Goal: Task Accomplishment & Management: Use online tool/utility

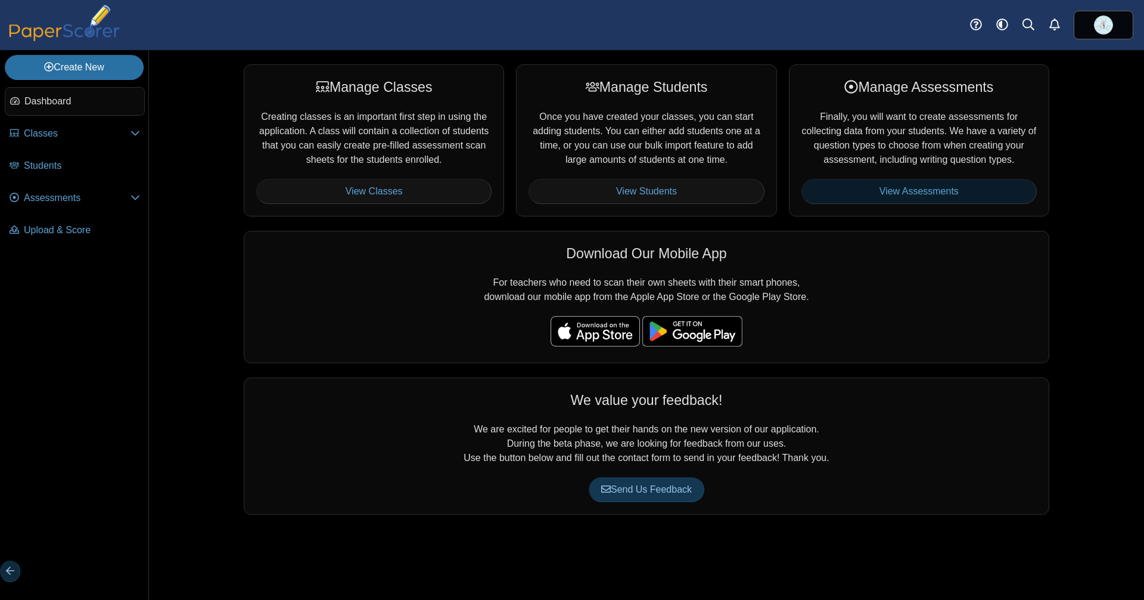
click at [890, 204] on link "View Assessments" at bounding box center [919, 191] width 235 height 25
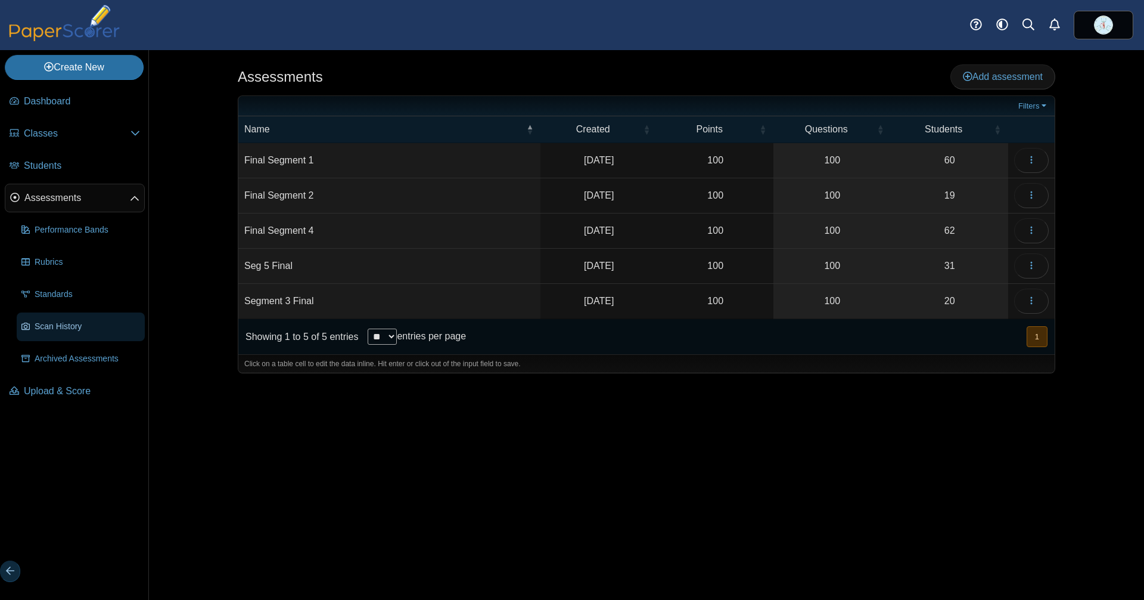
click at [99, 324] on span "Scan History" at bounding box center [88, 326] width 106 height 13
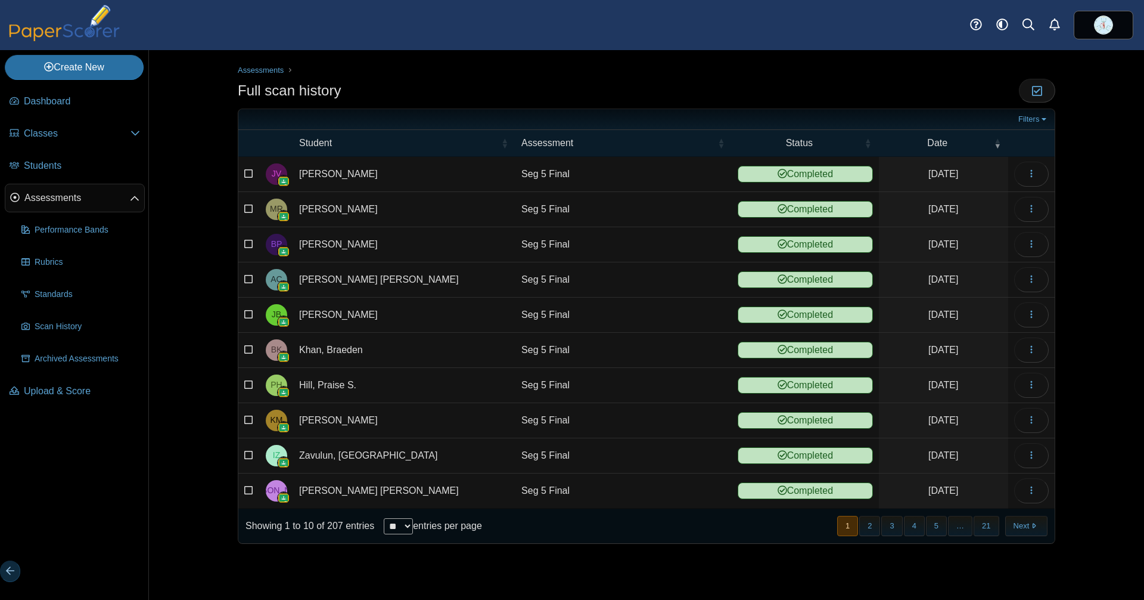
click at [249, 170] on icon at bounding box center [249, 172] width 10 height 8
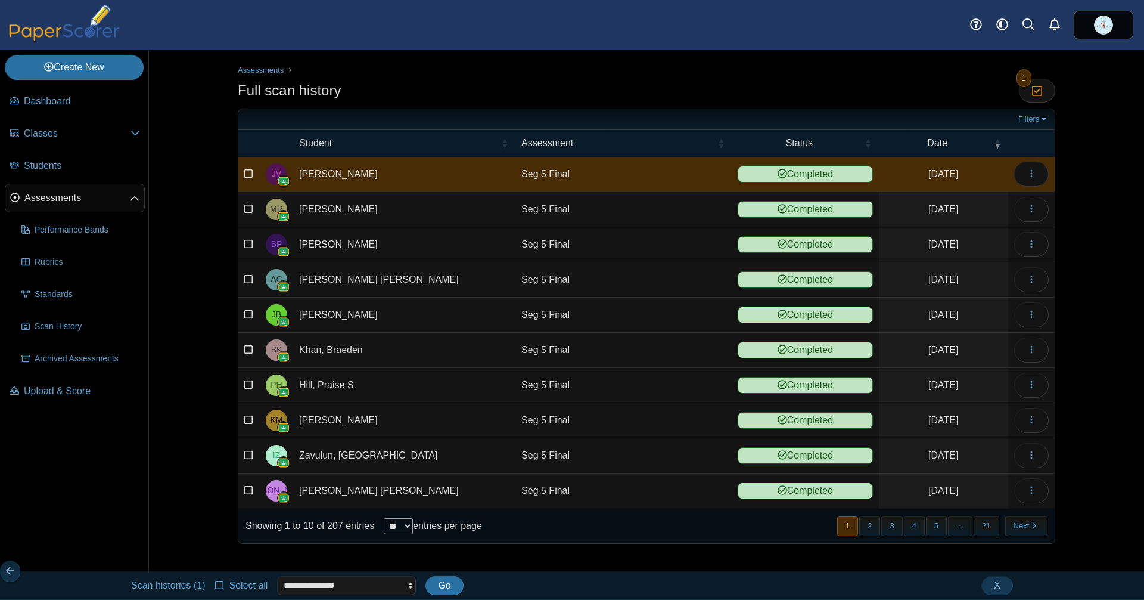
click at [225, 582] on icon at bounding box center [220, 583] width 10 height 8
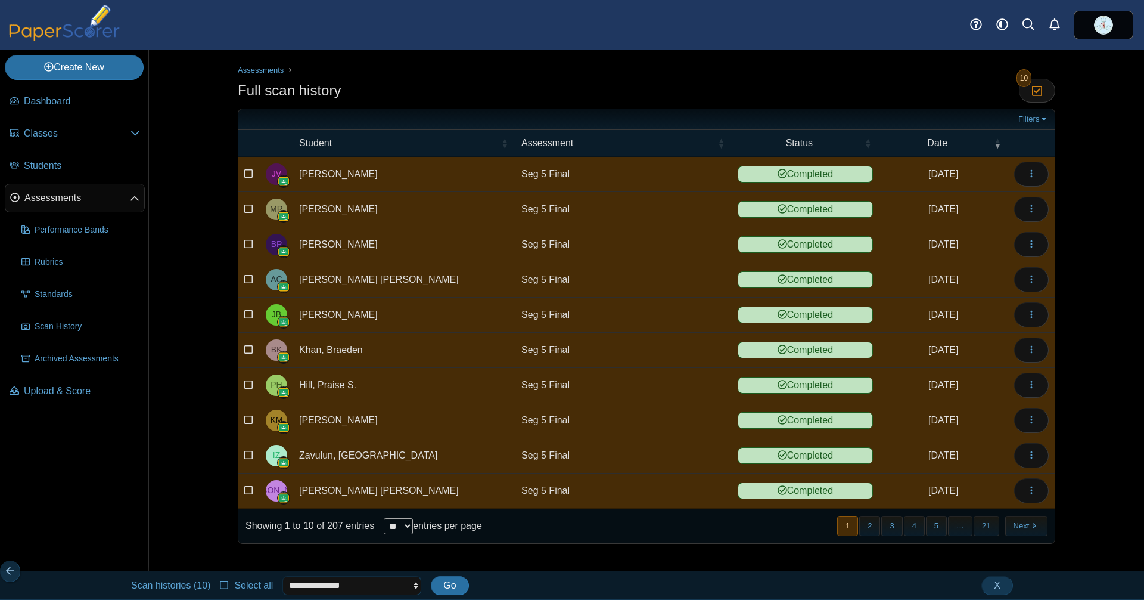
click at [365, 584] on select "**********" at bounding box center [352, 585] width 139 height 19
click at [527, 564] on div at bounding box center [647, 562] width 818 height 12
click at [988, 581] on button "X" at bounding box center [998, 585] width 32 height 19
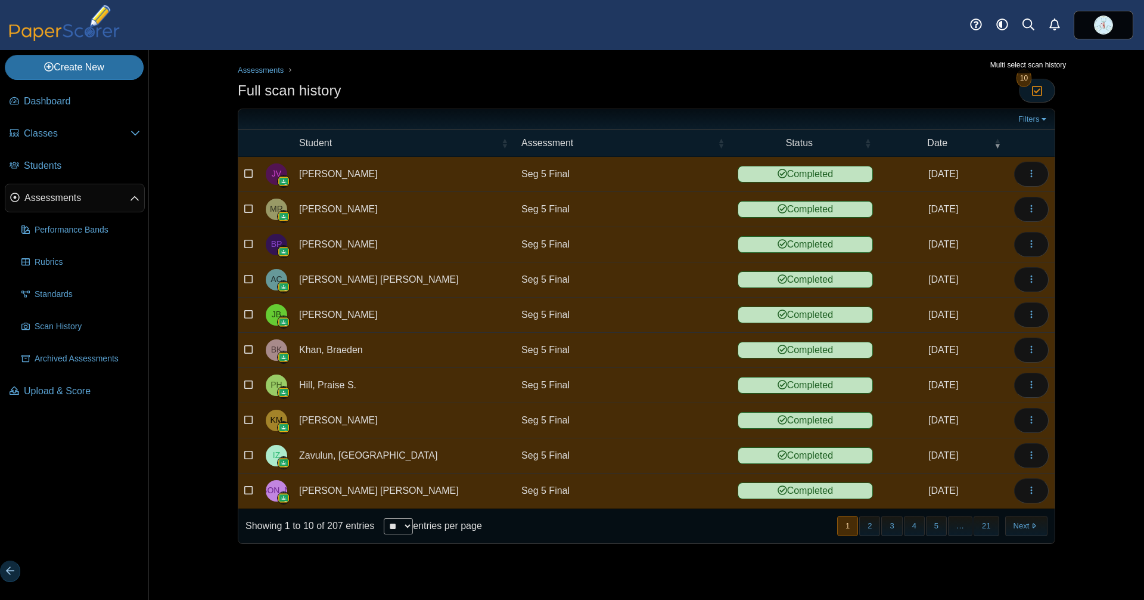
click at [1037, 88] on icon "button" at bounding box center [1037, 91] width 11 height 10
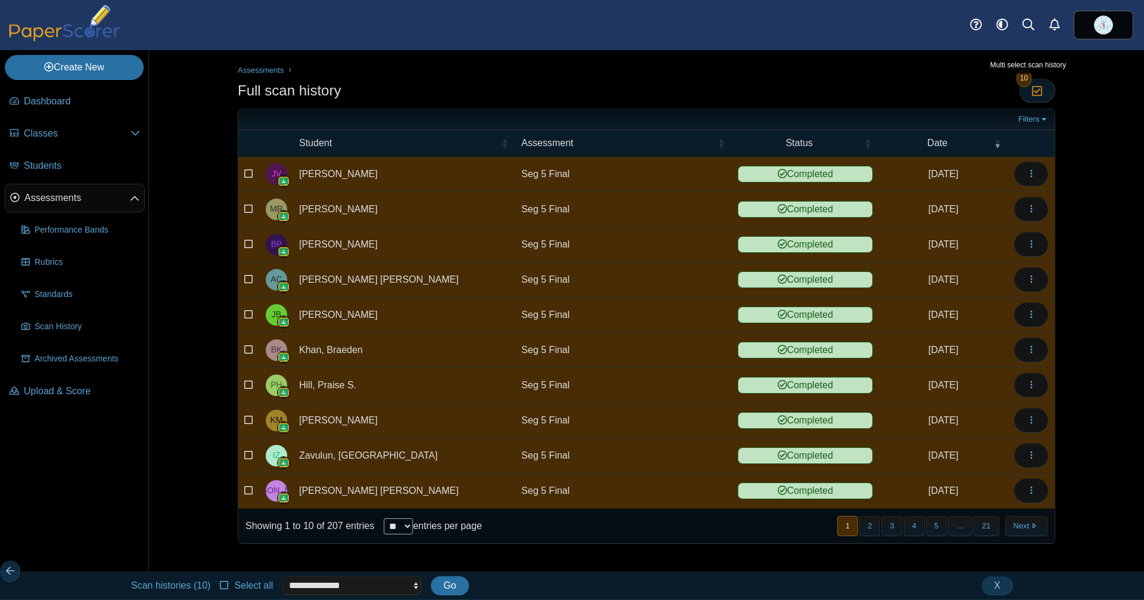
click at [1037, 88] on icon "button" at bounding box center [1037, 91] width 11 height 10
click at [999, 583] on span "X" at bounding box center [997, 585] width 7 height 10
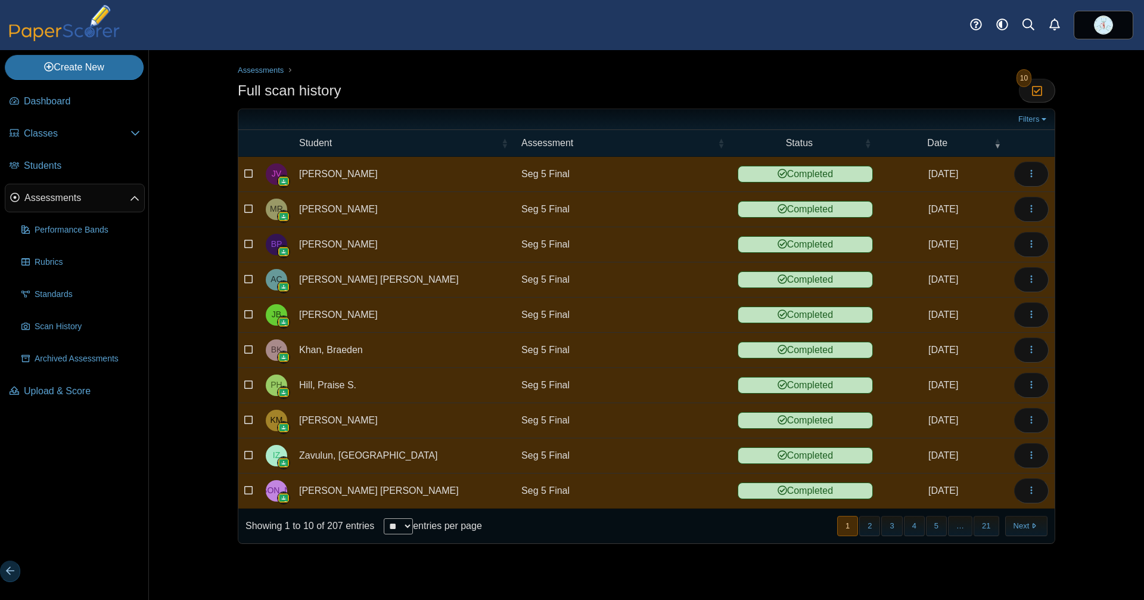
click at [253, 168] on icon at bounding box center [249, 172] width 10 height 8
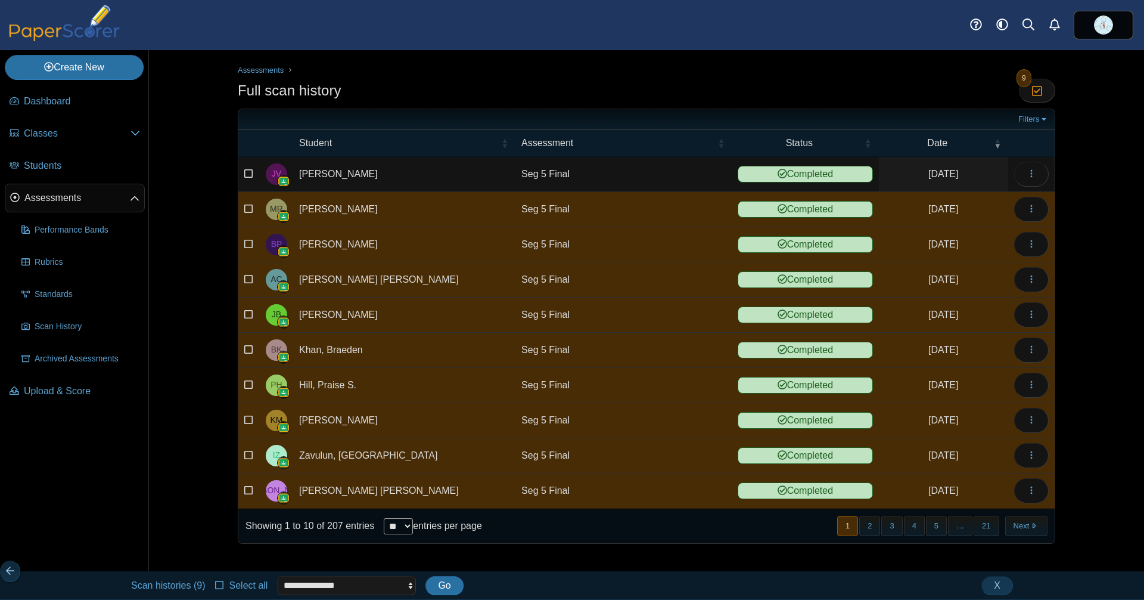
click at [246, 204] on icon at bounding box center [249, 207] width 10 height 8
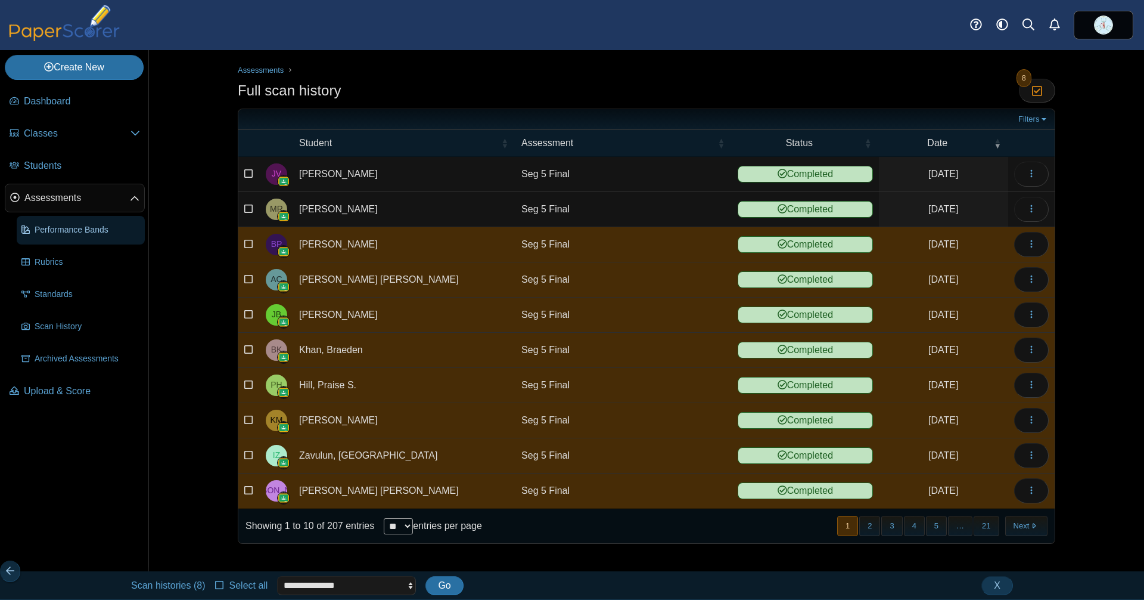
click at [51, 227] on span "Performance Bands" at bounding box center [88, 230] width 106 height 13
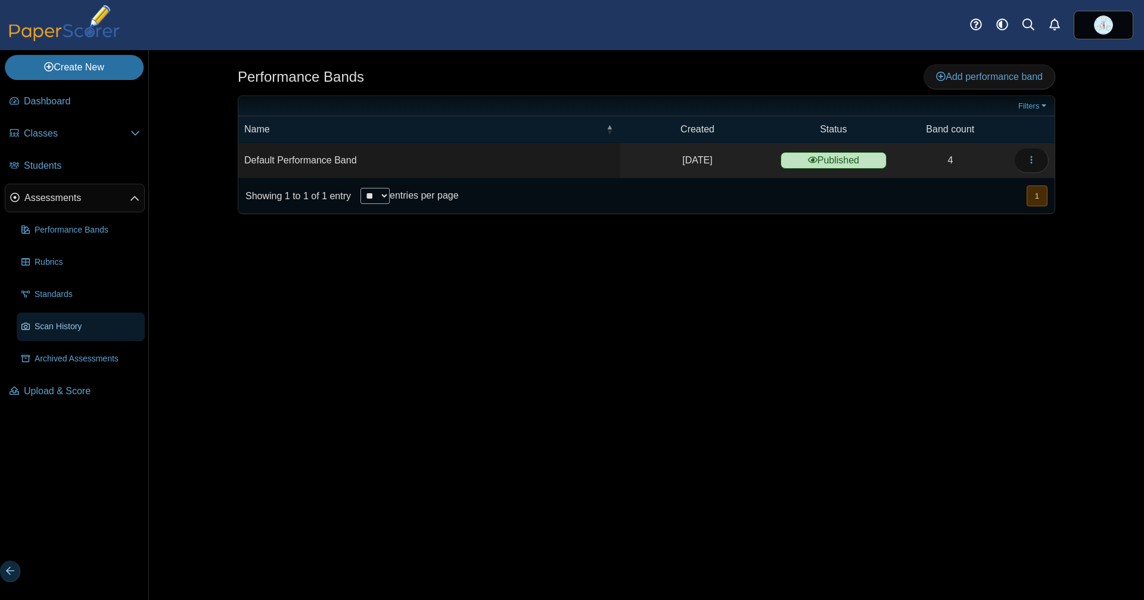
click at [67, 320] on span "Scan History" at bounding box center [88, 326] width 106 height 13
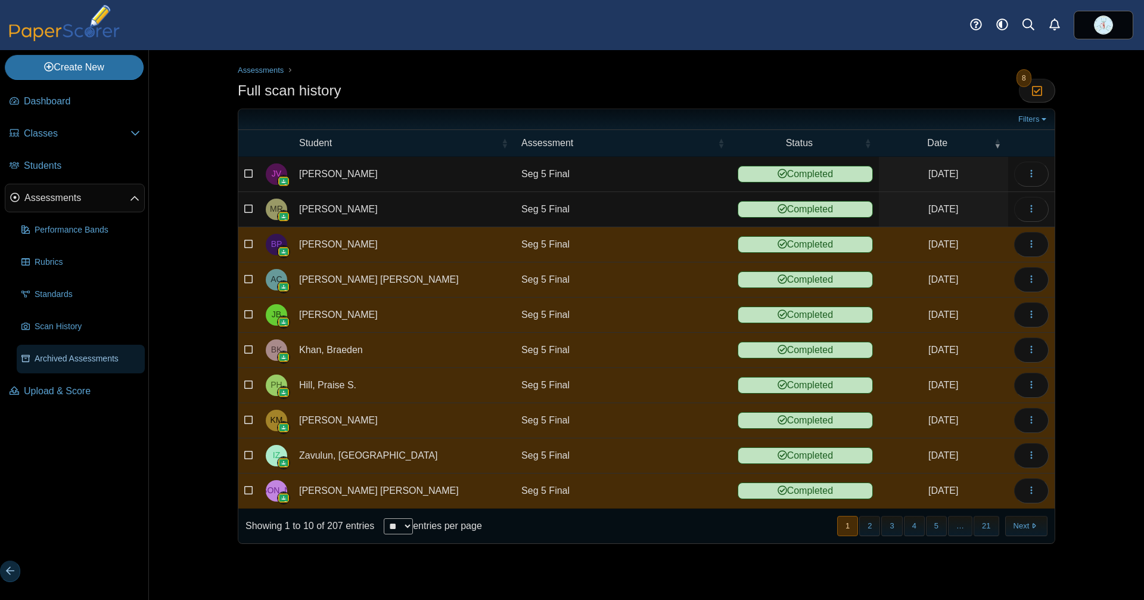
click at [65, 353] on span "Archived Assessments" at bounding box center [88, 358] width 106 height 13
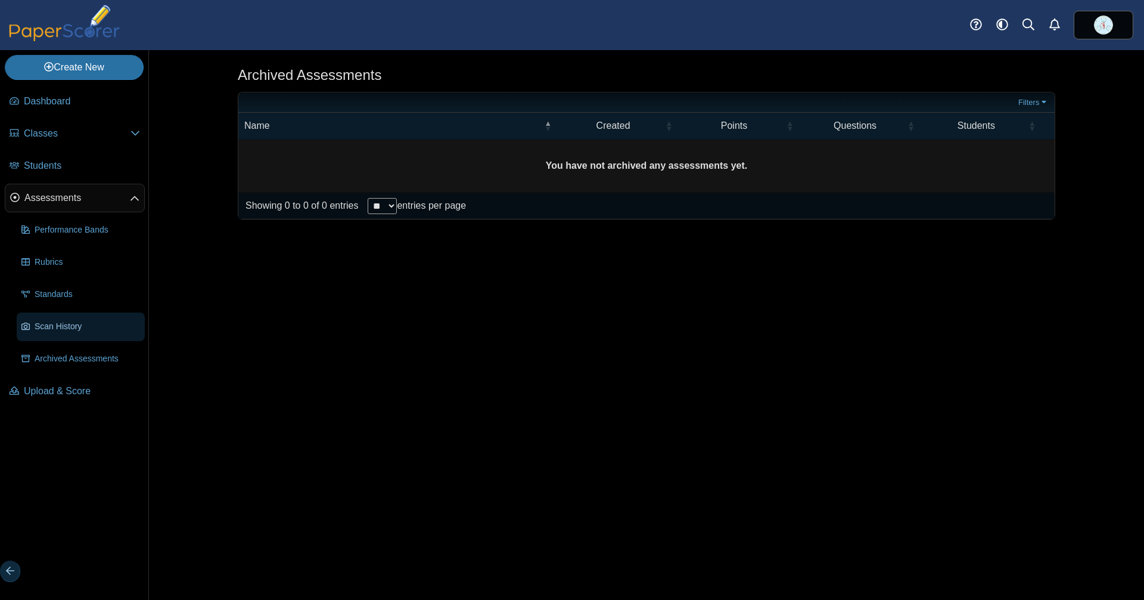
click at [57, 328] on span "Scan History" at bounding box center [88, 326] width 106 height 13
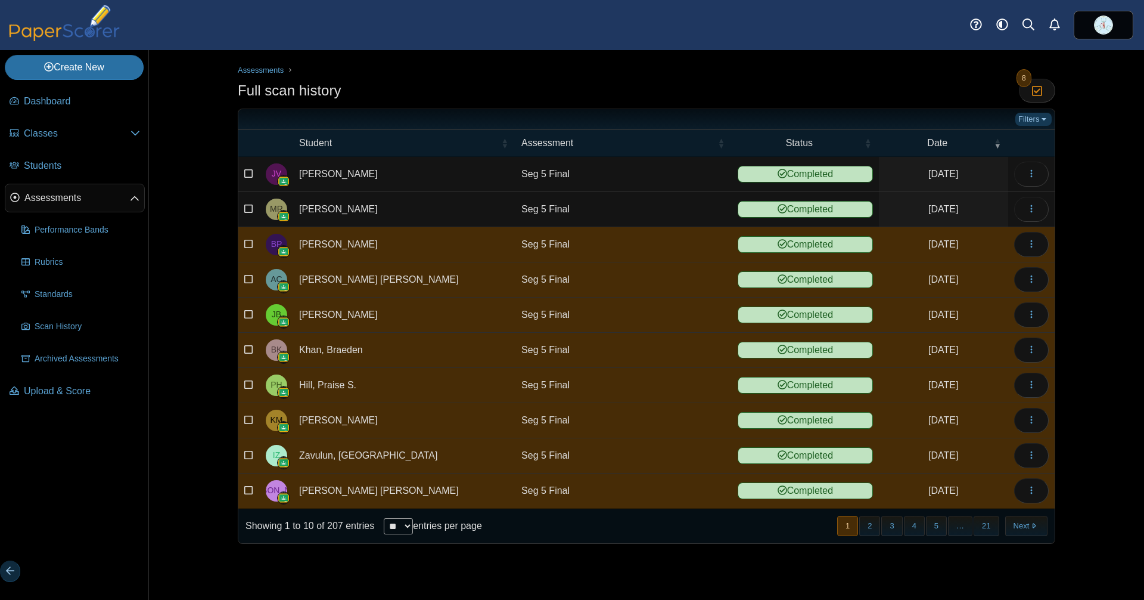
click at [1016, 121] on link "Filters" at bounding box center [1034, 119] width 36 height 13
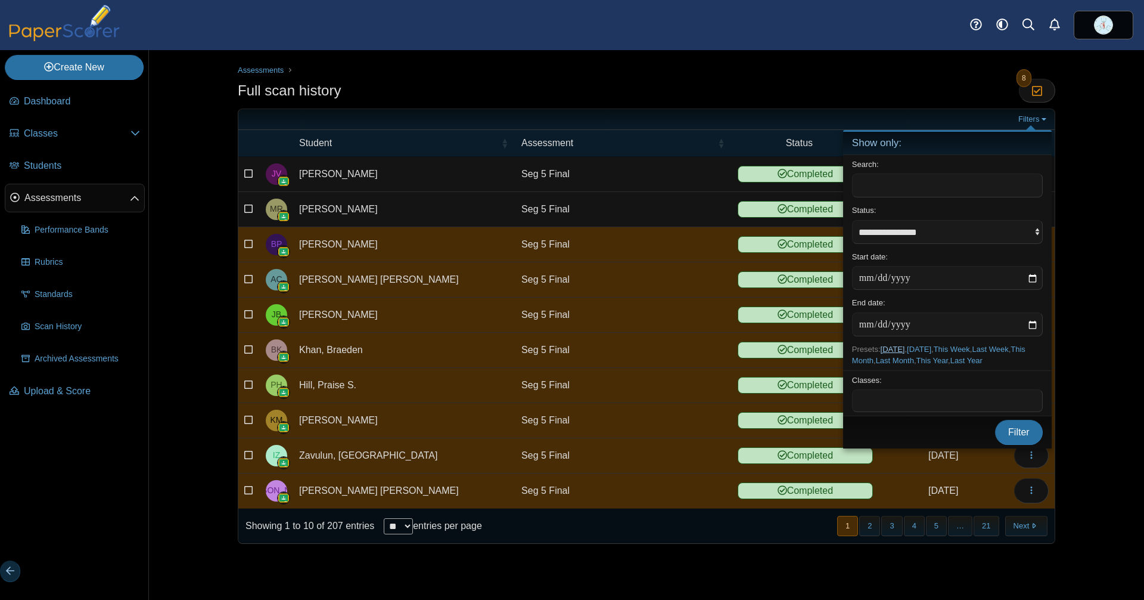
click at [900, 346] on link "[DATE]" at bounding box center [893, 349] width 24 height 9
type input "**********"
click at [1009, 437] on span "Filter" at bounding box center [1019, 432] width 21 height 10
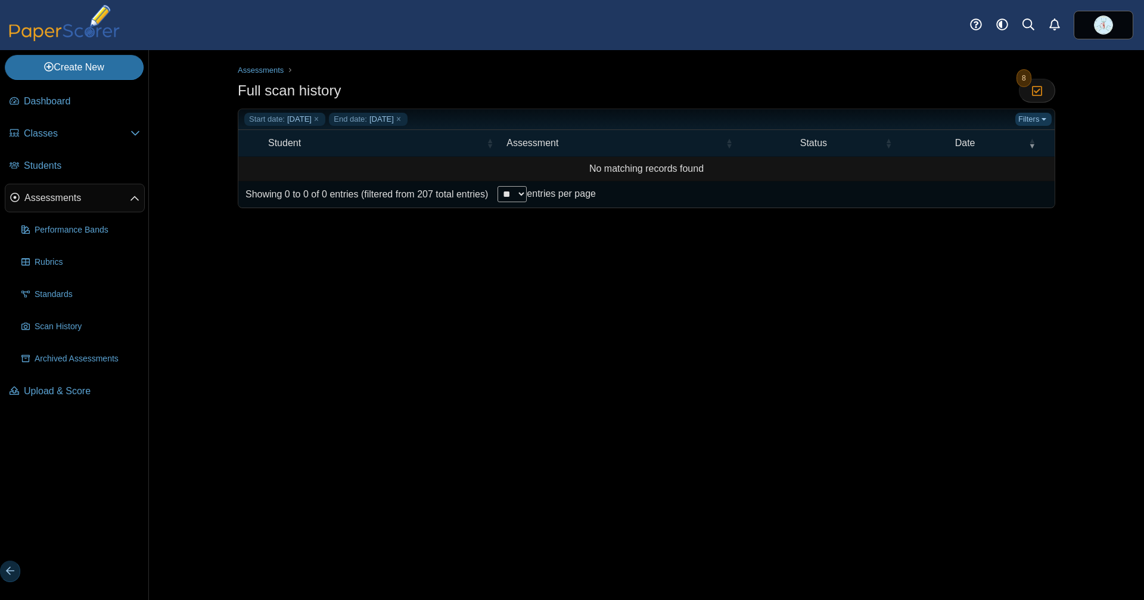
click at [1041, 117] on link "Filters" at bounding box center [1034, 119] width 36 height 13
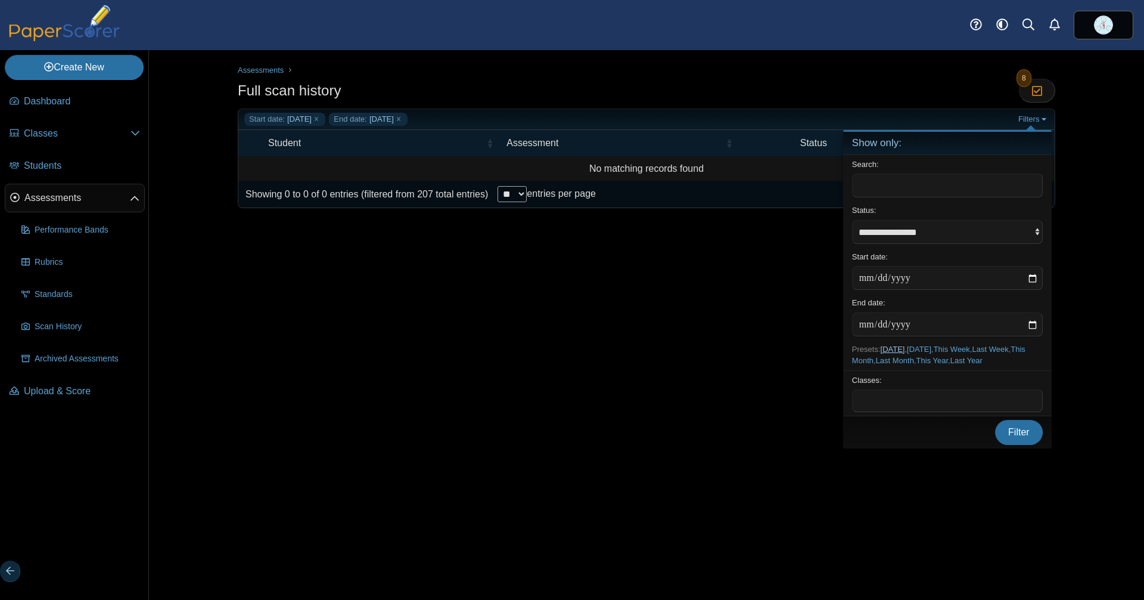
click at [898, 346] on link "Today" at bounding box center [893, 349] width 24 height 9
click at [904, 347] on link "Today" at bounding box center [893, 349] width 24 height 9
click at [929, 346] on link "Yesterday" at bounding box center [919, 349] width 24 height 9
type input "**********"
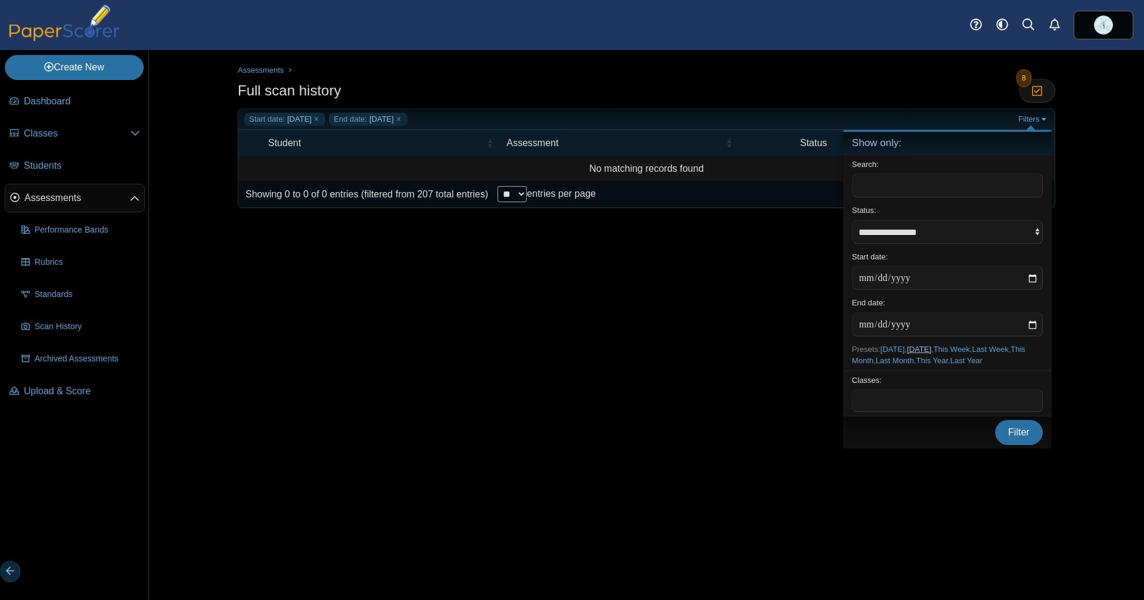
type input "**********"
click at [902, 346] on link "Today" at bounding box center [893, 349] width 24 height 9
type input "**********"
click at [902, 346] on link "Today" at bounding box center [893, 349] width 24 height 9
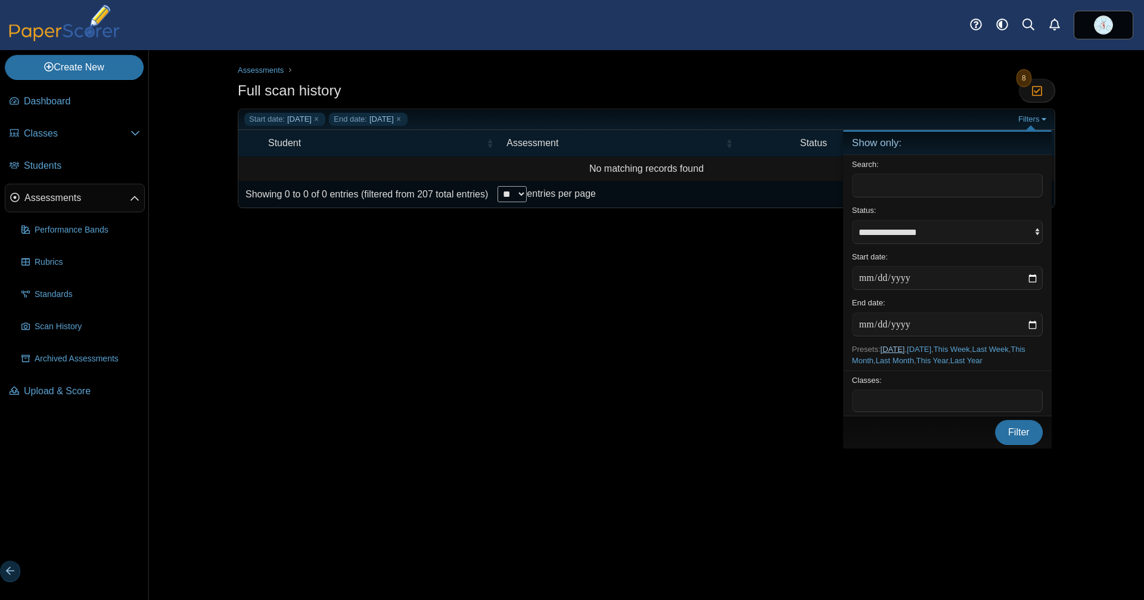
click at [902, 346] on link "[DATE]" at bounding box center [893, 349] width 24 height 9
click at [1009, 437] on span "Filter" at bounding box center [1019, 432] width 21 height 10
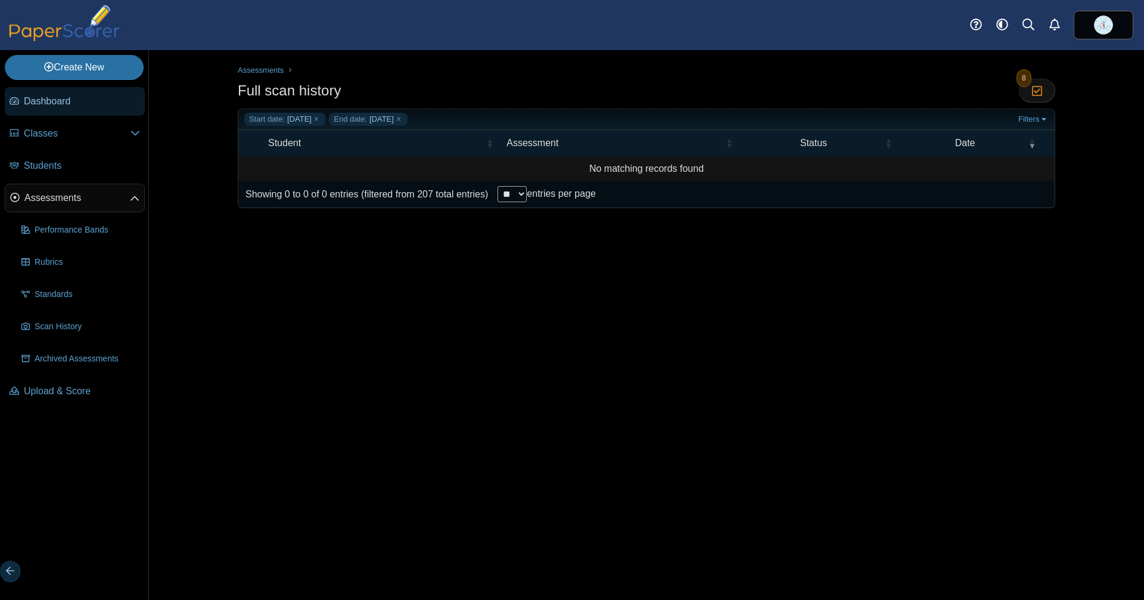
click span "Dashboard"
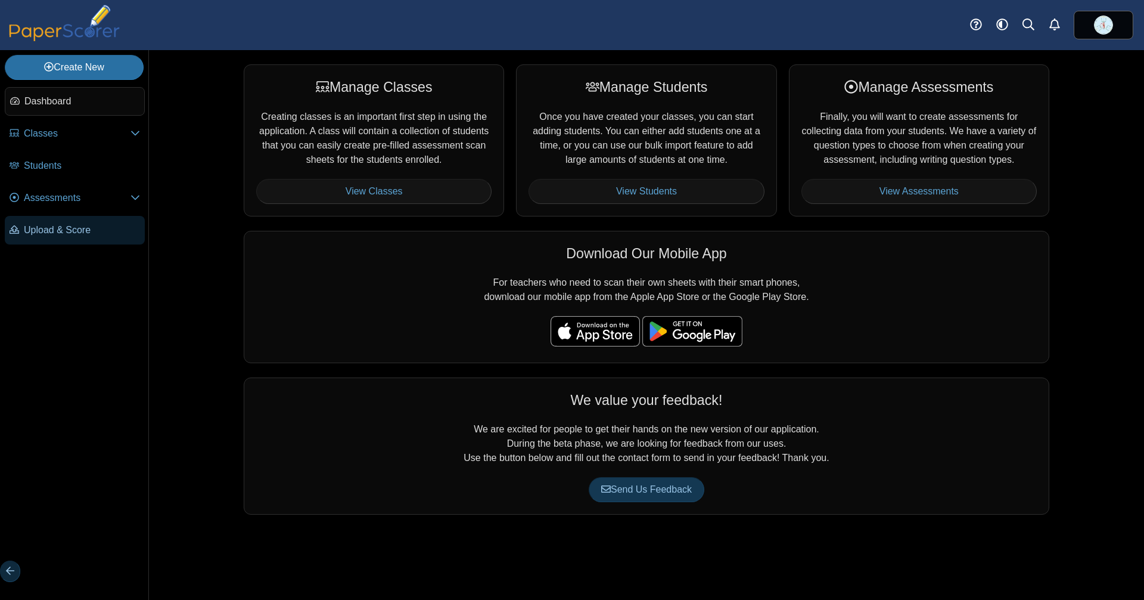
click at [67, 223] on span "Upload & Score" at bounding box center [82, 230] width 116 height 14
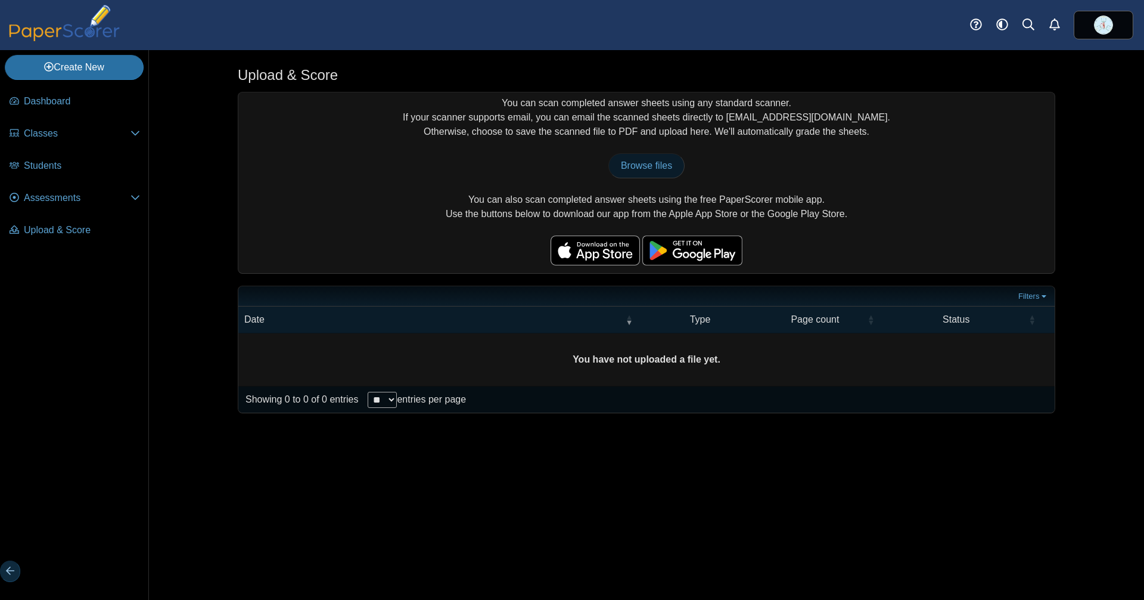
click at [660, 167] on span "Browse files" at bounding box center [646, 165] width 51 height 10
click at [75, 95] on span "Dashboard" at bounding box center [82, 101] width 116 height 14
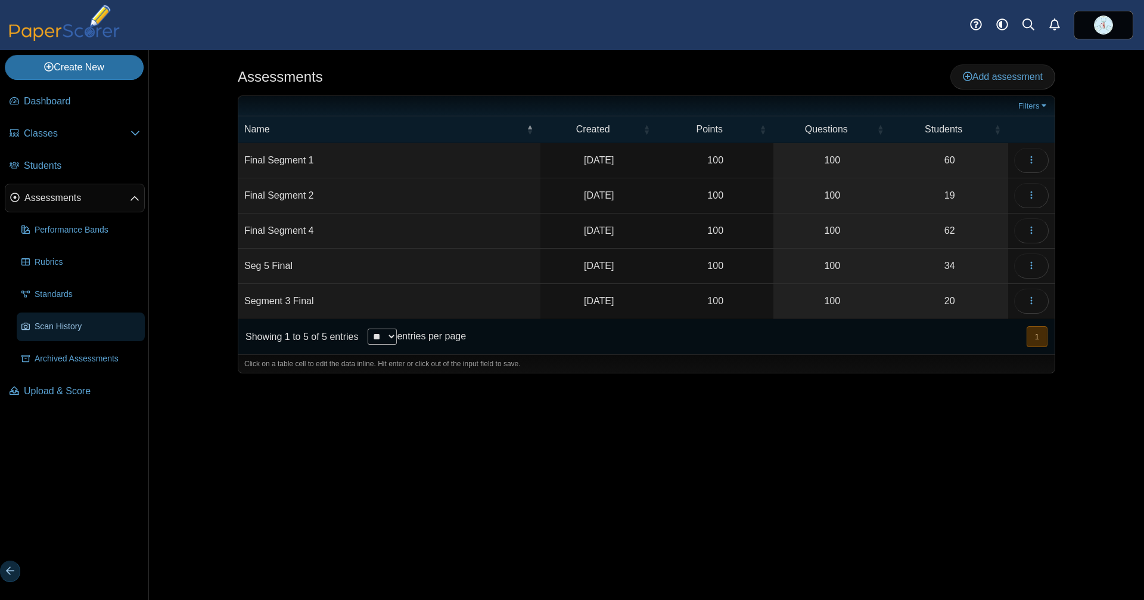
click at [71, 323] on span "Scan History" at bounding box center [88, 326] width 106 height 13
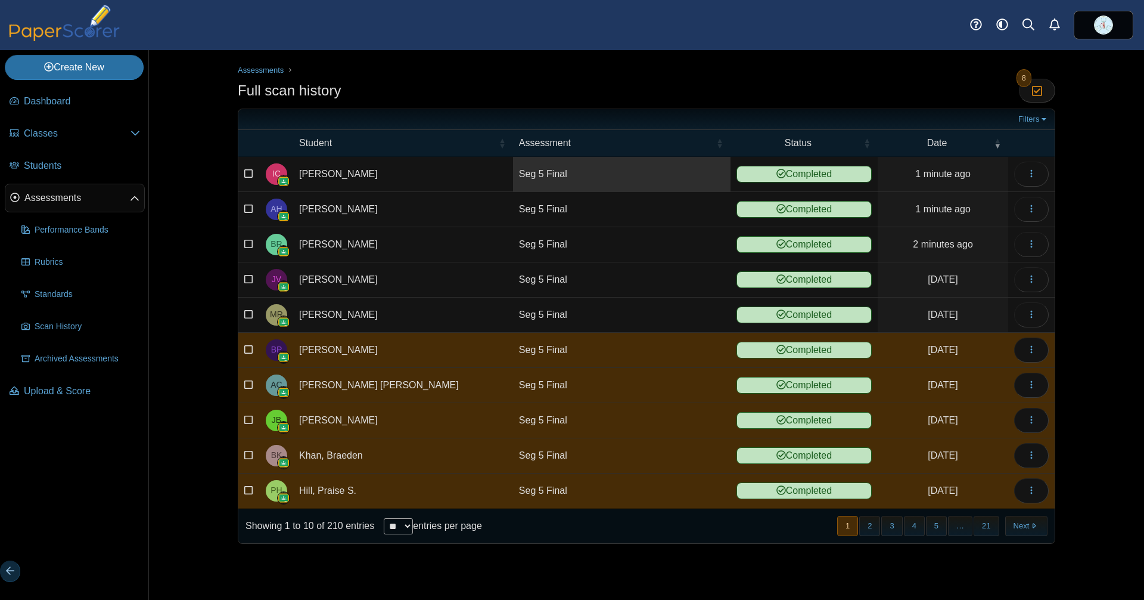
click at [529, 163] on link "Seg 5 Final" at bounding box center [622, 174] width 218 height 35
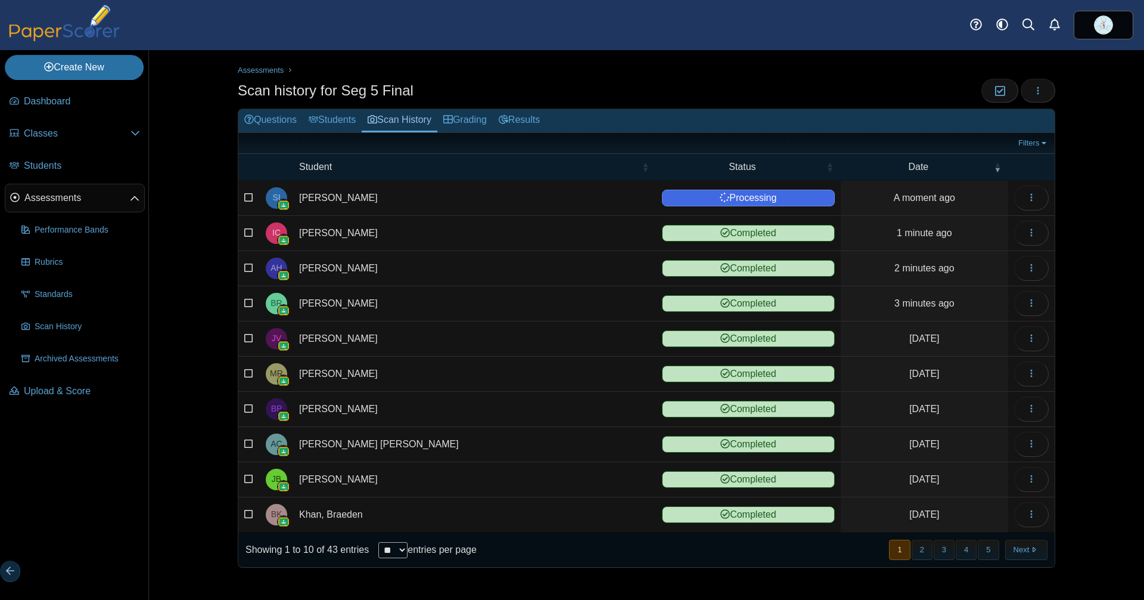
click at [432, 304] on td "[PERSON_NAME]" at bounding box center [474, 303] width 363 height 35
click at [493, 117] on link "Grading" at bounding box center [465, 120] width 55 height 23
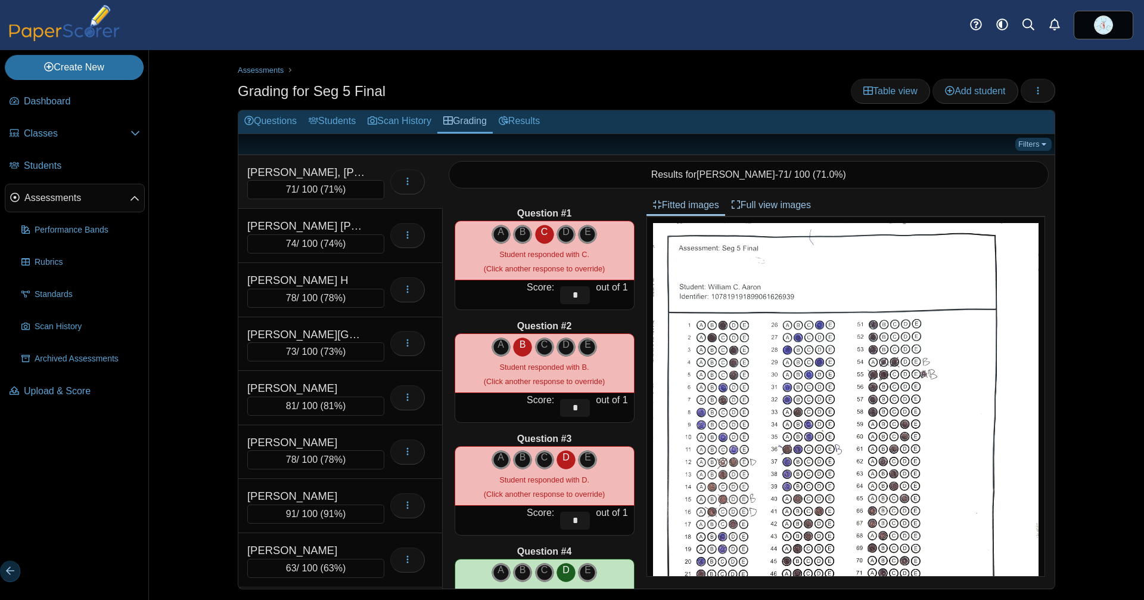
click at [1025, 143] on link "Filters" at bounding box center [1034, 144] width 36 height 13
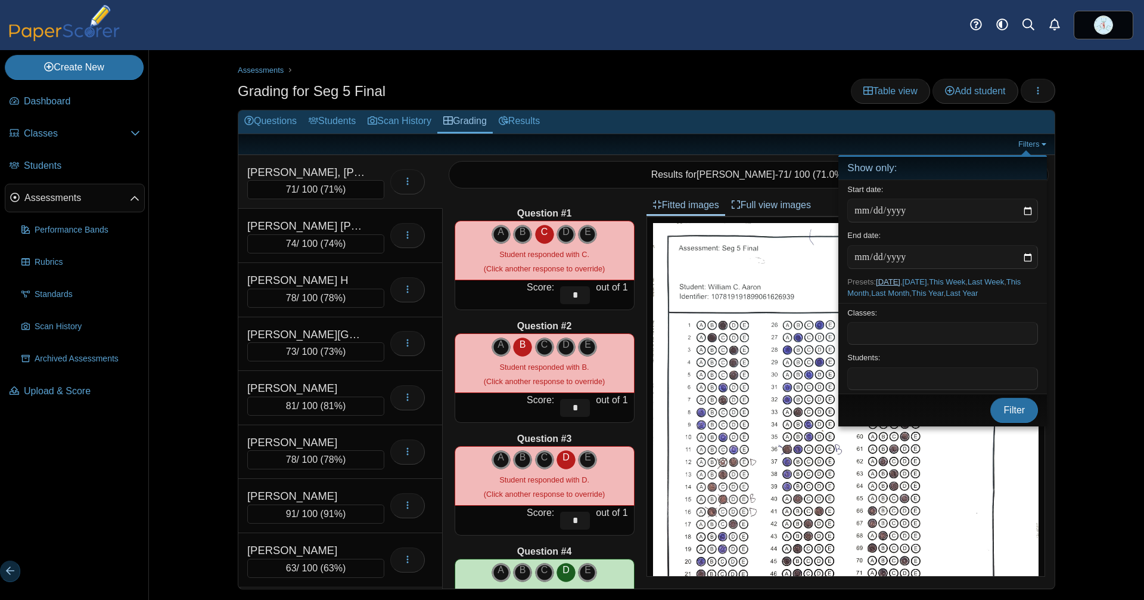
click at [898, 280] on link "[DATE]" at bounding box center [888, 281] width 24 height 9
type input "**********"
click at [1004, 423] on button "Filter" at bounding box center [1015, 410] width 48 height 25
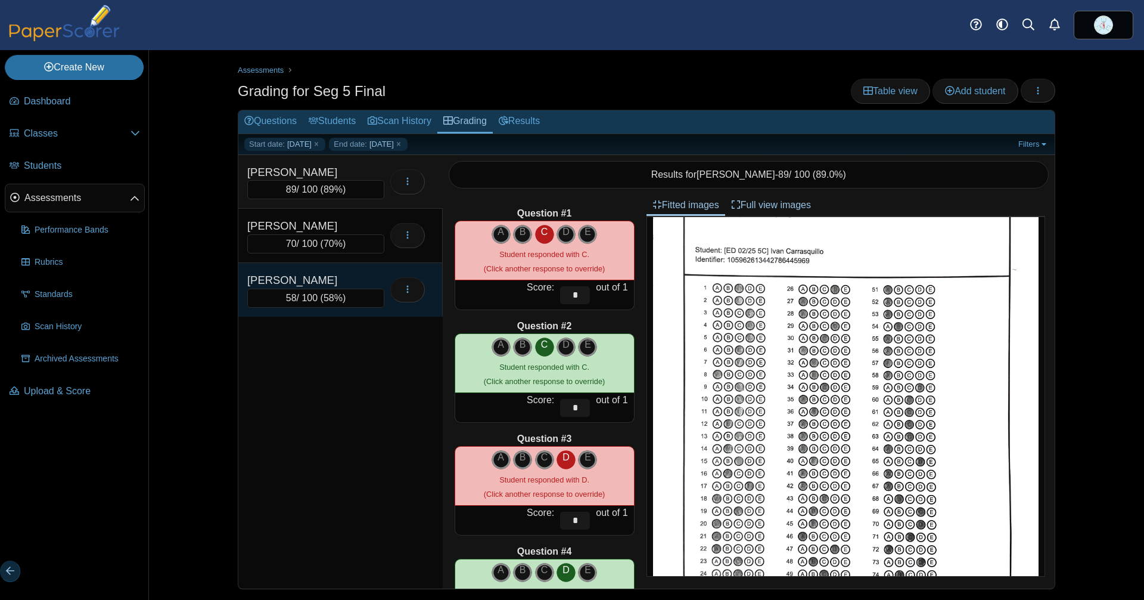
click at [322, 287] on div "[PERSON_NAME]" at bounding box center [306, 280] width 119 height 17
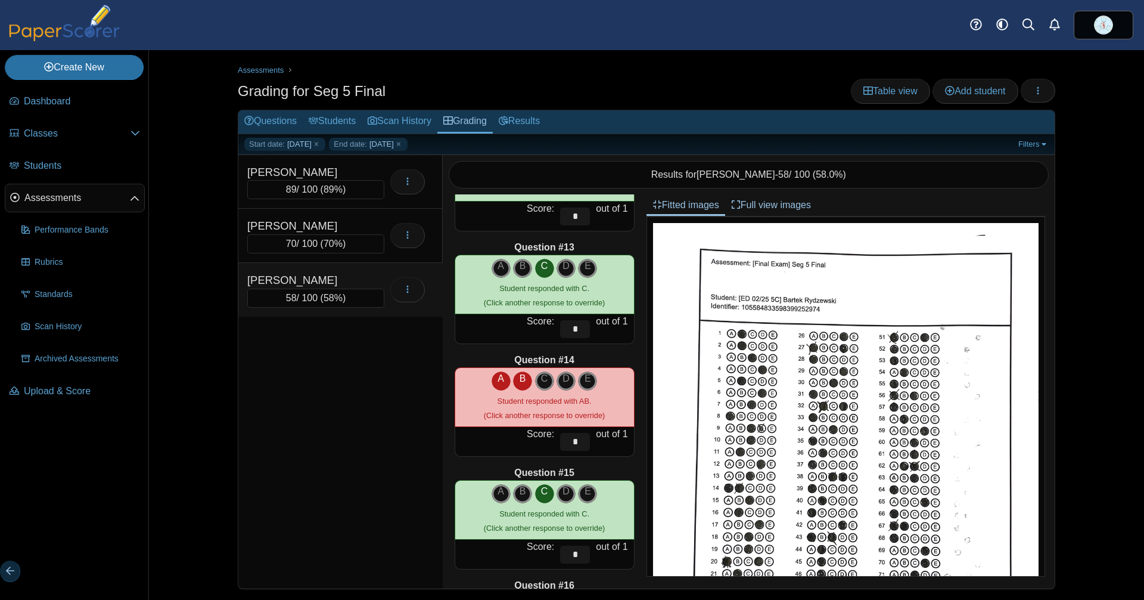
scroll to position [1319, 0]
click at [513, 380] on icon "B" at bounding box center [522, 378] width 19 height 14
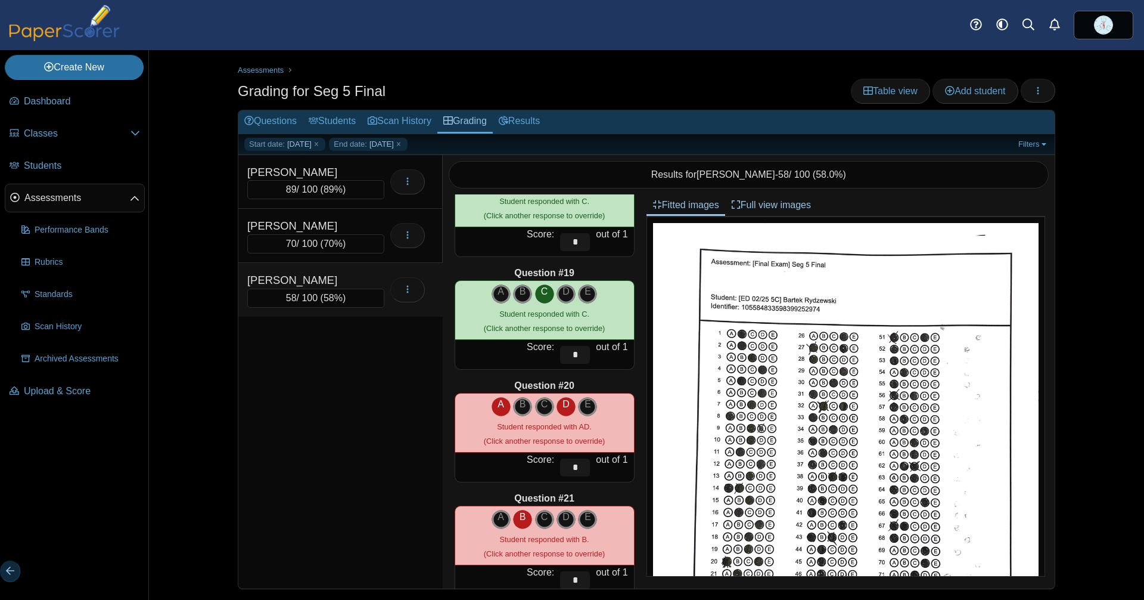
scroll to position [1969, 0]
click at [492, 408] on icon "A" at bounding box center [501, 403] width 19 height 14
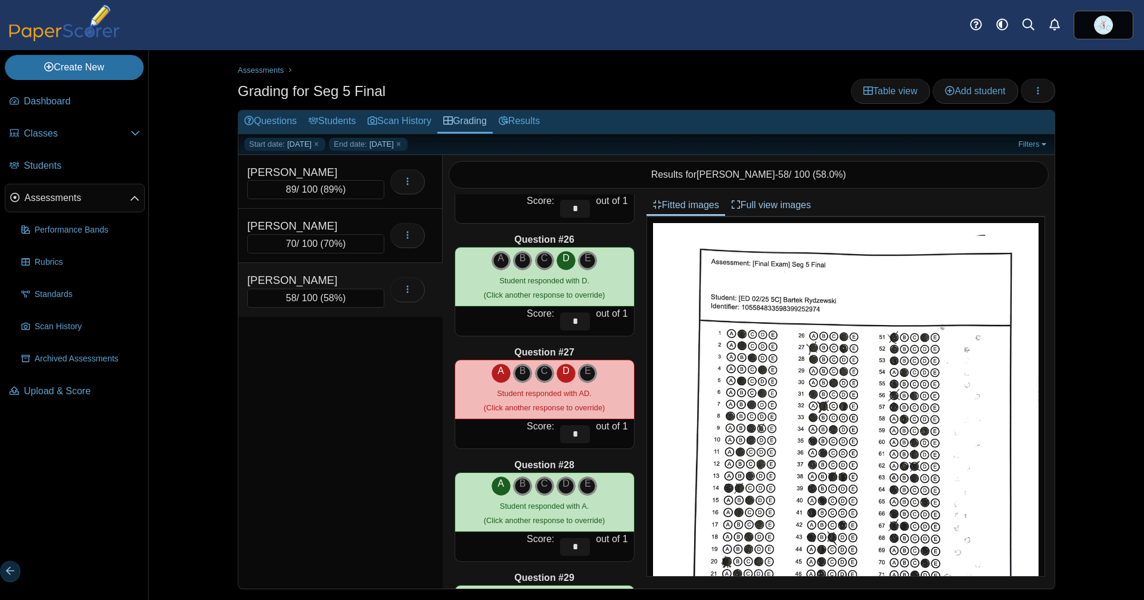
scroll to position [2791, 0]
click at [492, 375] on icon "A" at bounding box center [501, 370] width 19 height 14
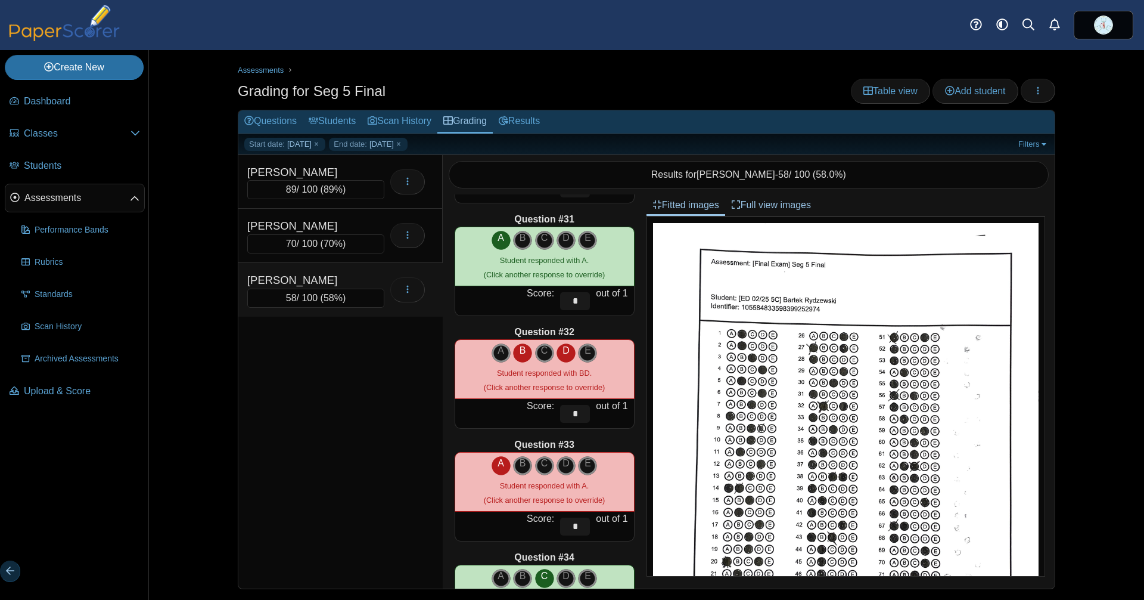
scroll to position [3374, 0]
click at [513, 353] on icon "B" at bounding box center [522, 350] width 19 height 14
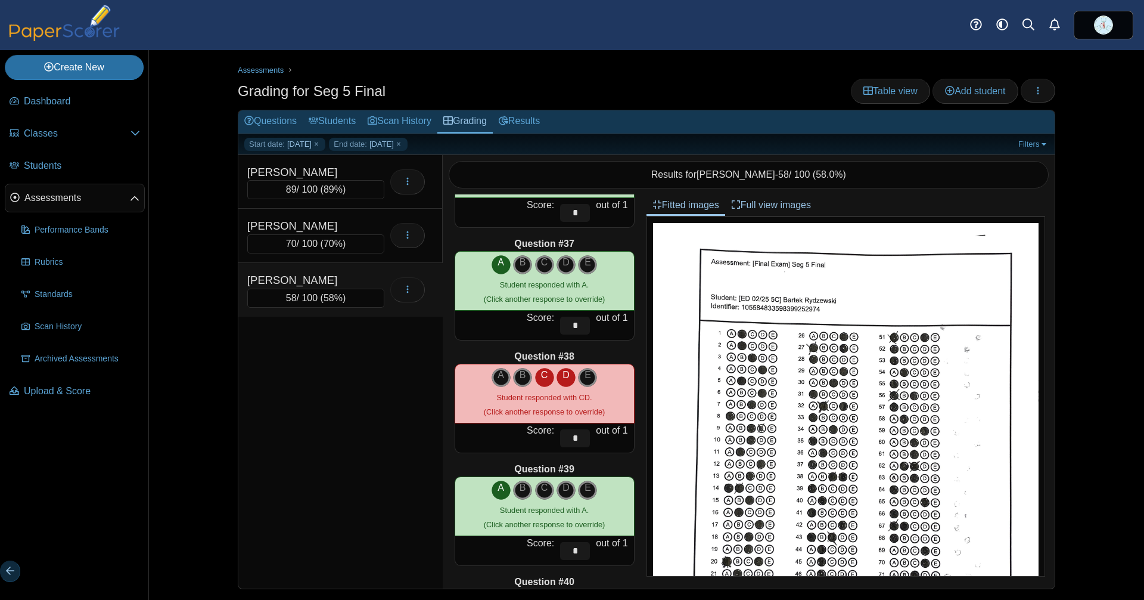
scroll to position [4026, 0]
click at [536, 377] on icon "C" at bounding box center [544, 374] width 19 height 14
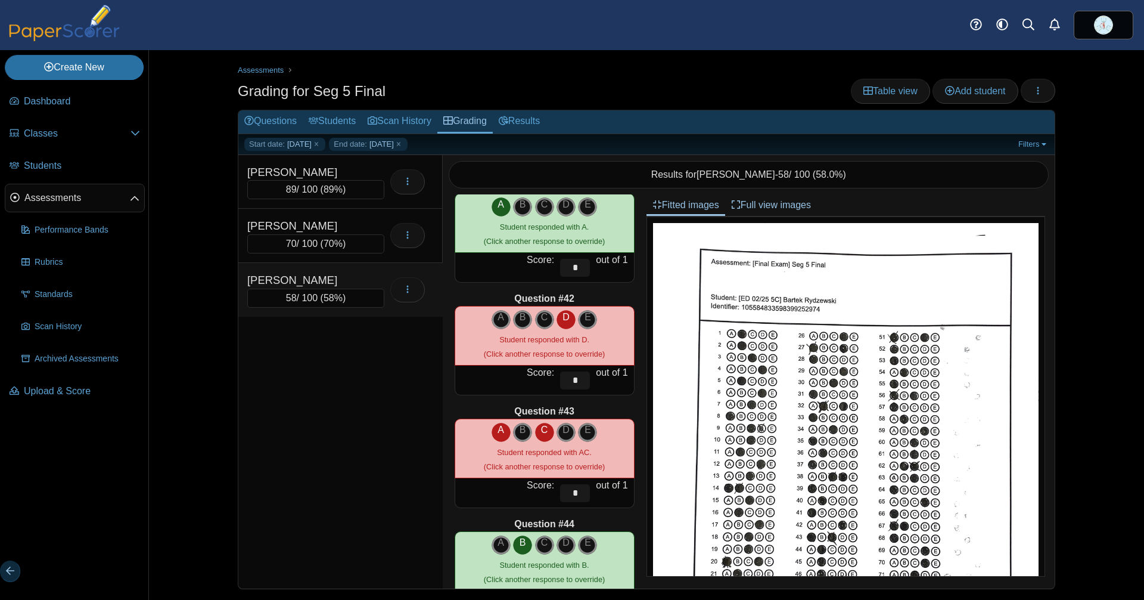
scroll to position [4534, 0]
click at [536, 428] on icon "C" at bounding box center [544, 429] width 19 height 14
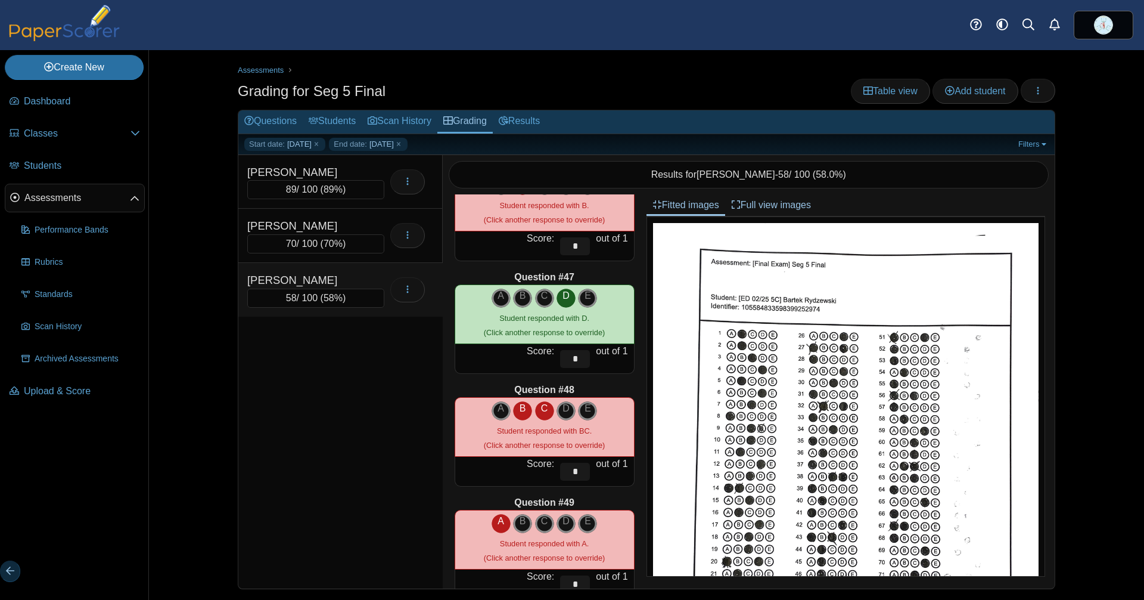
scroll to position [5119, 0]
click at [513, 412] on icon "B" at bounding box center [522, 408] width 19 height 14
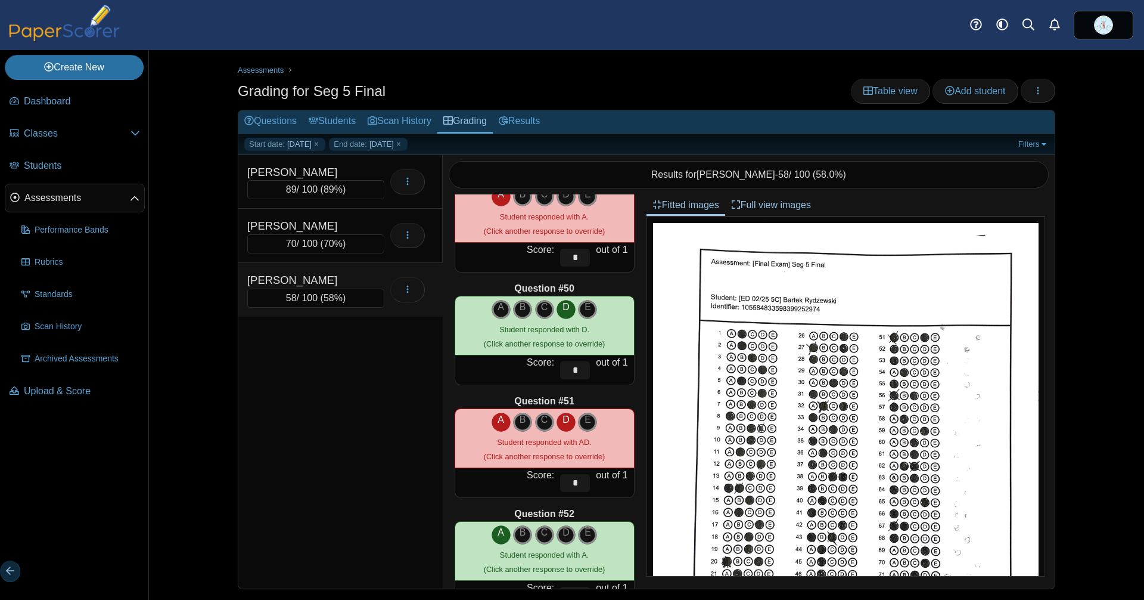
scroll to position [5446, 0]
click at [492, 414] on icon "A" at bounding box center [501, 419] width 19 height 14
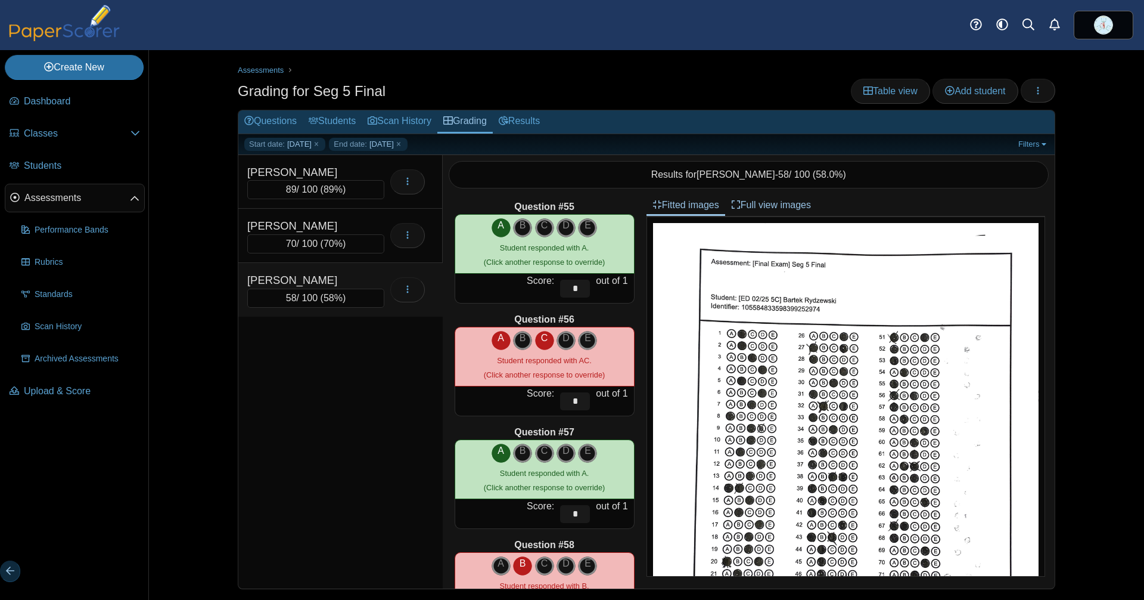
scroll to position [6128, 0]
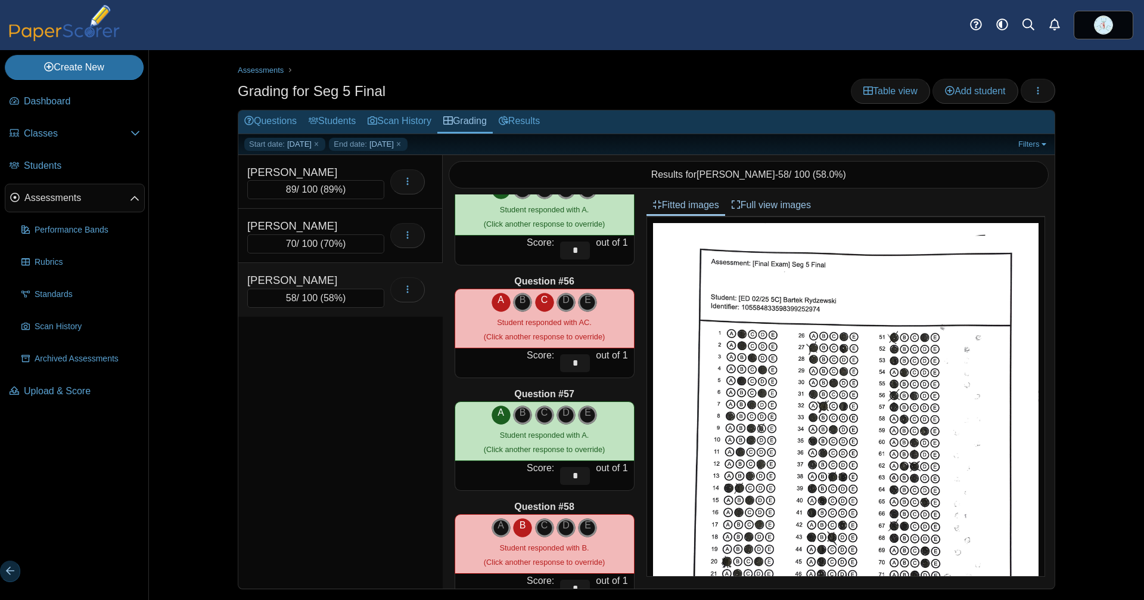
click at [492, 303] on icon "A" at bounding box center [501, 300] width 19 height 14
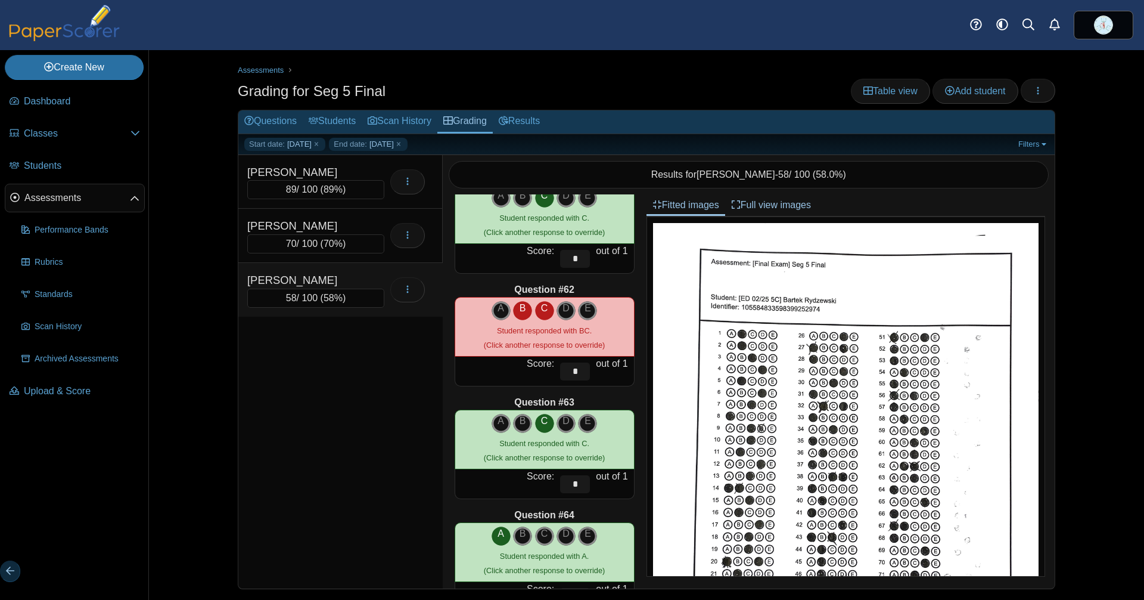
scroll to position [6797, 0]
click at [538, 309] on icon "C" at bounding box center [544, 307] width 19 height 14
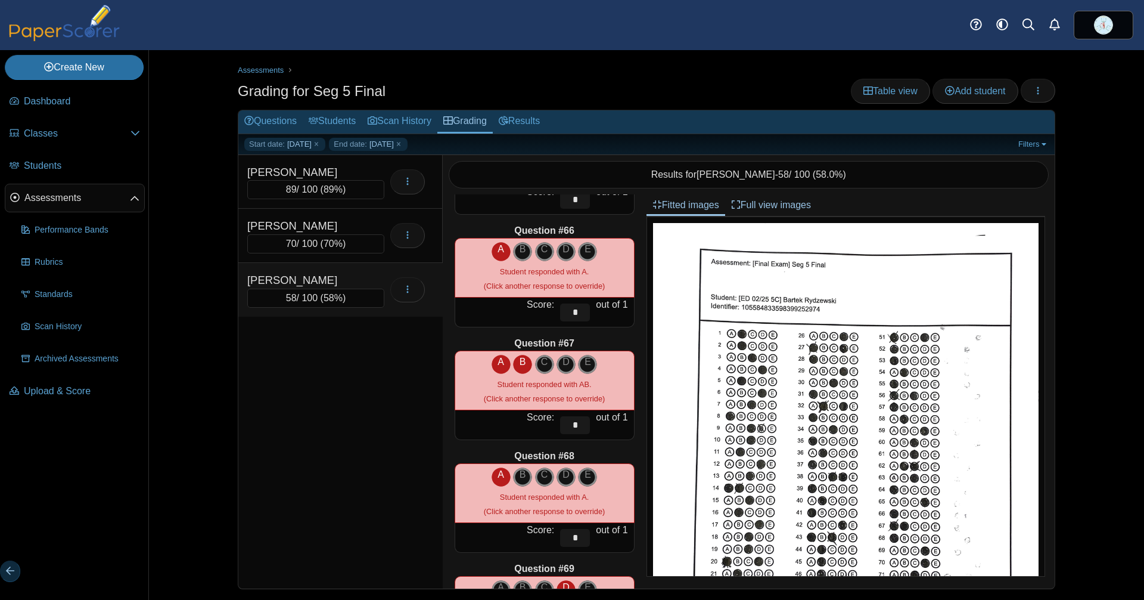
scroll to position [7320, 0]
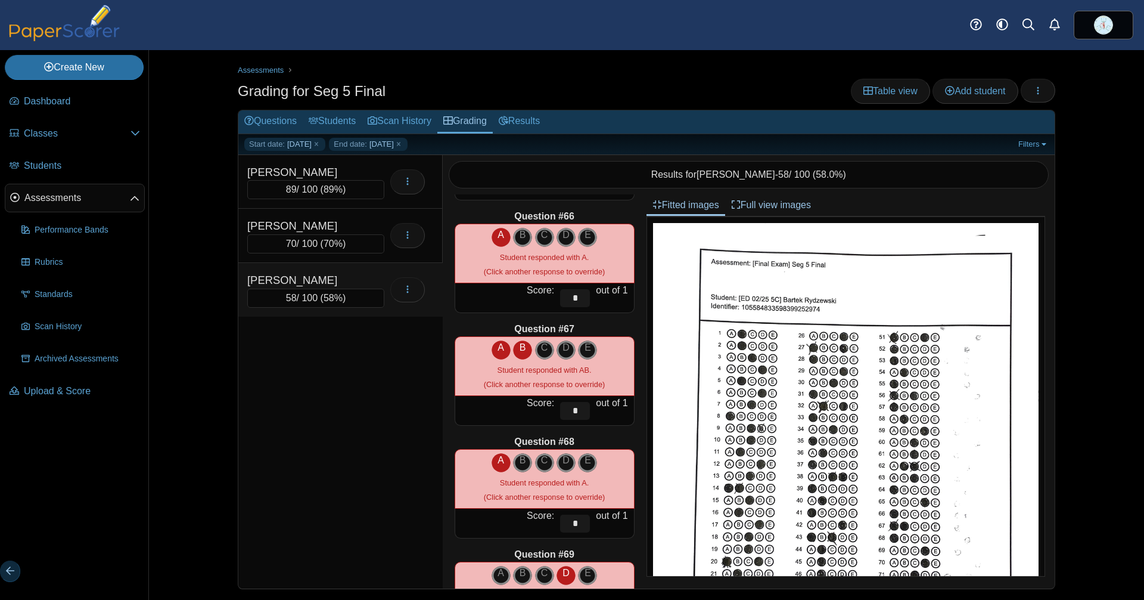
click at [493, 347] on icon "A" at bounding box center [501, 347] width 19 height 14
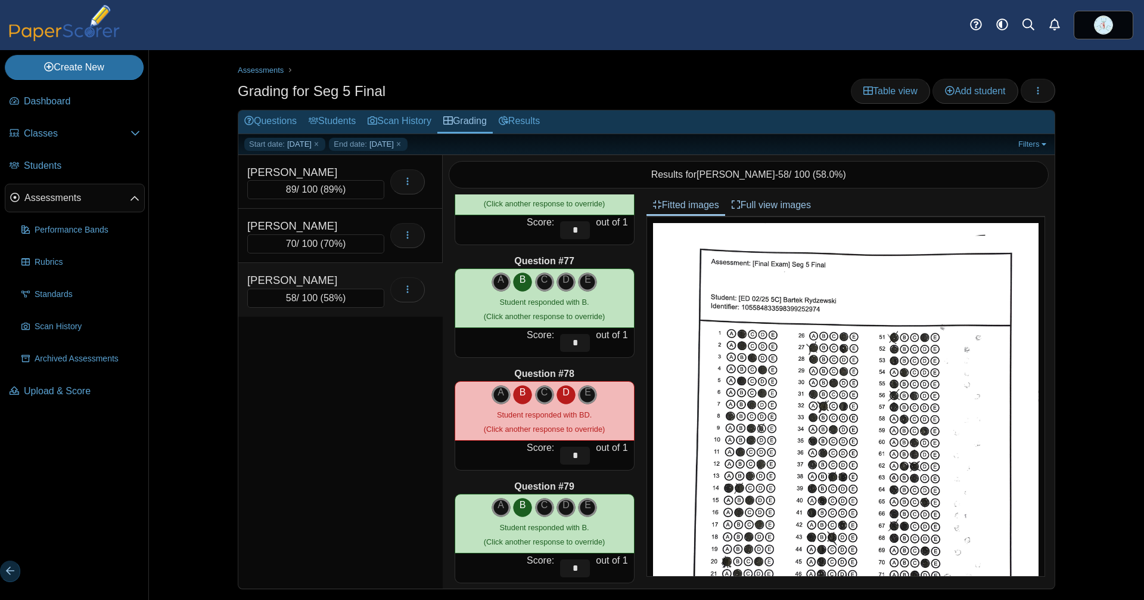
scroll to position [8516, 0]
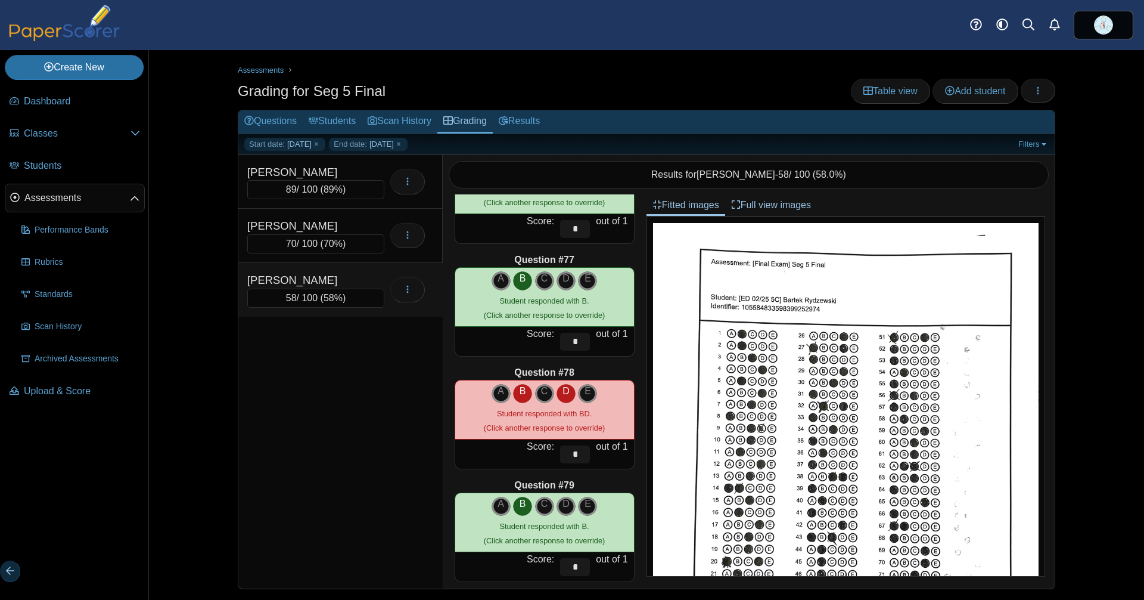
click at [519, 392] on icon "B" at bounding box center [522, 391] width 19 height 14
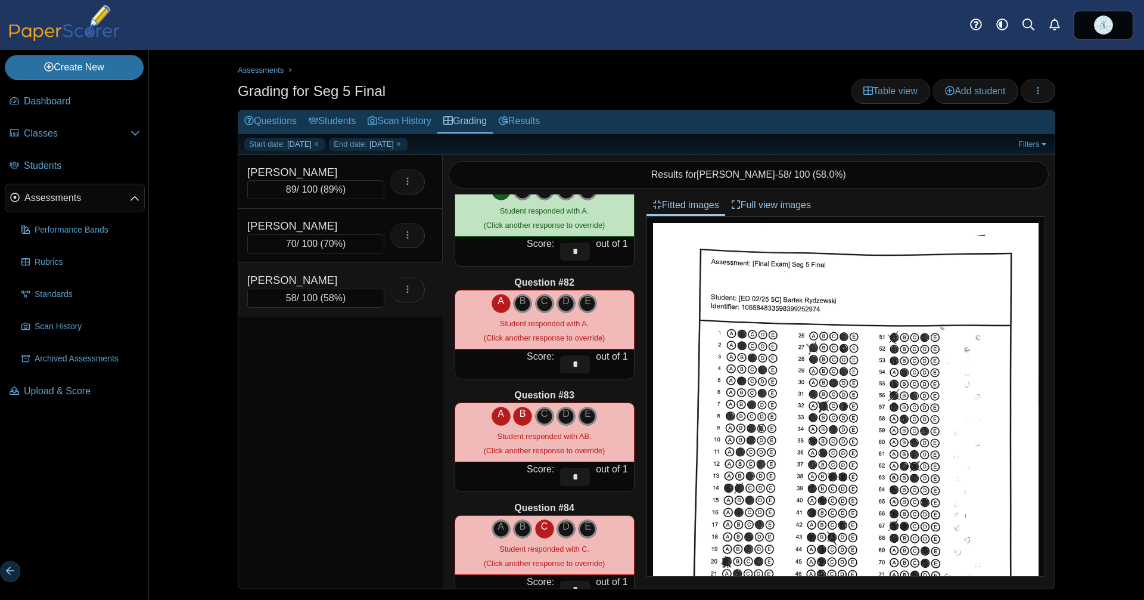
scroll to position [9057, 0]
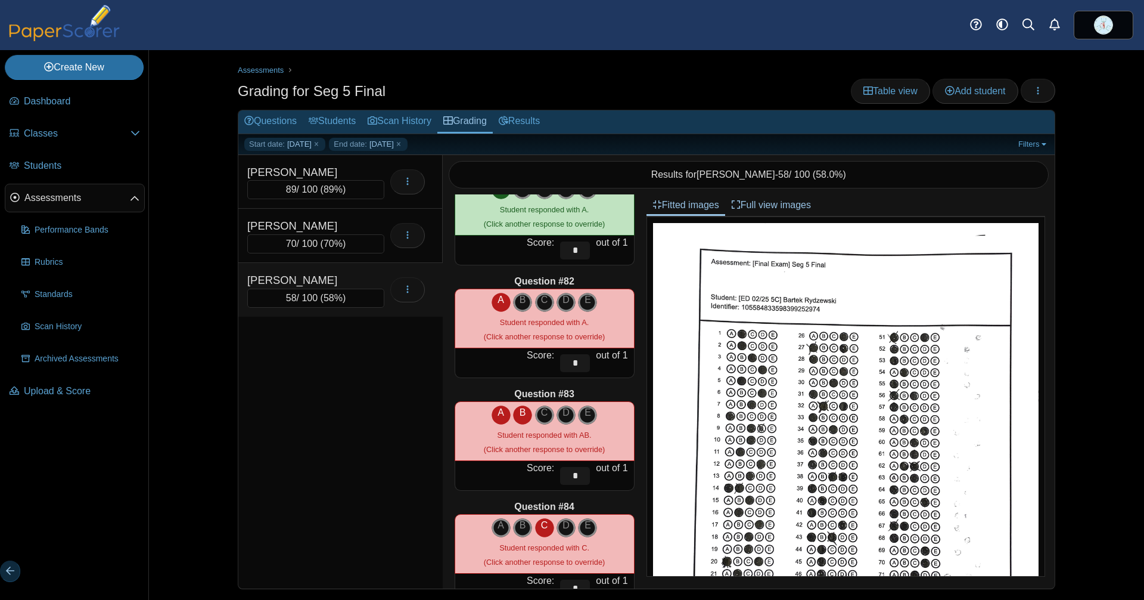
click at [496, 411] on icon "A" at bounding box center [501, 412] width 19 height 14
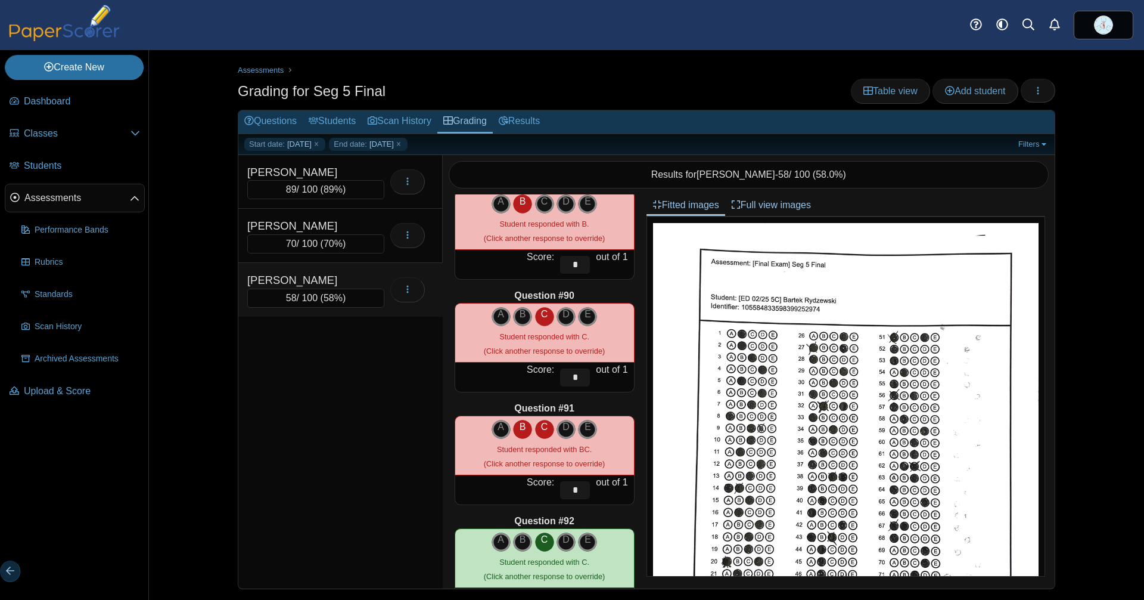
scroll to position [9956, 0]
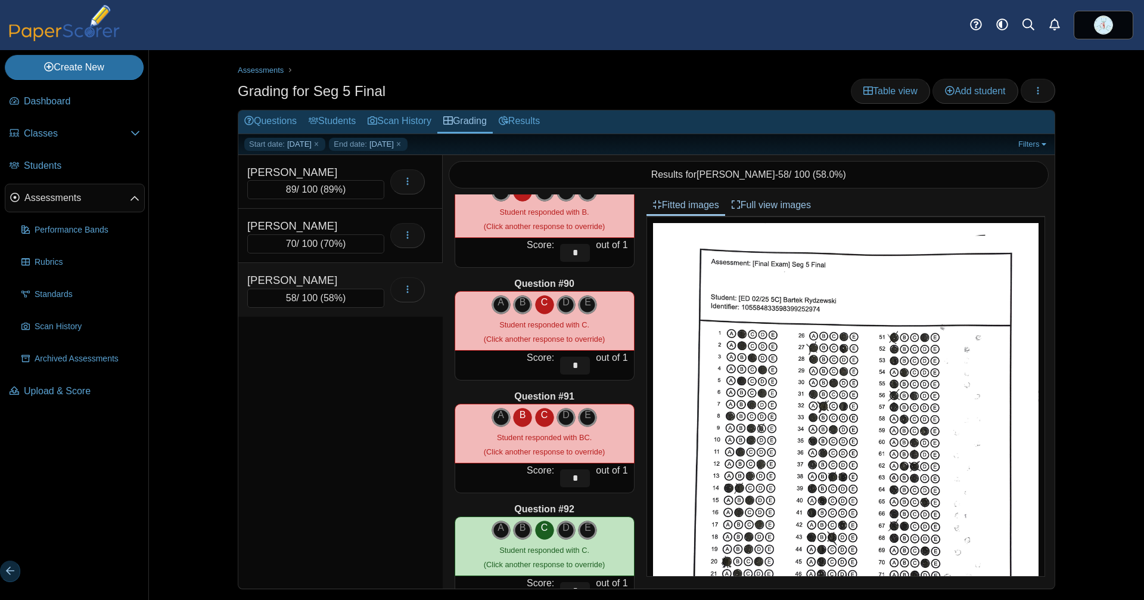
click at [535, 418] on icon "C" at bounding box center [544, 415] width 19 height 14
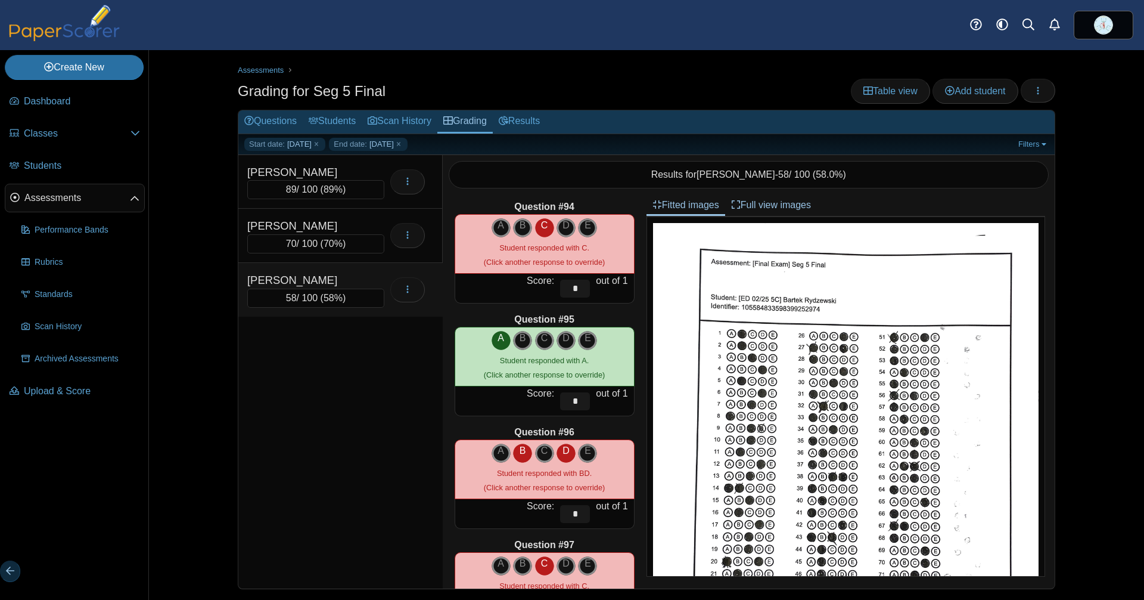
scroll to position [10502, 0]
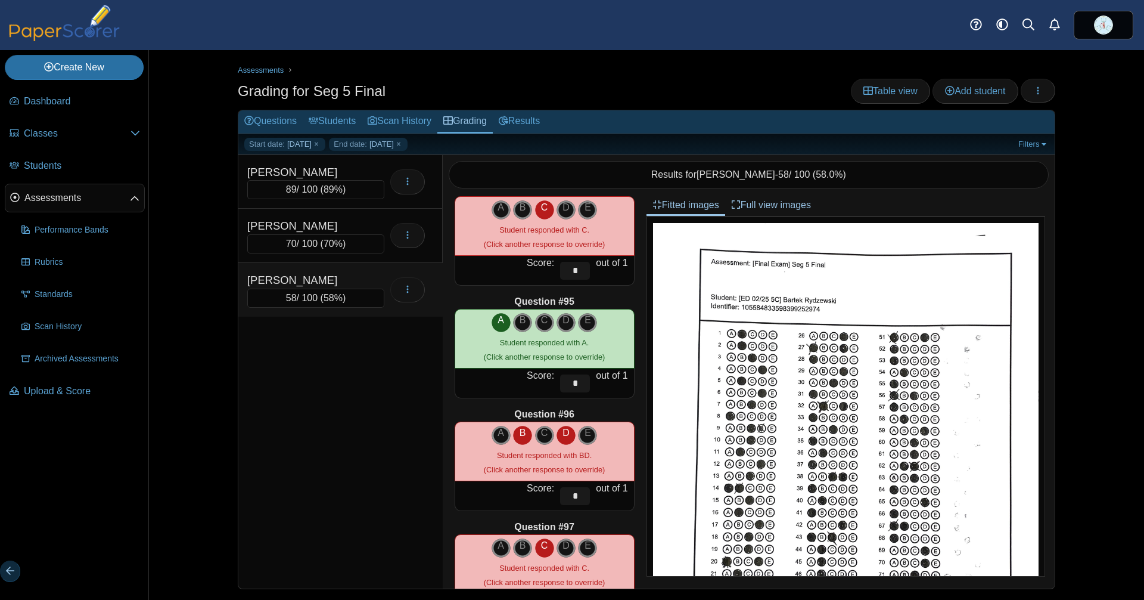
click at [515, 431] on icon "B" at bounding box center [522, 433] width 19 height 14
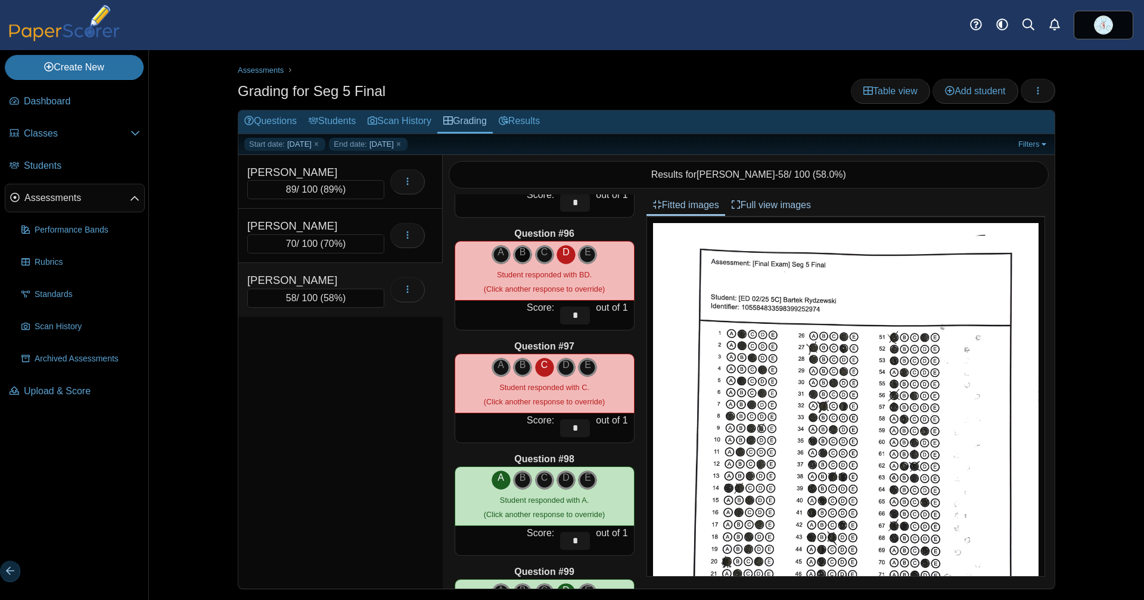
scroll to position [10697, 0]
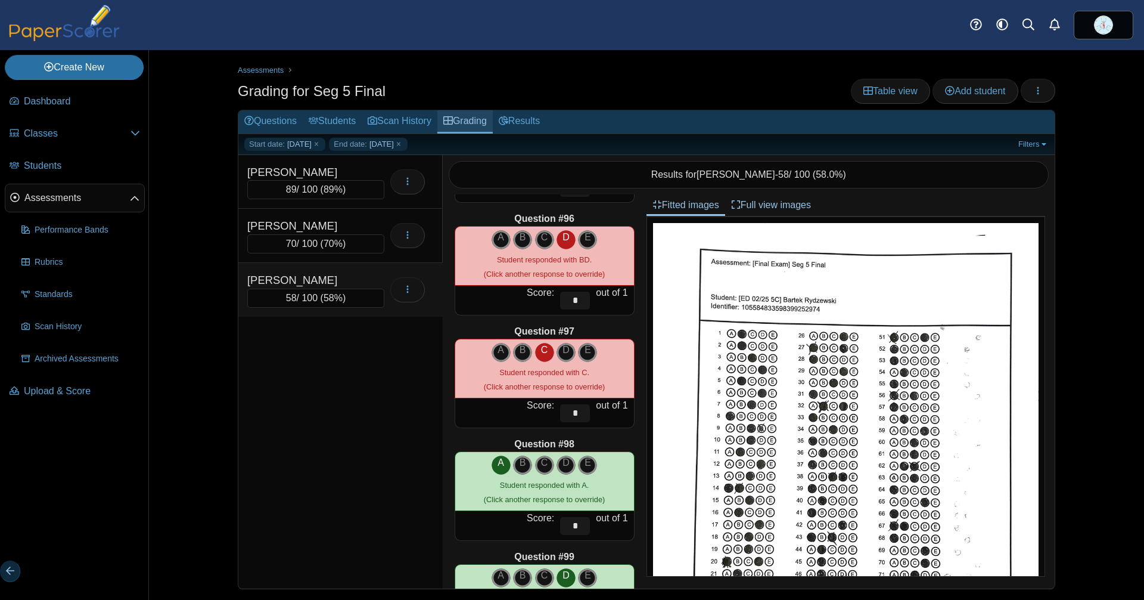
click at [493, 120] on link "Grading" at bounding box center [465, 121] width 55 height 23
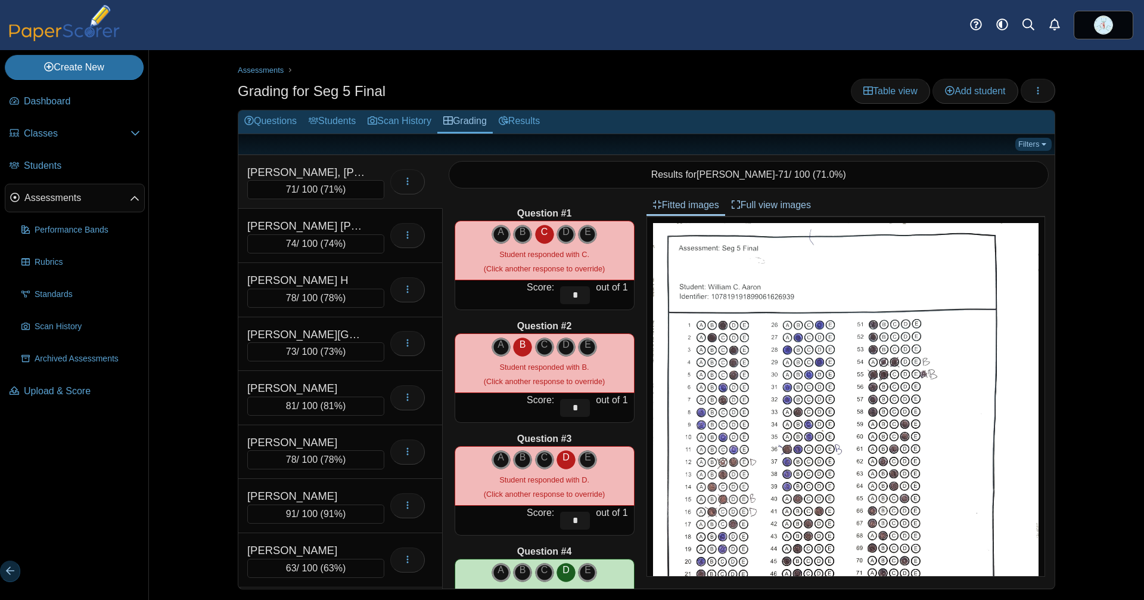
click at [1020, 145] on link "Filters" at bounding box center [1034, 144] width 36 height 13
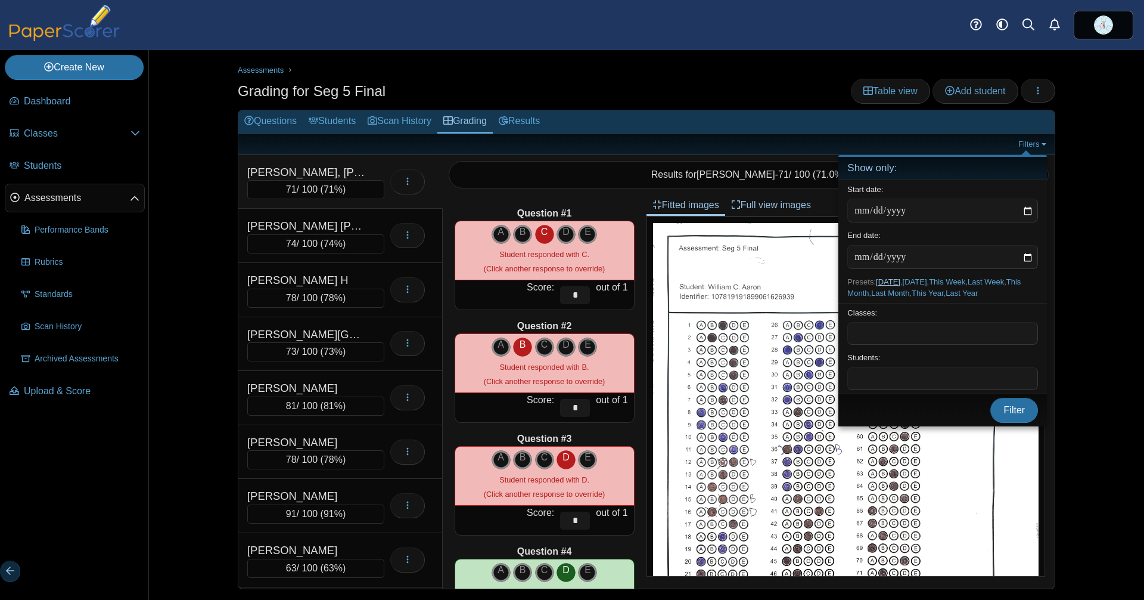
click at [899, 280] on link "Today" at bounding box center [888, 281] width 24 height 9
type input "**********"
click at [1005, 415] on span "Filter" at bounding box center [1014, 410] width 21 height 10
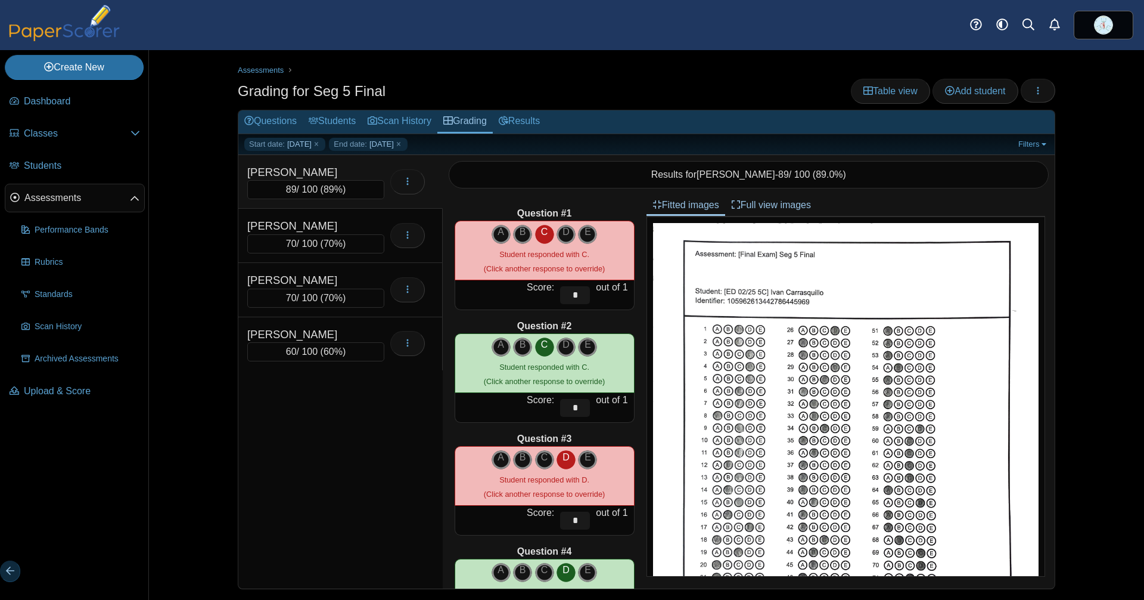
click at [311, 177] on div "[PERSON_NAME]" at bounding box center [306, 172] width 119 height 17
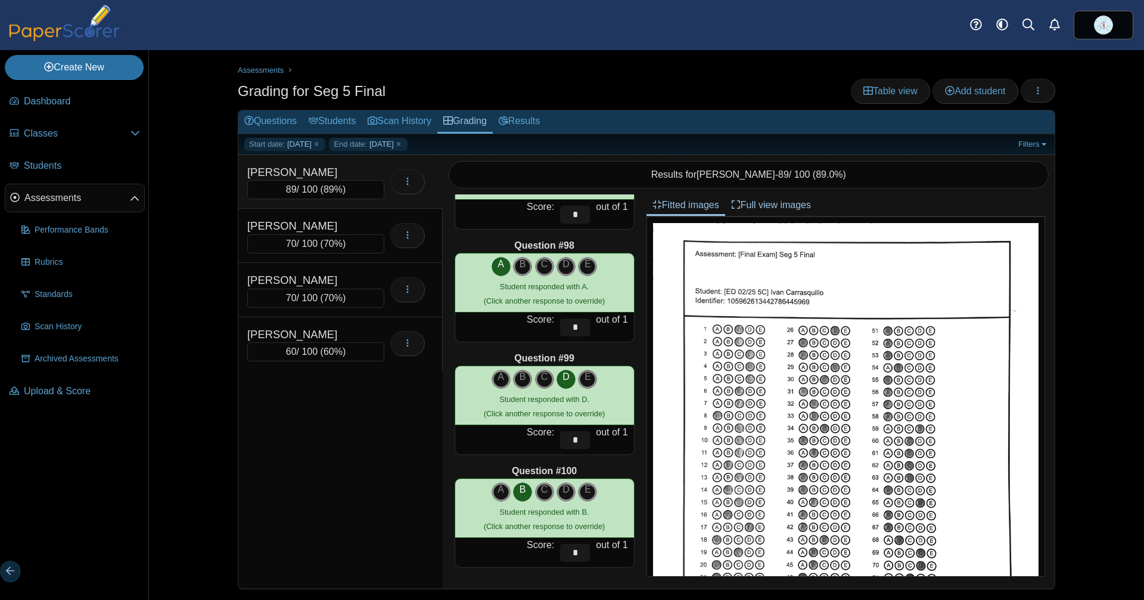
scroll to position [1, 0]
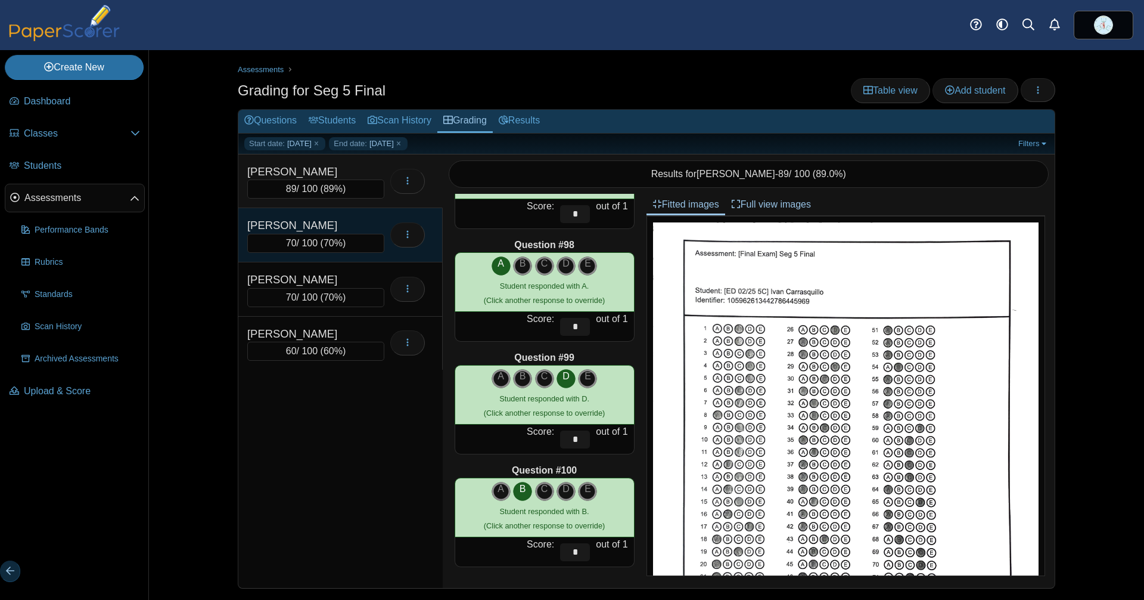
click at [306, 234] on div "70 / 100 ( 70% )" at bounding box center [315, 243] width 137 height 19
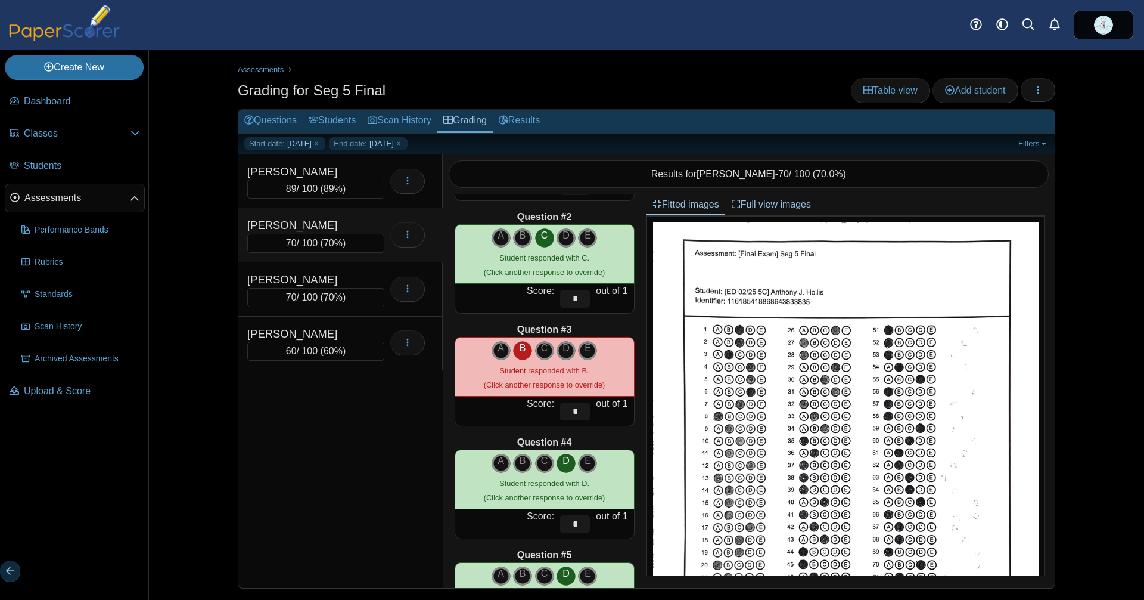
scroll to position [0, 0]
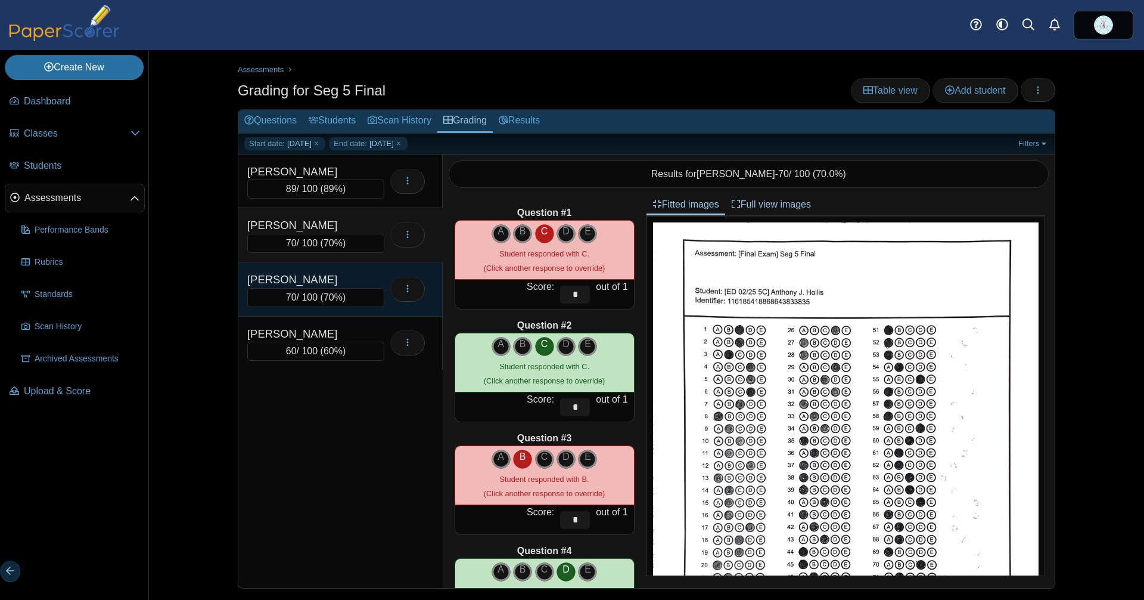
click at [318, 289] on div "70 / 100 ( 70% )" at bounding box center [315, 297] width 137 height 19
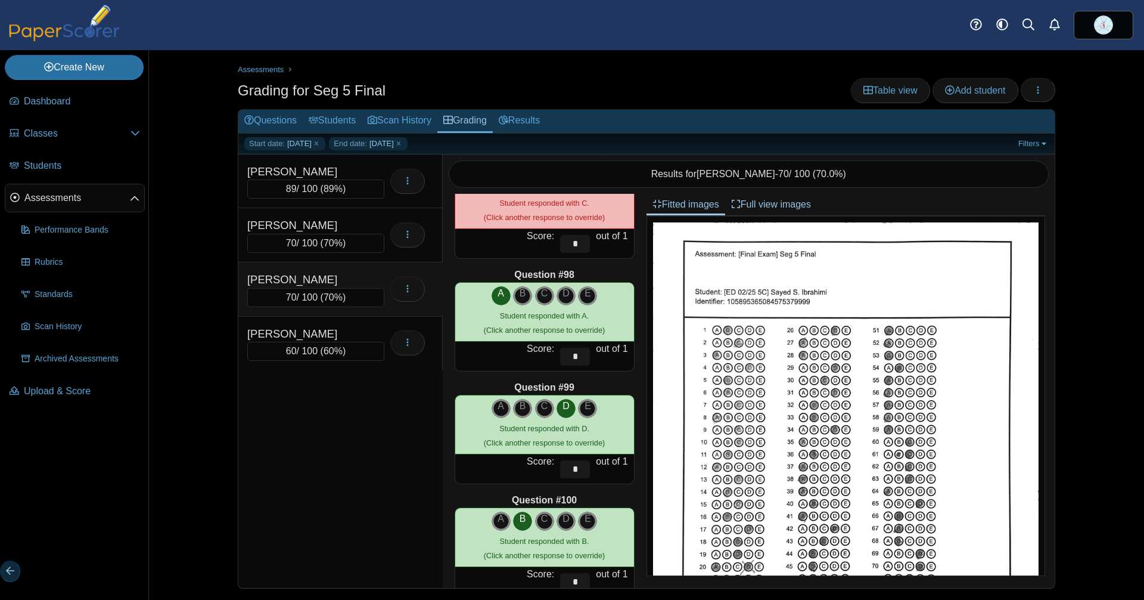
scroll to position [10896, 0]
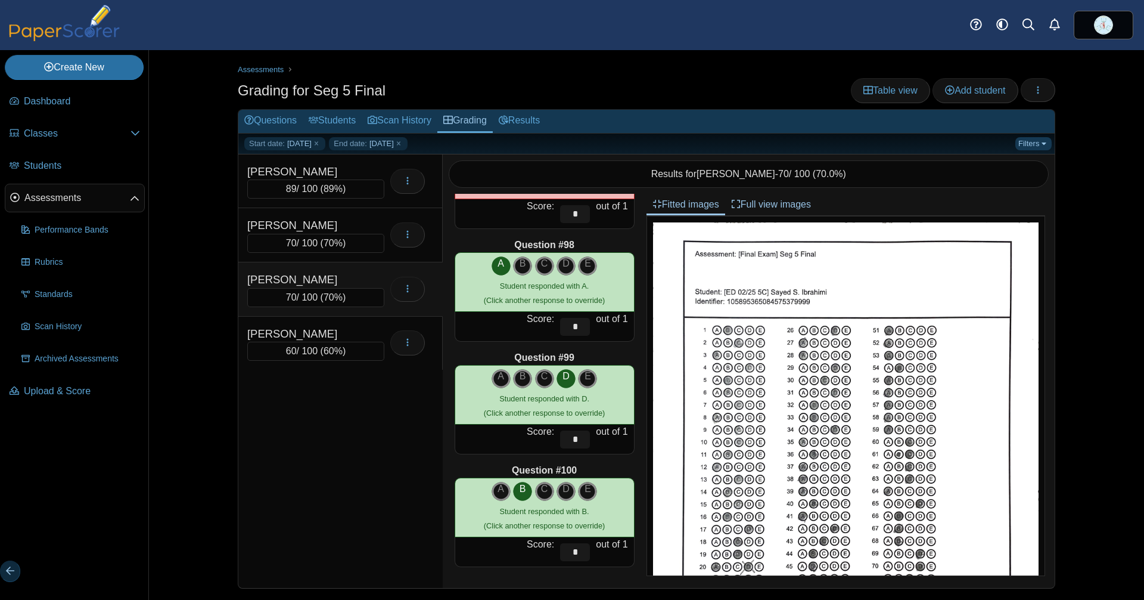
click at [1016, 138] on link "Filters" at bounding box center [1034, 143] width 36 height 13
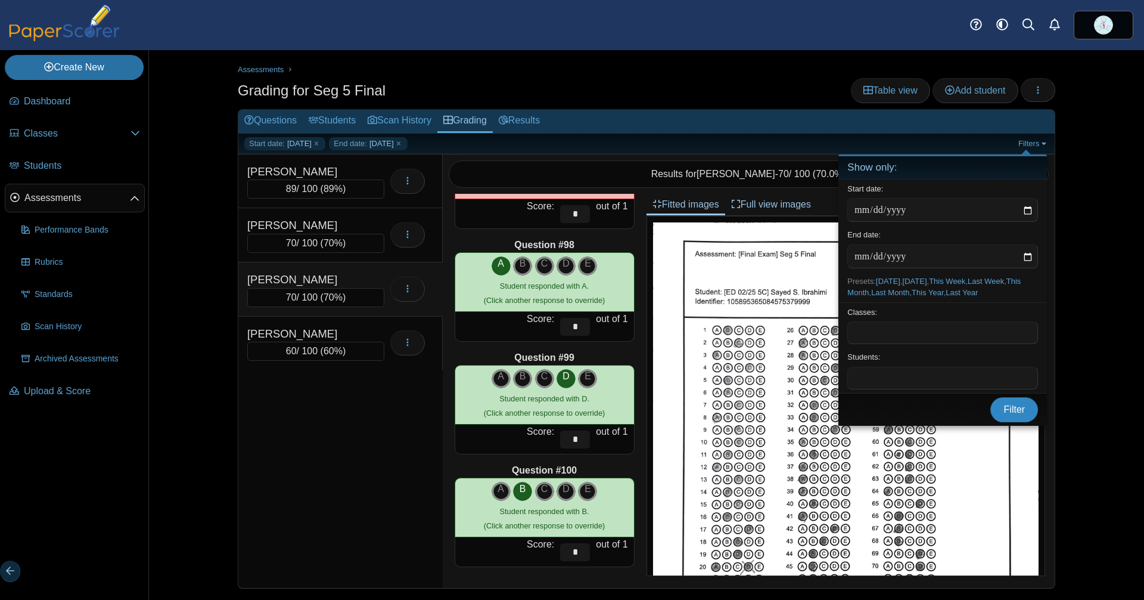
click at [1009, 414] on span "Filter" at bounding box center [1014, 409] width 21 height 10
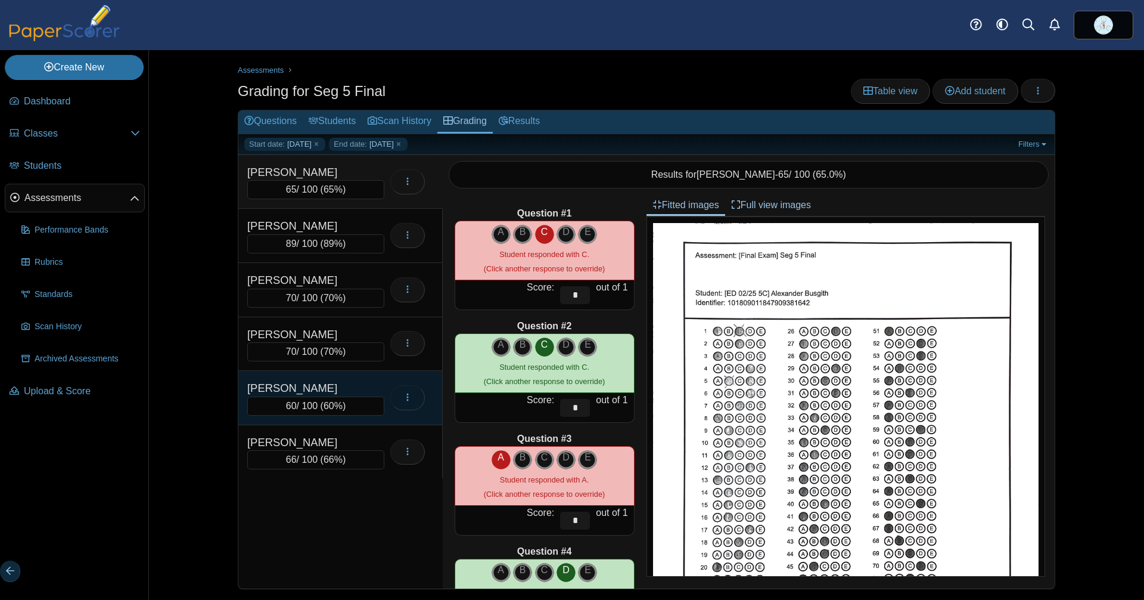
click at [403, 395] on icon "button" at bounding box center [408, 397] width 10 height 10
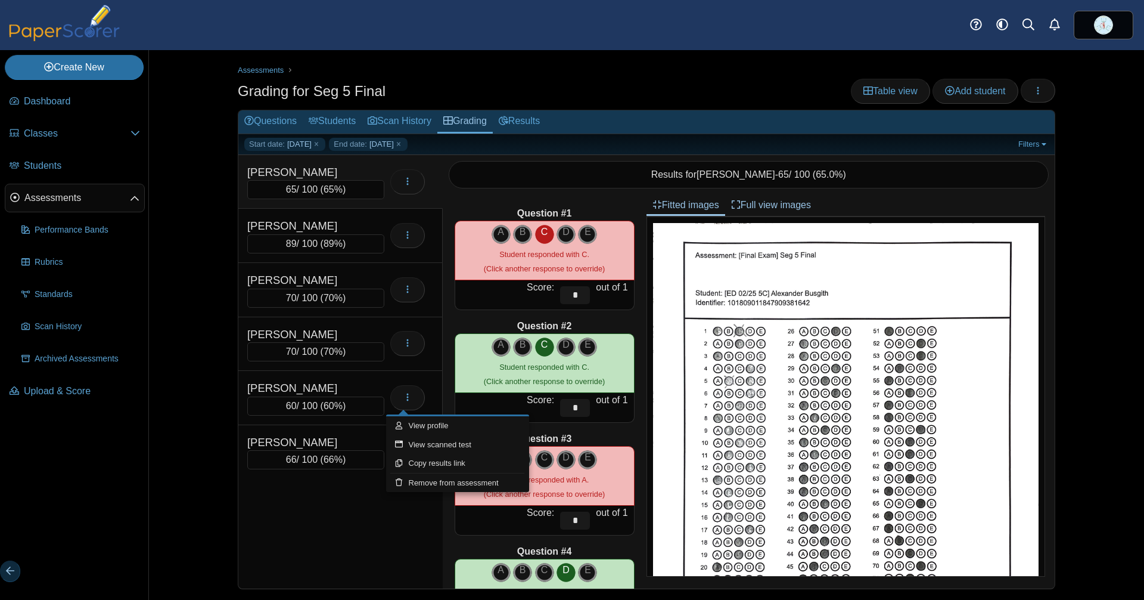
click at [182, 464] on div "Assessments Grading for Seg 5 Final Table view Add student Loading… 65" at bounding box center [646, 325] width 995 height 550
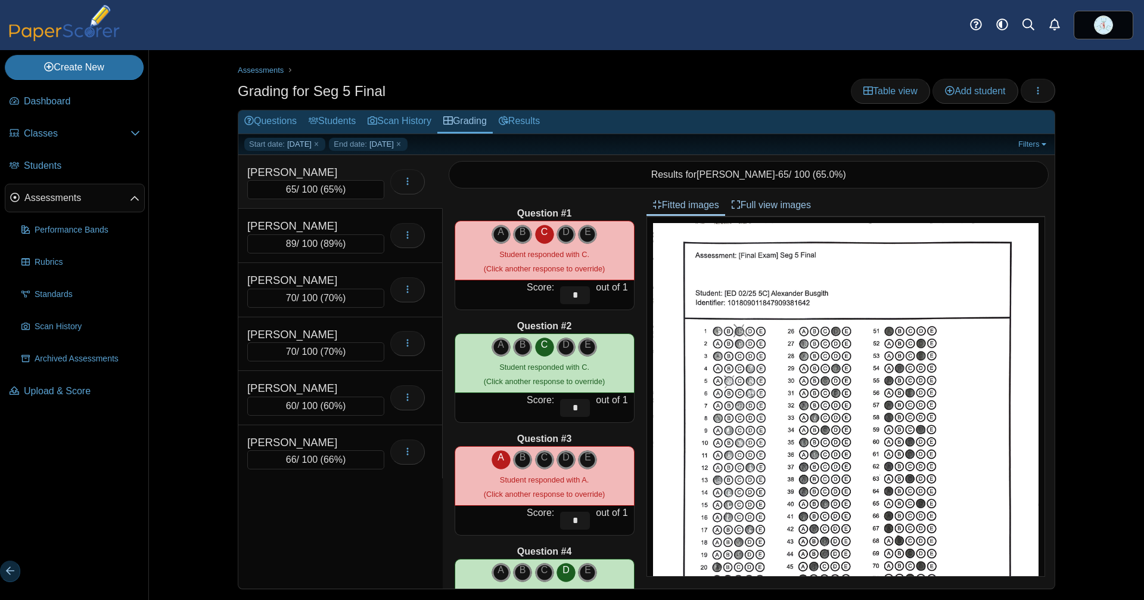
click at [320, 179] on div "[PERSON_NAME]" at bounding box center [306, 172] width 119 height 17
click at [492, 234] on icon "A" at bounding box center [501, 232] width 19 height 14
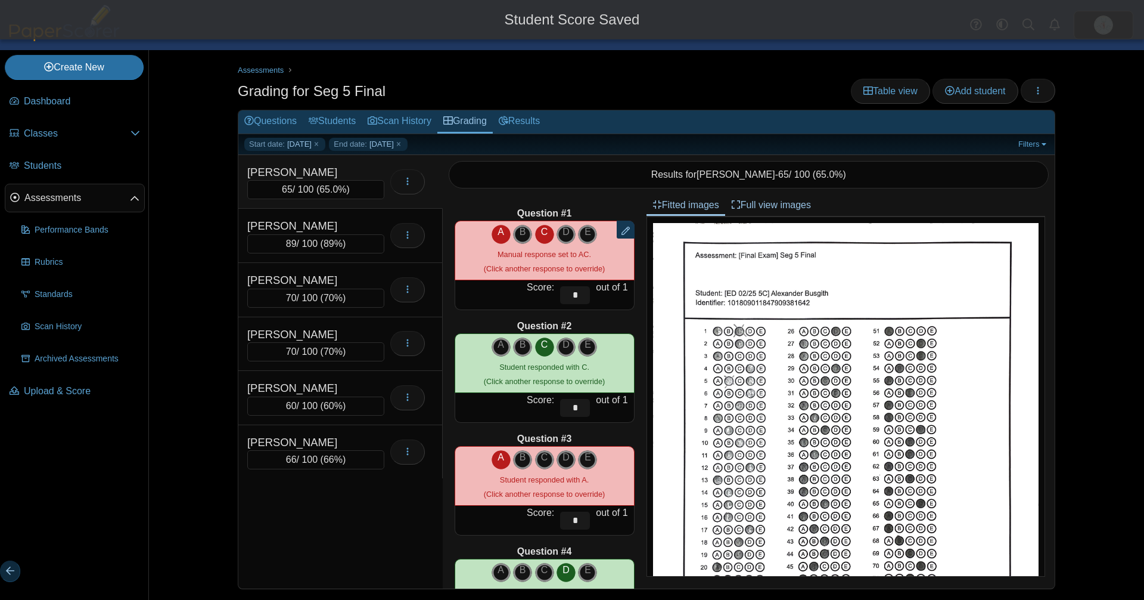
click at [535, 232] on icon "C" at bounding box center [544, 232] width 19 height 14
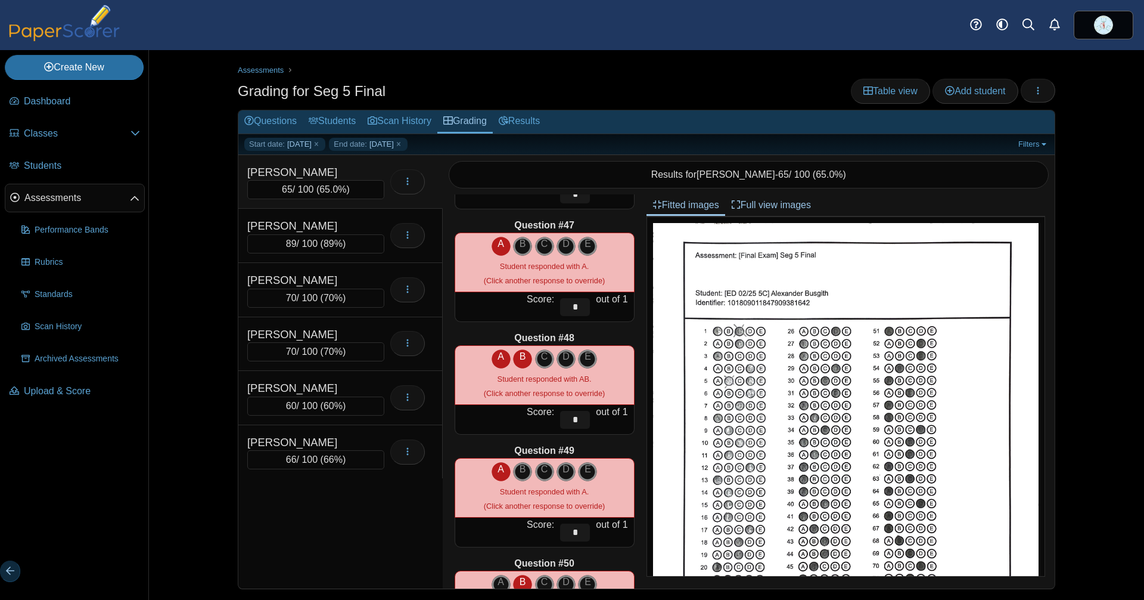
scroll to position [5179, 0]
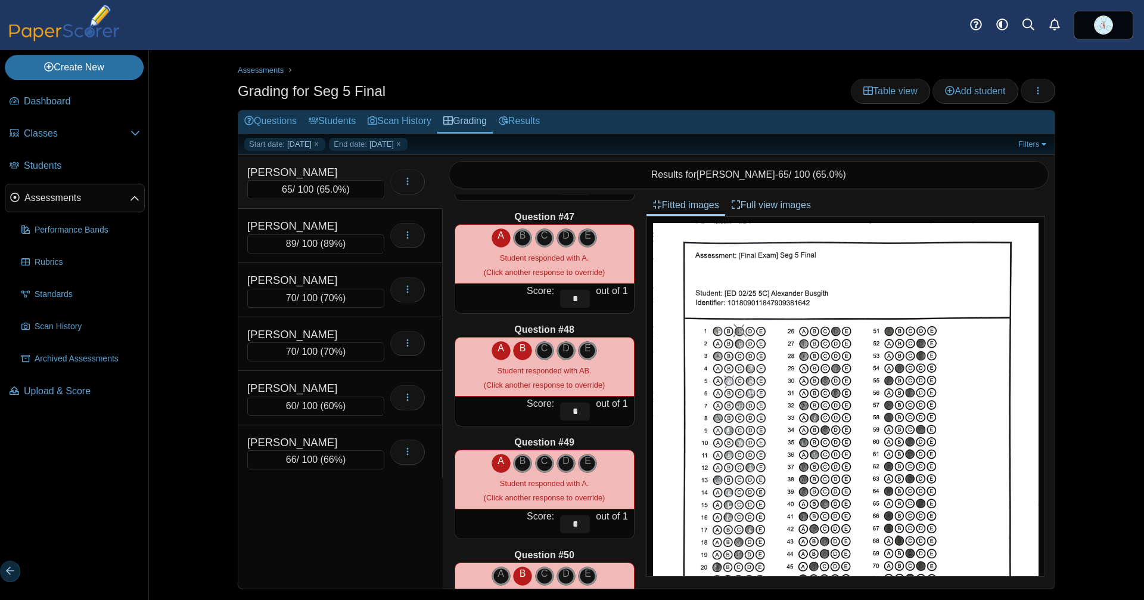
click at [497, 349] on icon "A" at bounding box center [501, 348] width 19 height 14
type input "*"
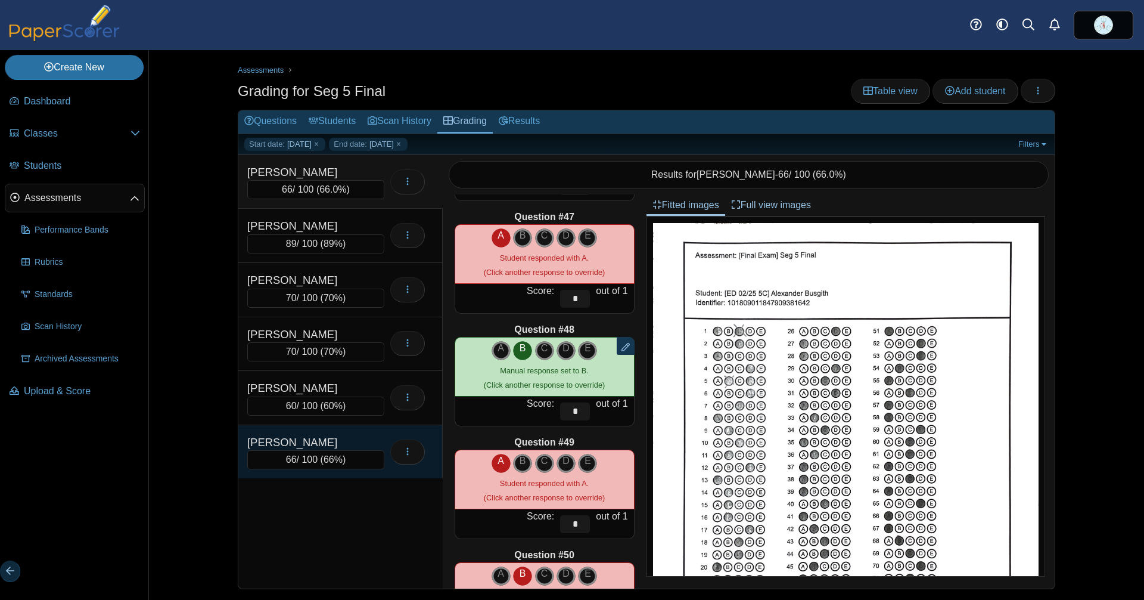
click at [292, 449] on div "[PERSON_NAME]" at bounding box center [306, 442] width 119 height 17
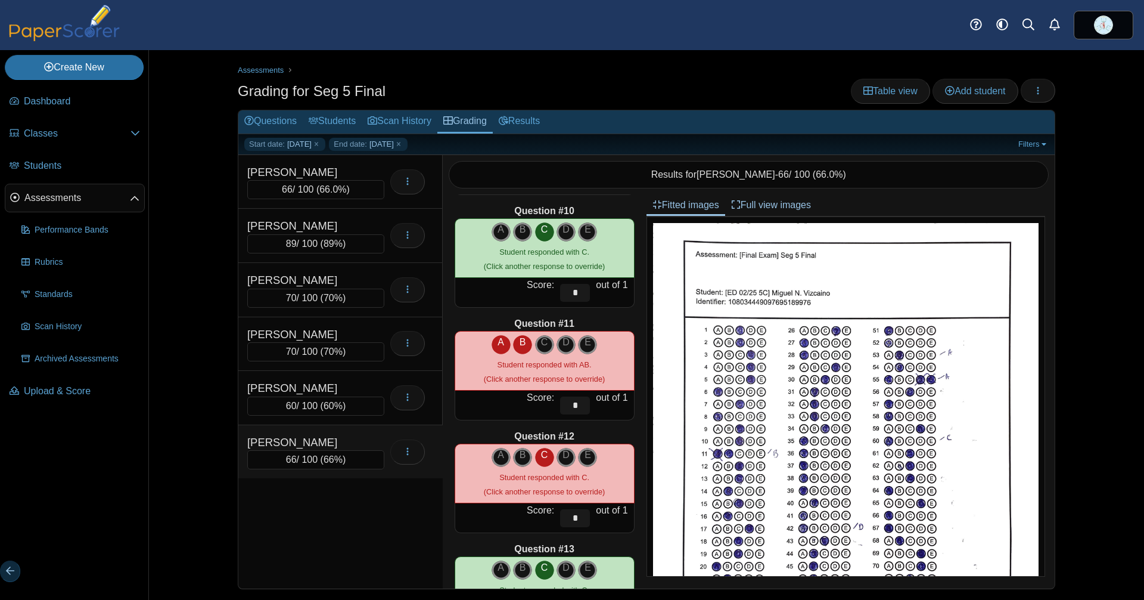
scroll to position [1017, 0]
click at [494, 339] on icon "A" at bounding box center [501, 341] width 19 height 14
type input "*"
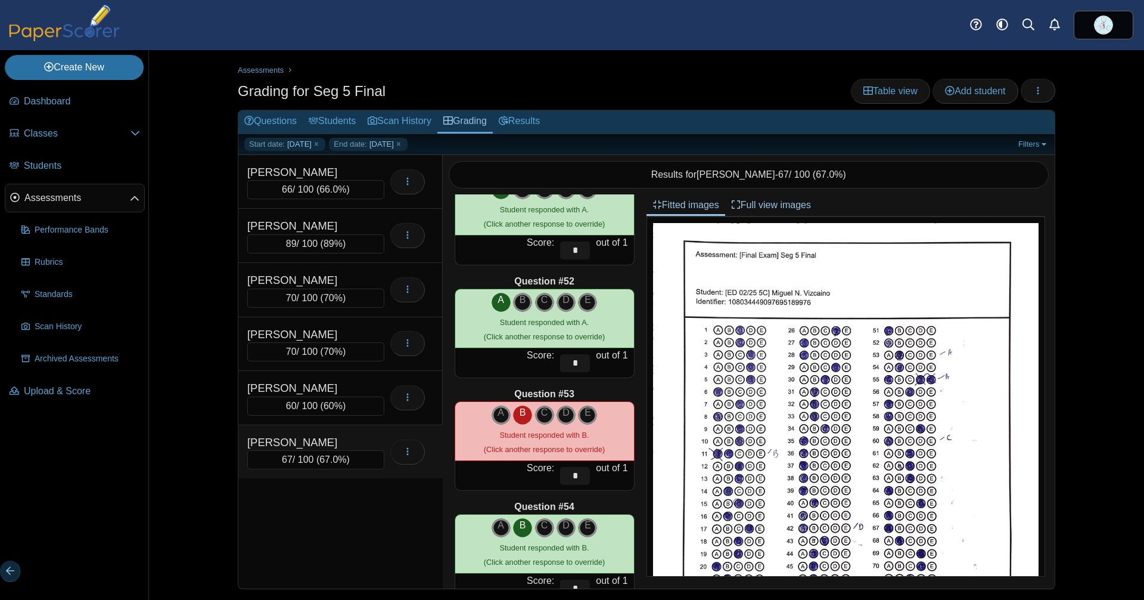
scroll to position [5679, 0]
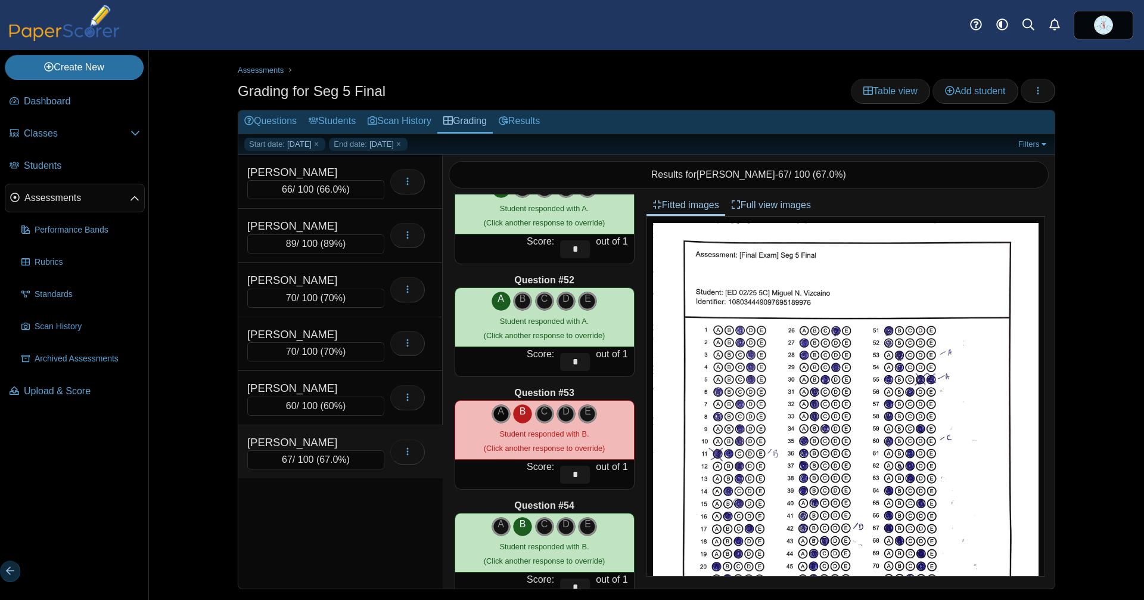
click at [492, 411] on icon "A" at bounding box center [501, 411] width 19 height 14
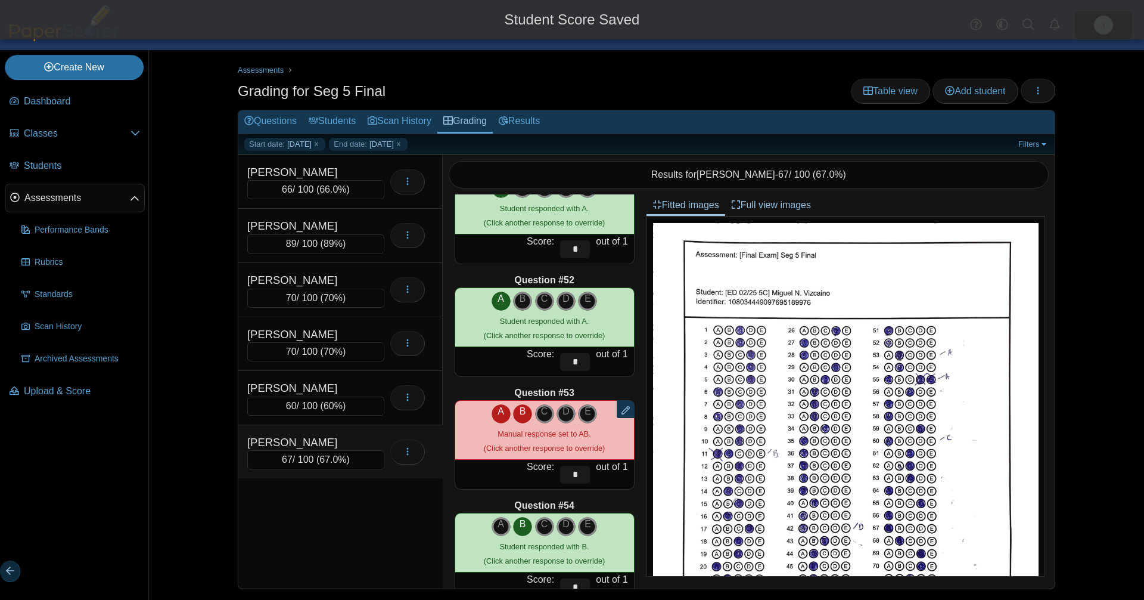
click at [513, 412] on icon "B" at bounding box center [522, 411] width 19 height 14
type input "*"
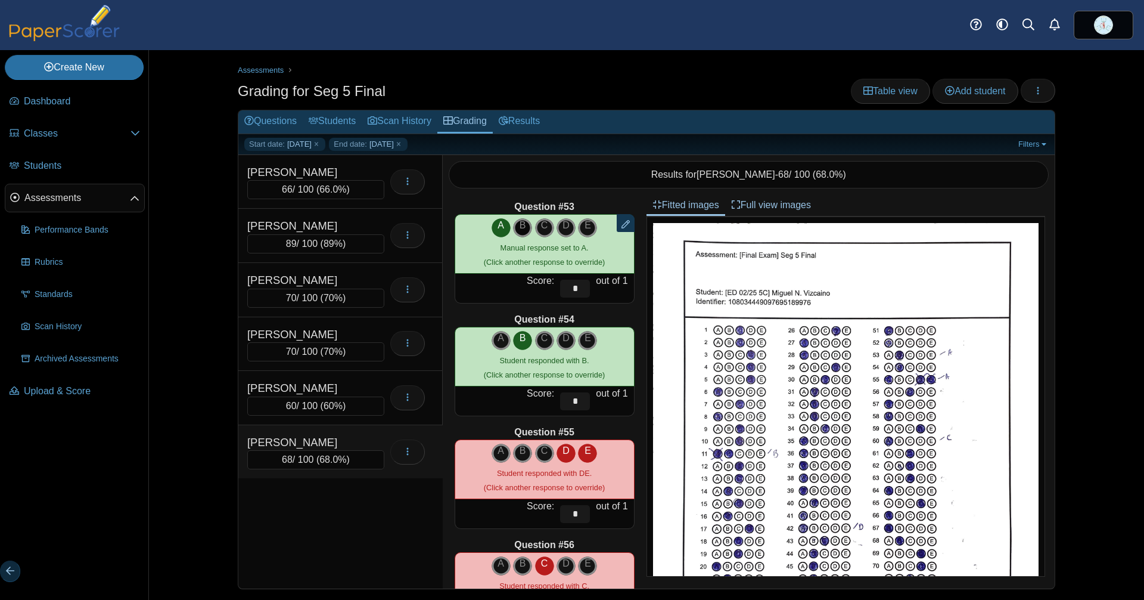
scroll to position [5865, 0]
click at [557, 449] on icon "D" at bounding box center [566, 450] width 19 height 14
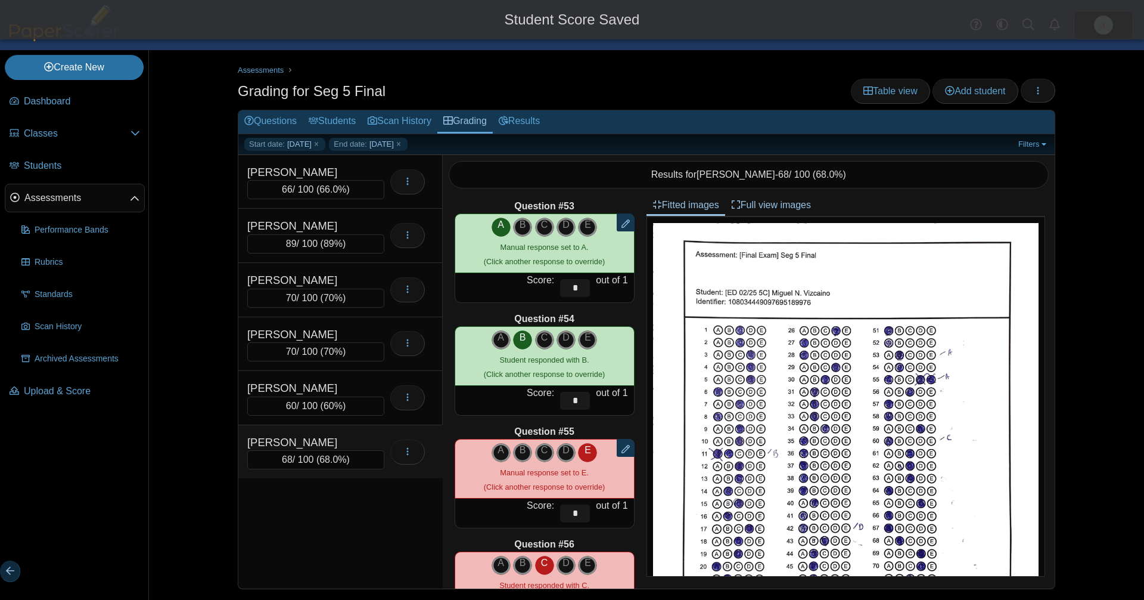
click at [578, 449] on icon "E" at bounding box center [587, 450] width 19 height 14
click at [493, 451] on icon "A" at bounding box center [501, 450] width 19 height 14
type input "*"
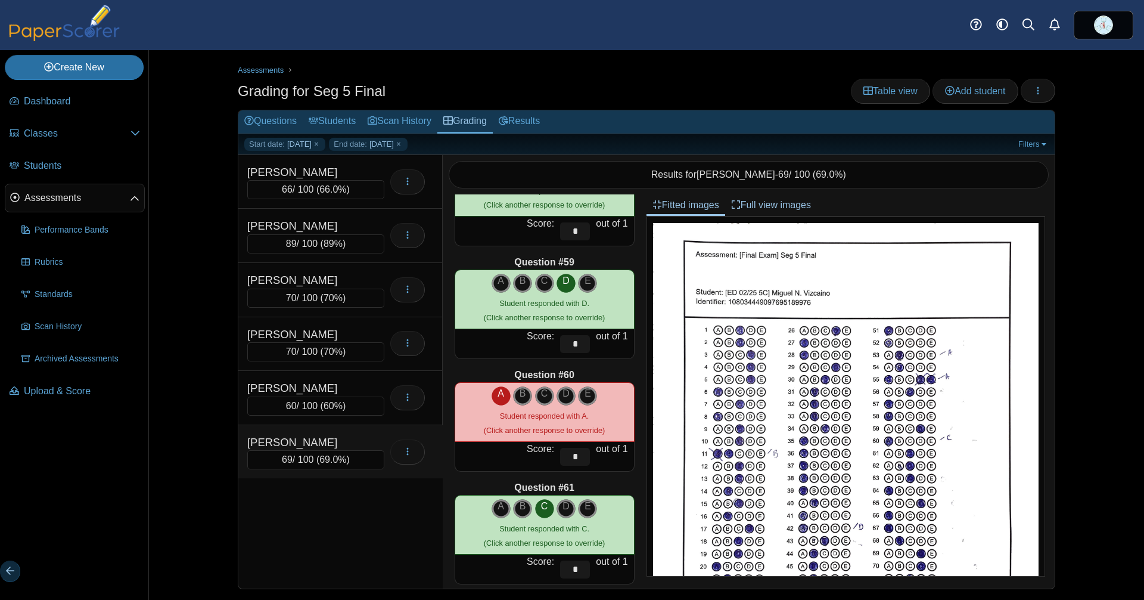
scroll to position [6491, 0]
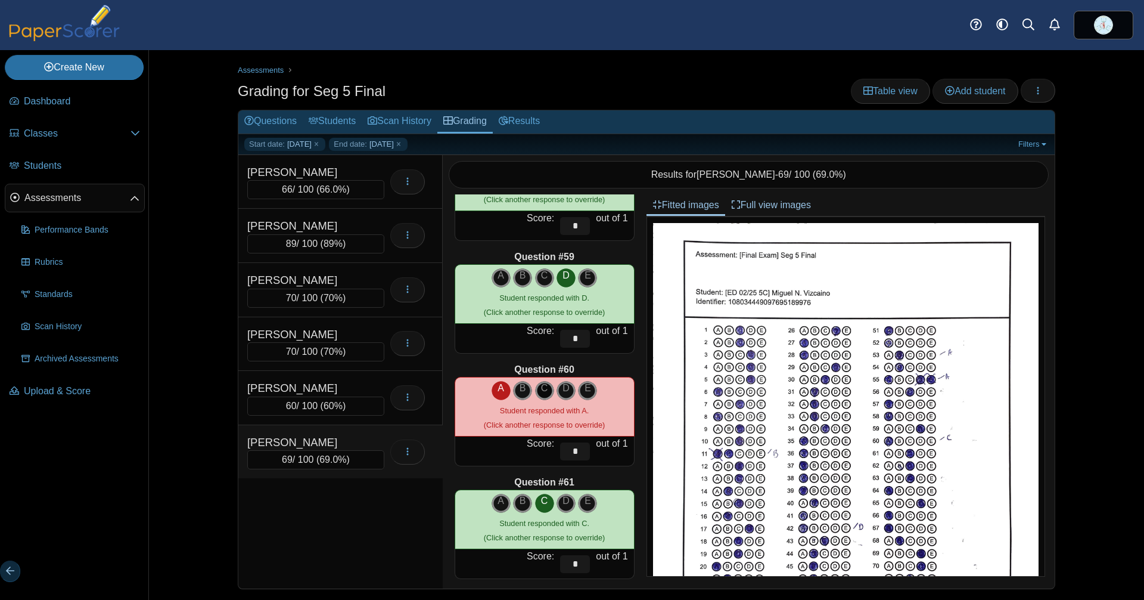
click at [539, 387] on icon "C" at bounding box center [544, 388] width 19 height 14
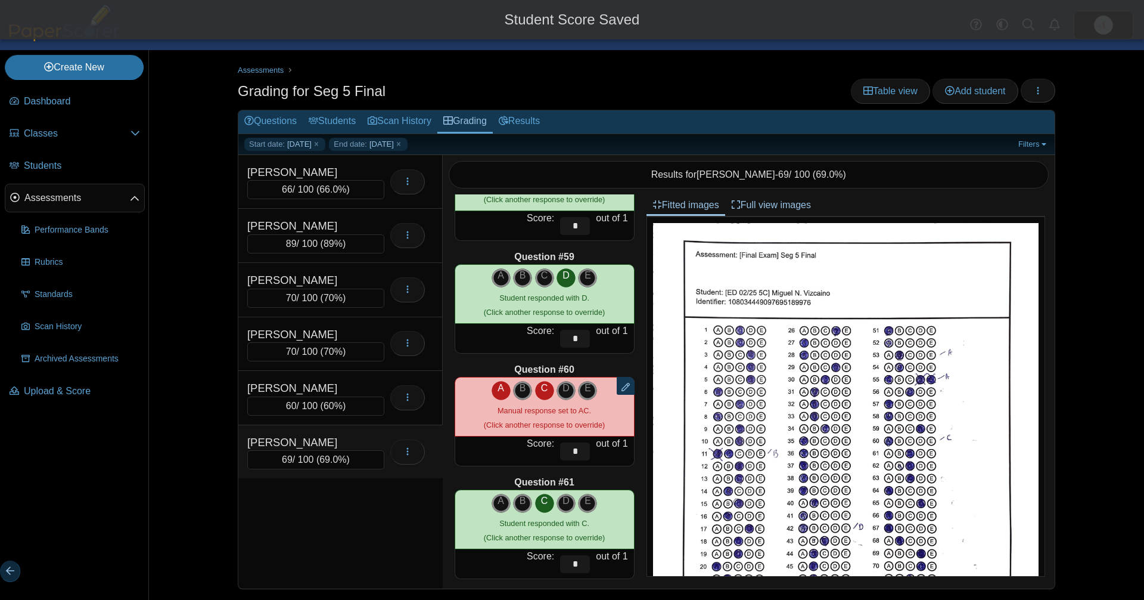
click at [492, 392] on icon "A" at bounding box center [501, 388] width 19 height 14
type input "*"
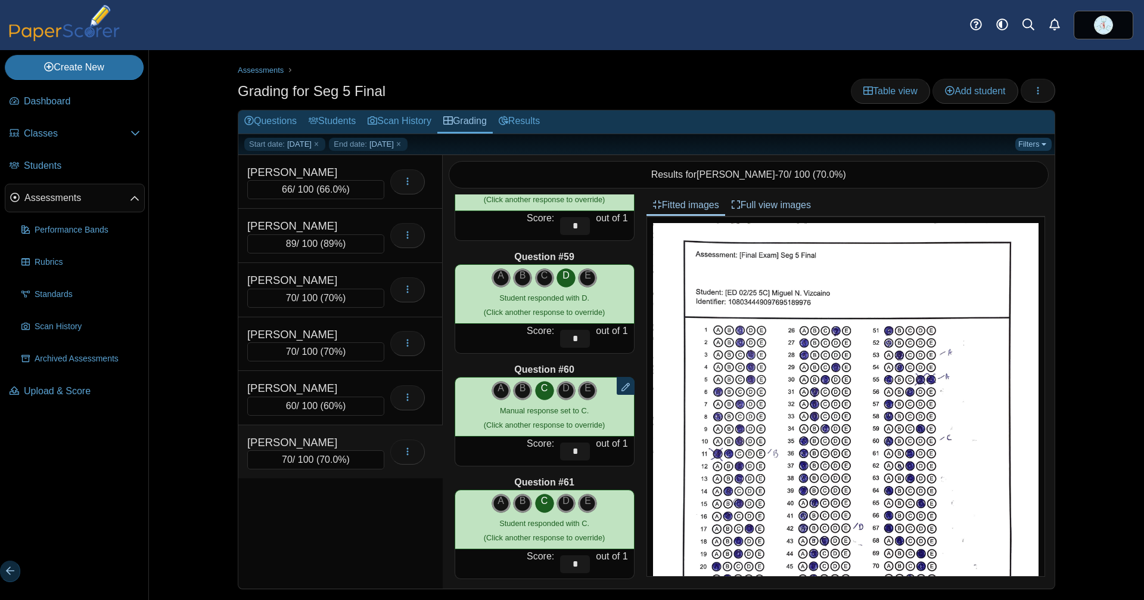
click at [1016, 139] on link "Filters" at bounding box center [1034, 144] width 36 height 13
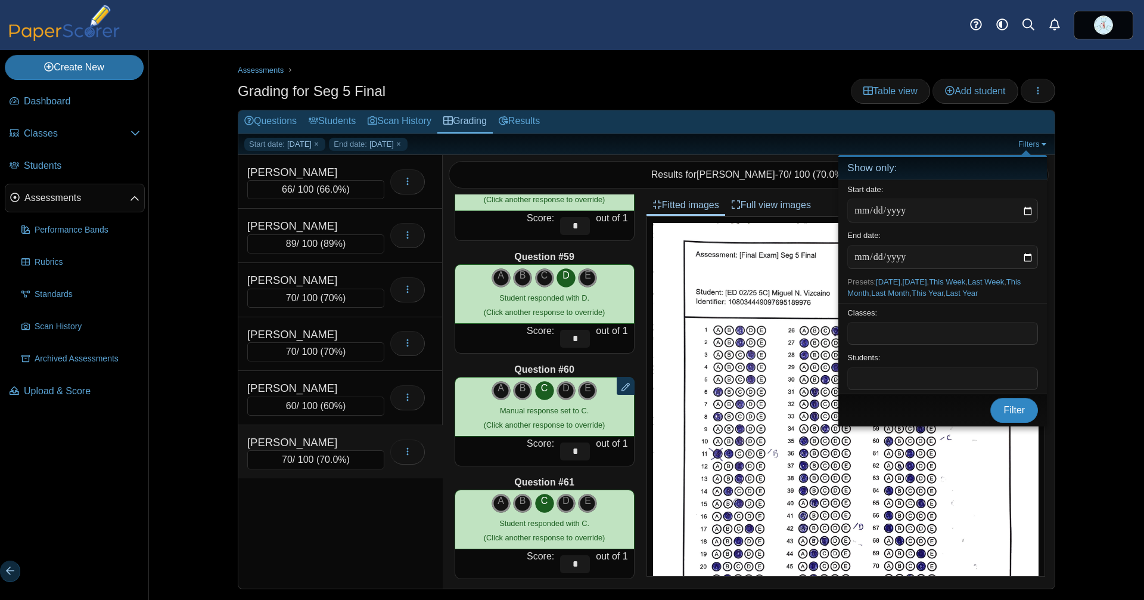
click at [1010, 415] on span "Filter" at bounding box center [1014, 410] width 21 height 10
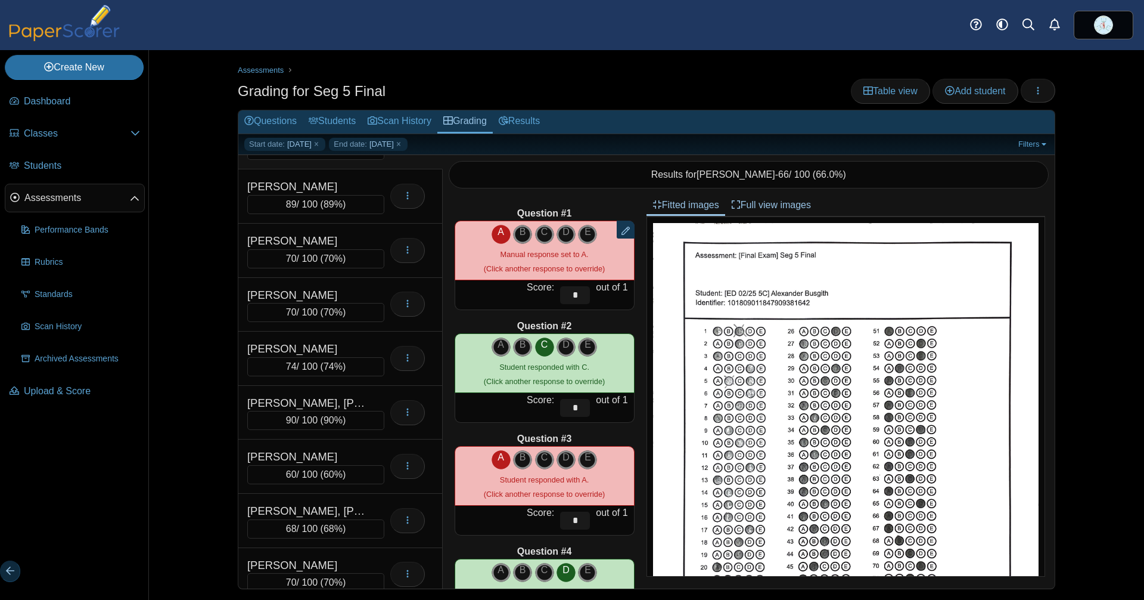
scroll to position [52, 0]
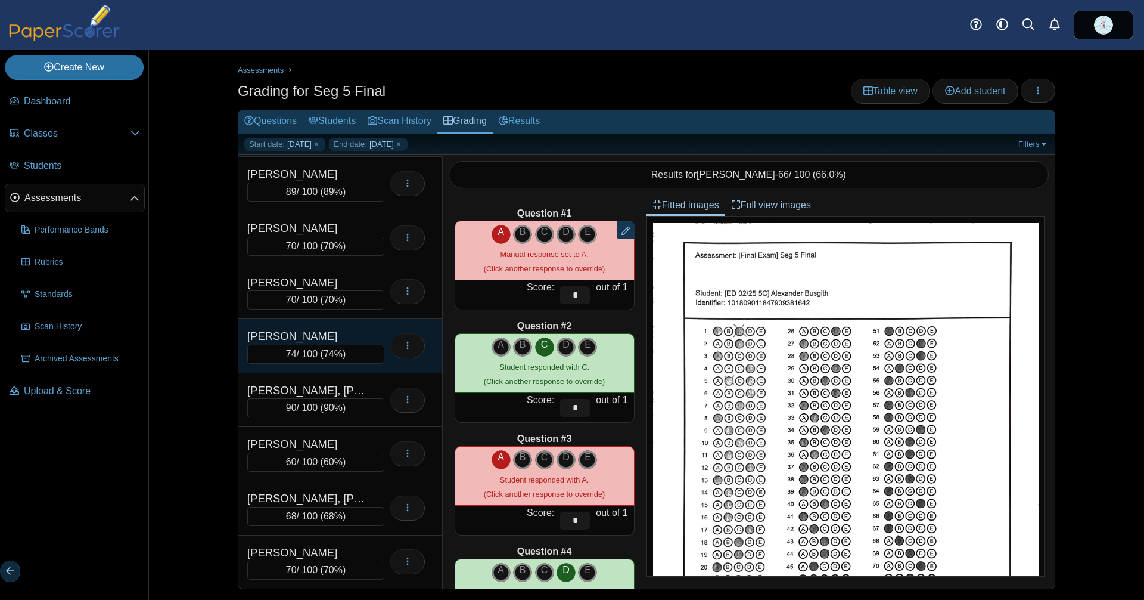
click at [315, 327] on div "Mullings, Nicholas A. 74 / 100 ( 74% ) Loading…" at bounding box center [340, 346] width 204 height 54
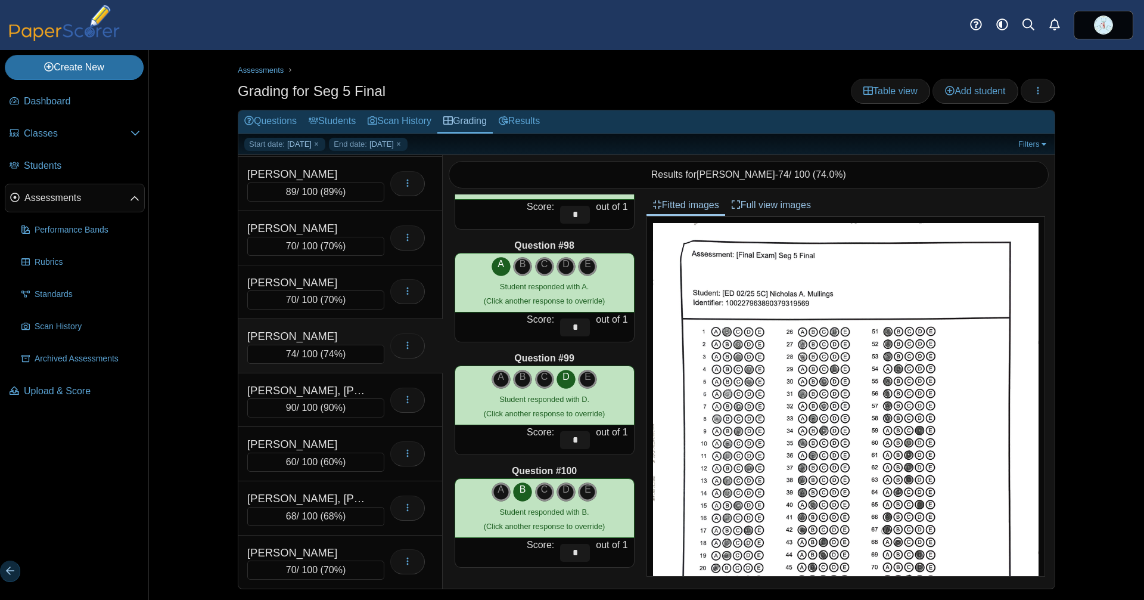
scroll to position [1, 0]
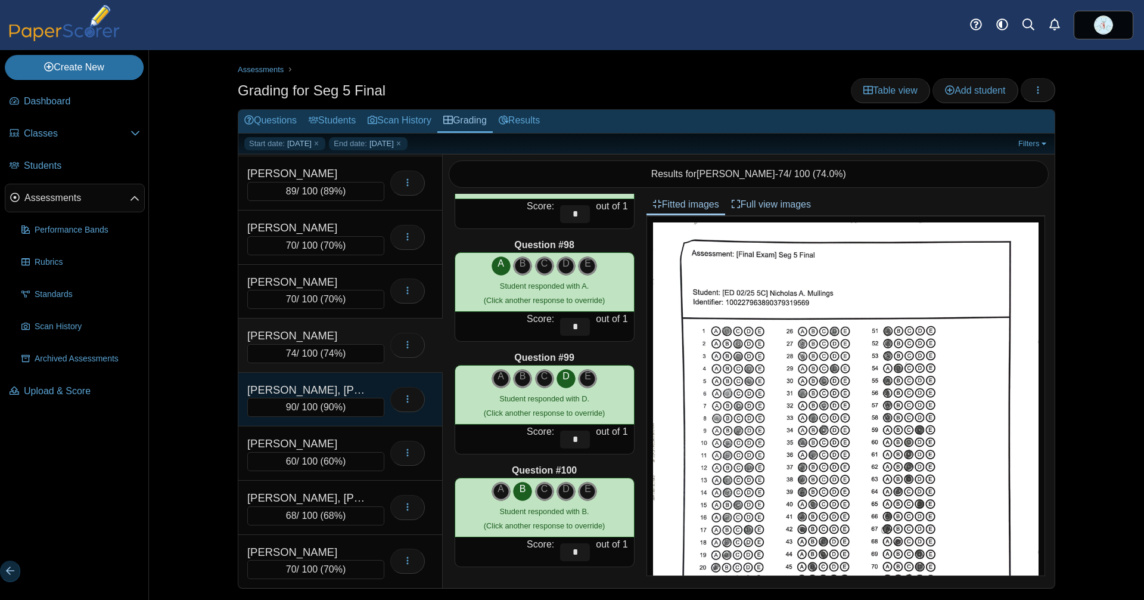
click at [322, 396] on div "[PERSON_NAME], [PERSON_NAME]" at bounding box center [306, 389] width 119 height 17
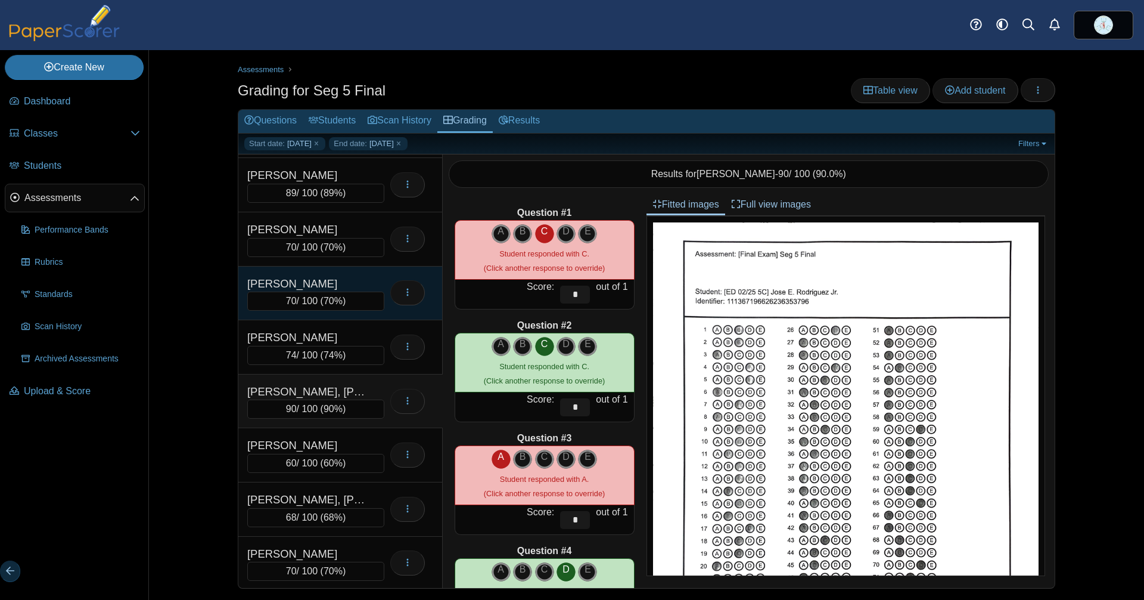
scroll to position [52, 0]
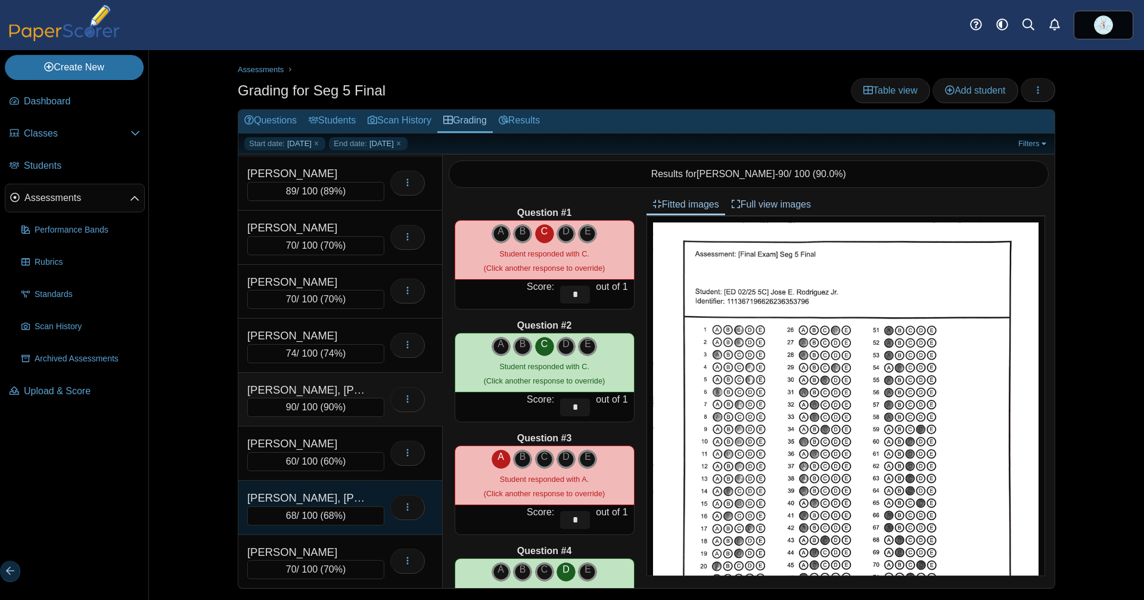
click at [306, 499] on div "[PERSON_NAME], [PERSON_NAME]" at bounding box center [306, 497] width 119 height 17
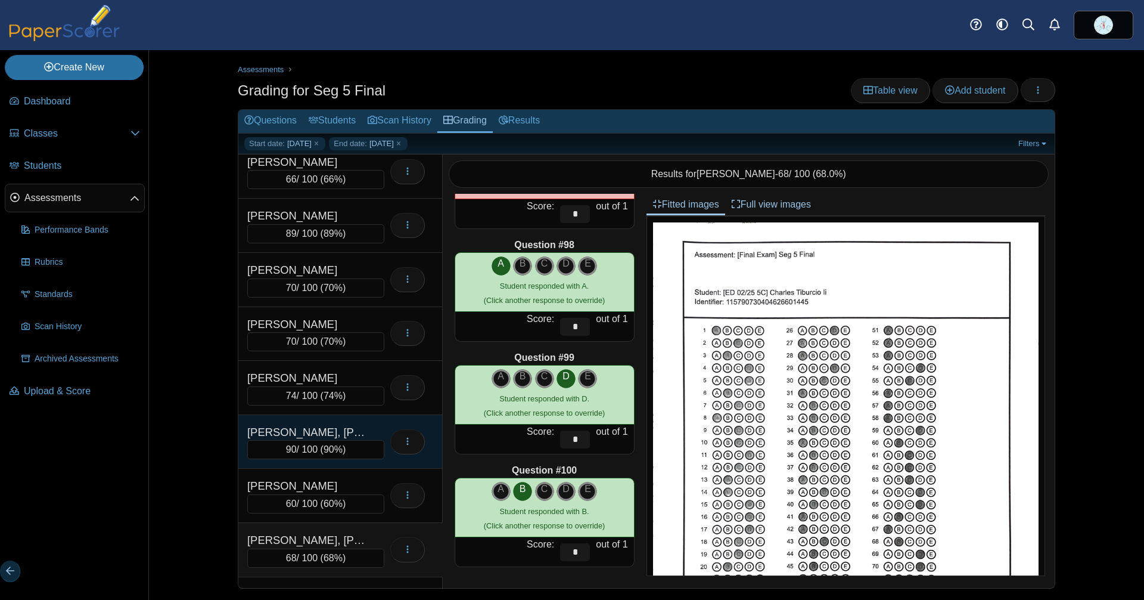
scroll to position [0, 0]
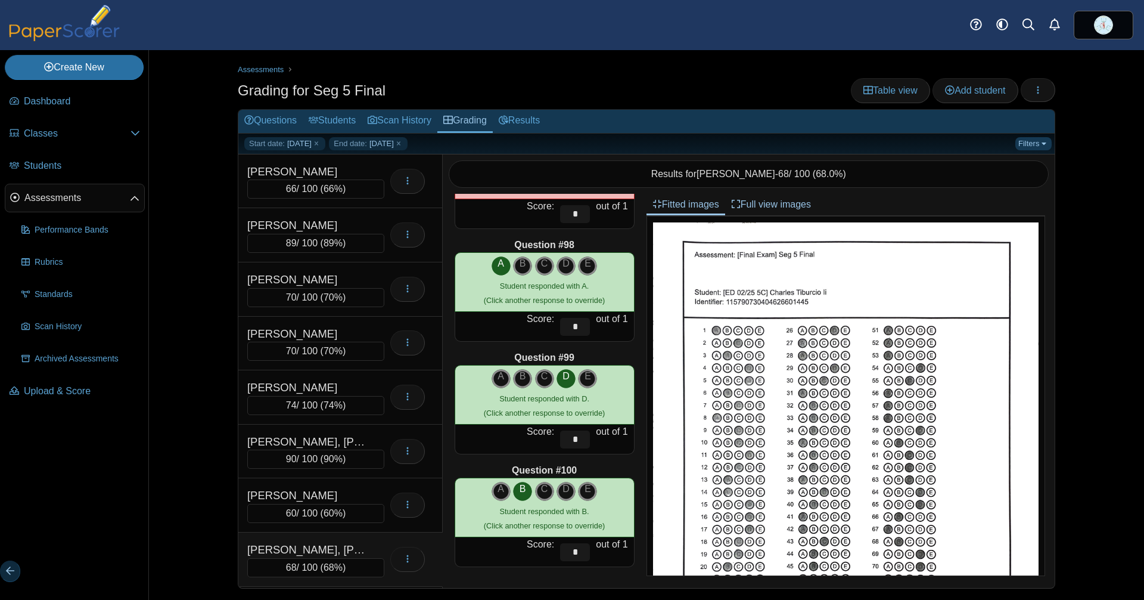
click at [1021, 141] on link "Filters" at bounding box center [1034, 143] width 36 height 13
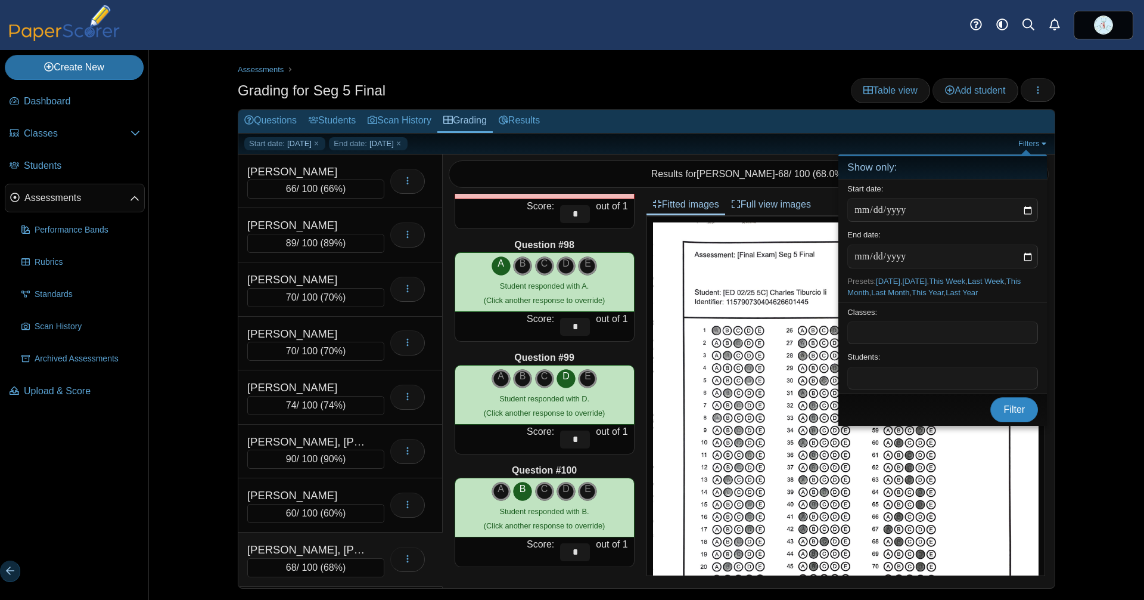
click at [1015, 414] on span "Filter" at bounding box center [1014, 409] width 21 height 10
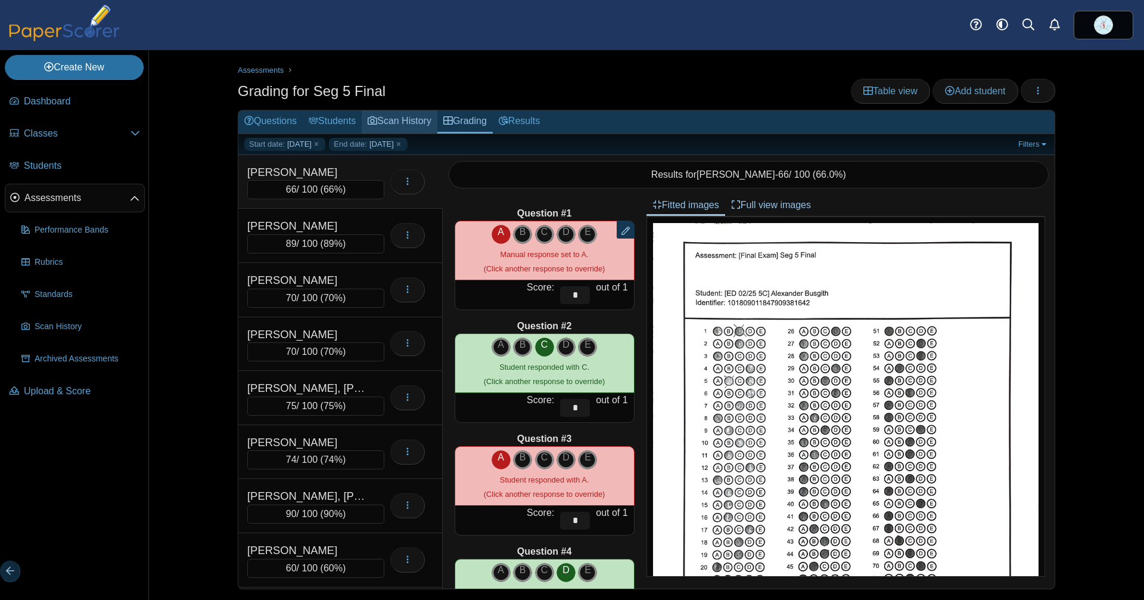
click at [436, 116] on link "Scan History" at bounding box center [400, 121] width 76 height 23
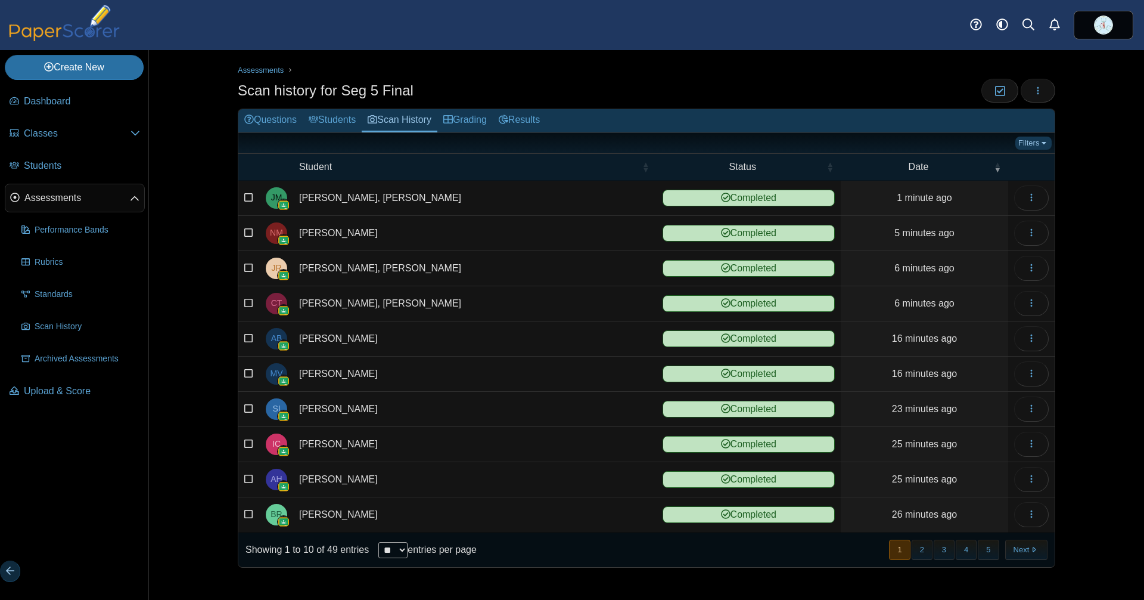
click at [1018, 140] on link "Filters" at bounding box center [1034, 143] width 36 height 13
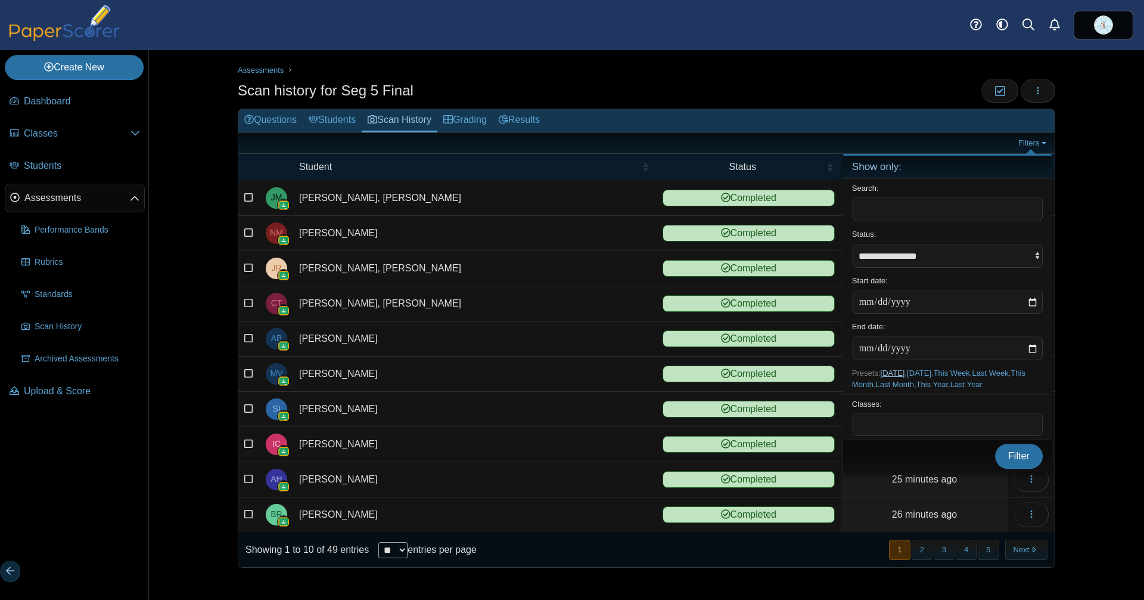
click at [901, 368] on link "[DATE]" at bounding box center [893, 372] width 24 height 9
type input "**********"
click at [1023, 461] on span "Filter" at bounding box center [1019, 456] width 21 height 10
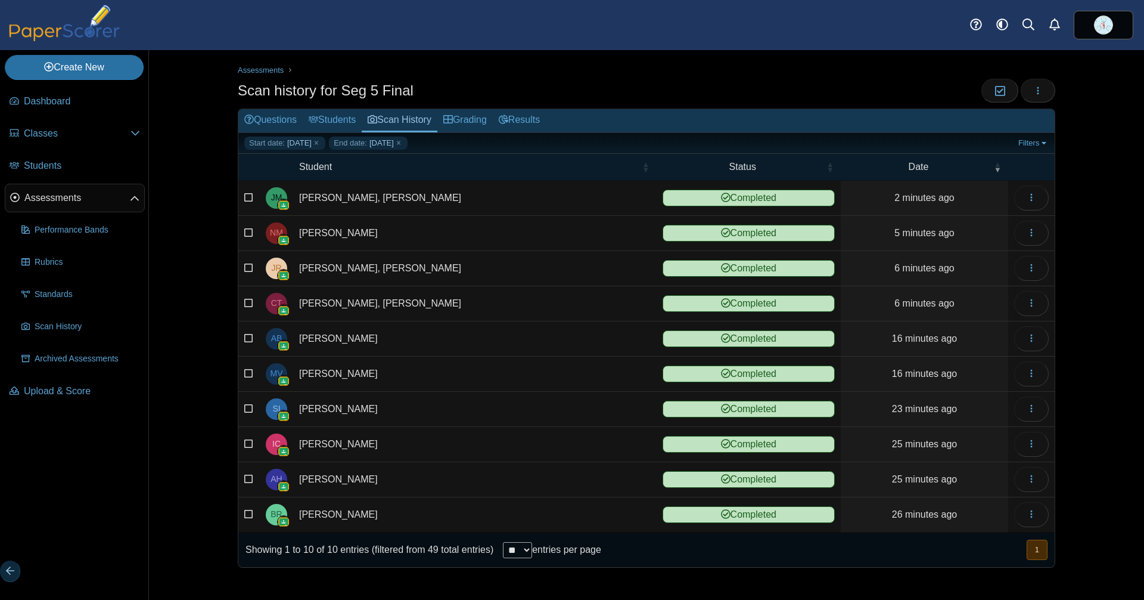
click at [532, 549] on select "** ** ** ***" at bounding box center [517, 550] width 29 height 16
select select "**"
click at [532, 542] on select "** ** ** ***" at bounding box center [517, 550] width 29 height 16
click at [1024, 137] on link "Filters" at bounding box center [1034, 143] width 36 height 13
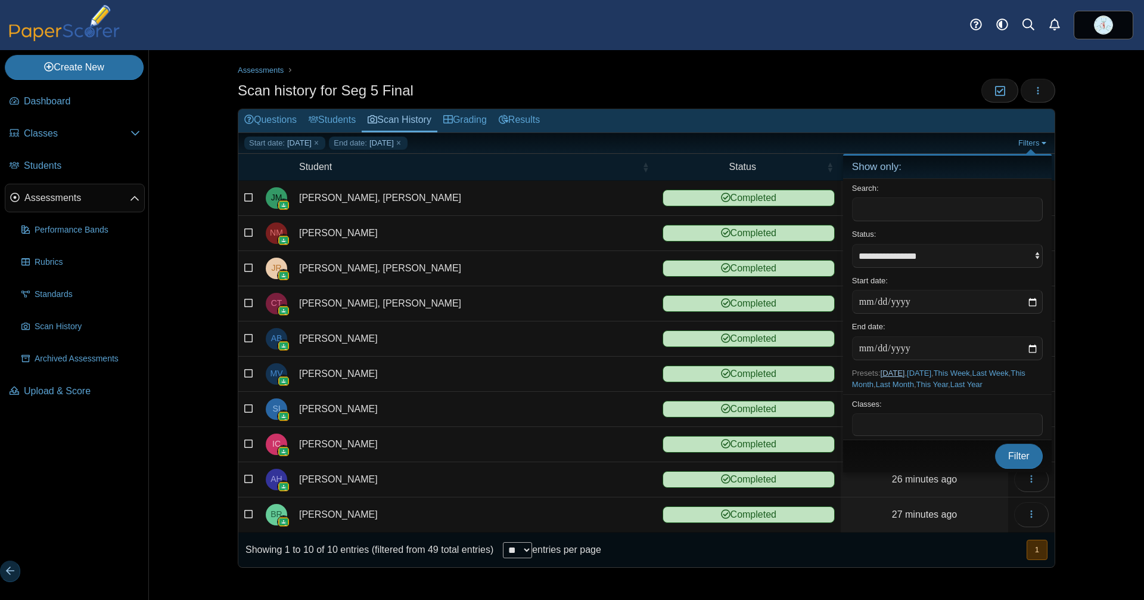
click at [903, 372] on link "[DATE]" at bounding box center [893, 372] width 24 height 9
click at [899, 371] on link "[DATE]" at bounding box center [893, 372] width 24 height 9
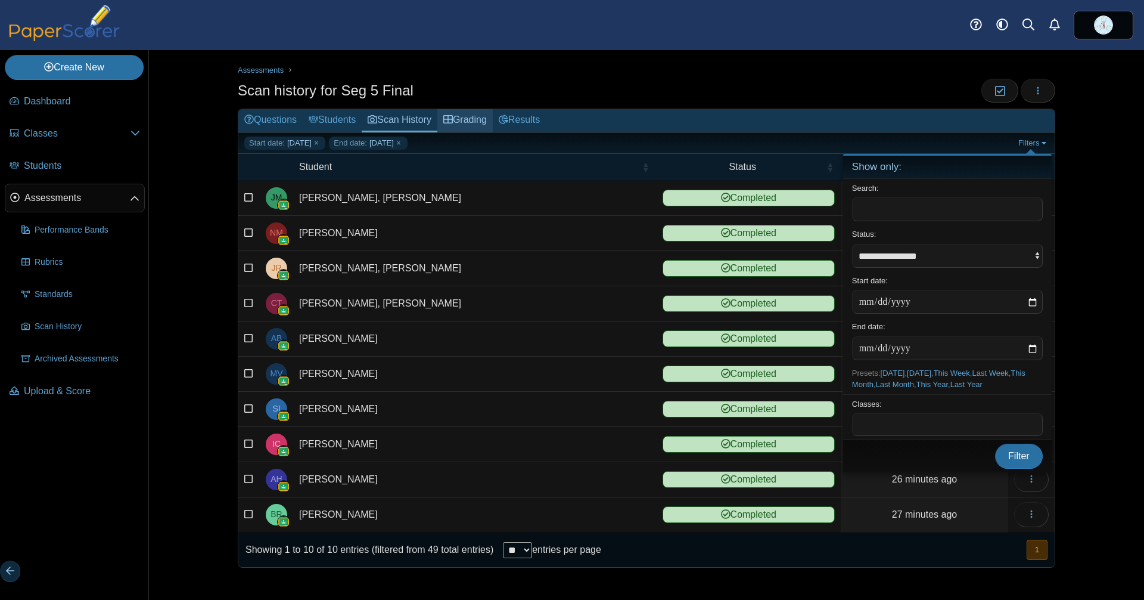
click at [493, 124] on link "Grading" at bounding box center [465, 120] width 55 height 23
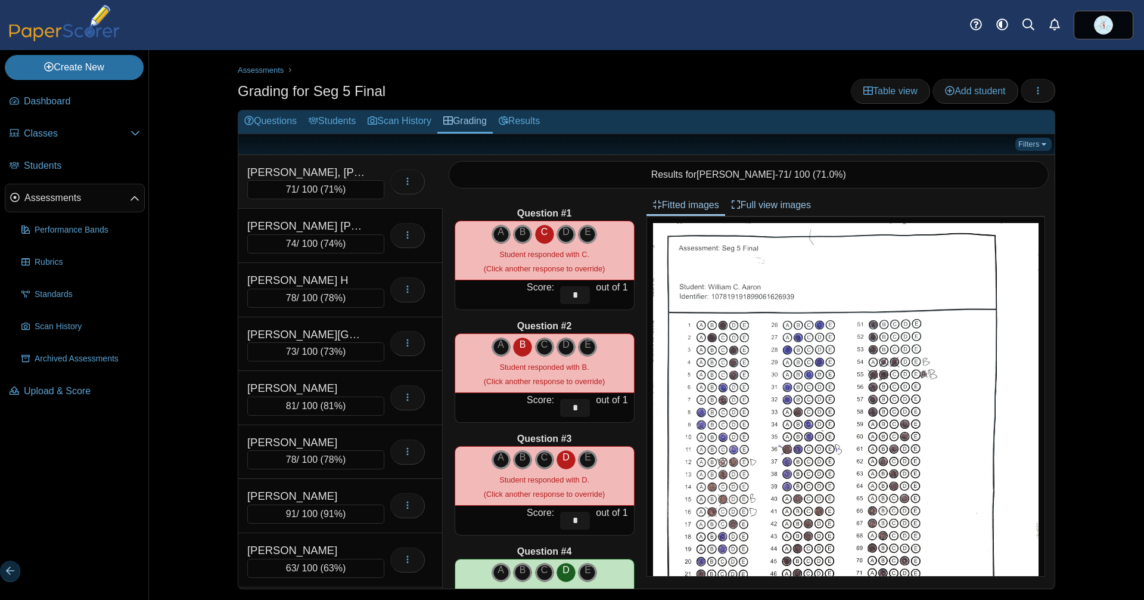
click at [1016, 138] on link "Filters" at bounding box center [1034, 144] width 36 height 13
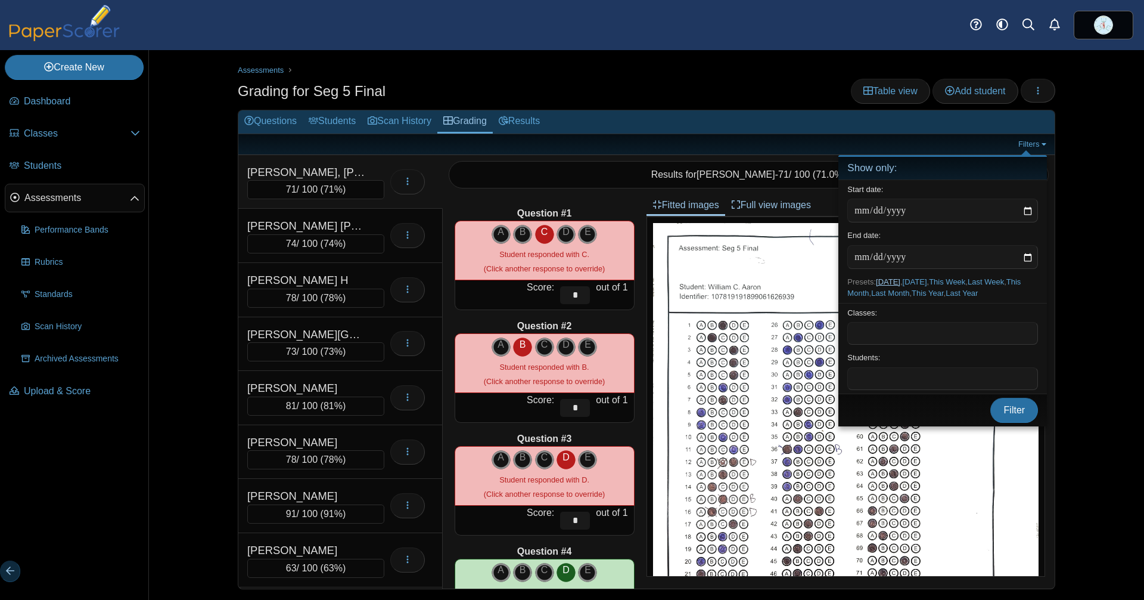
click at [897, 280] on link "[DATE]" at bounding box center [888, 281] width 24 height 9
type input "**********"
click at [1013, 415] on span "Filter" at bounding box center [1014, 410] width 21 height 10
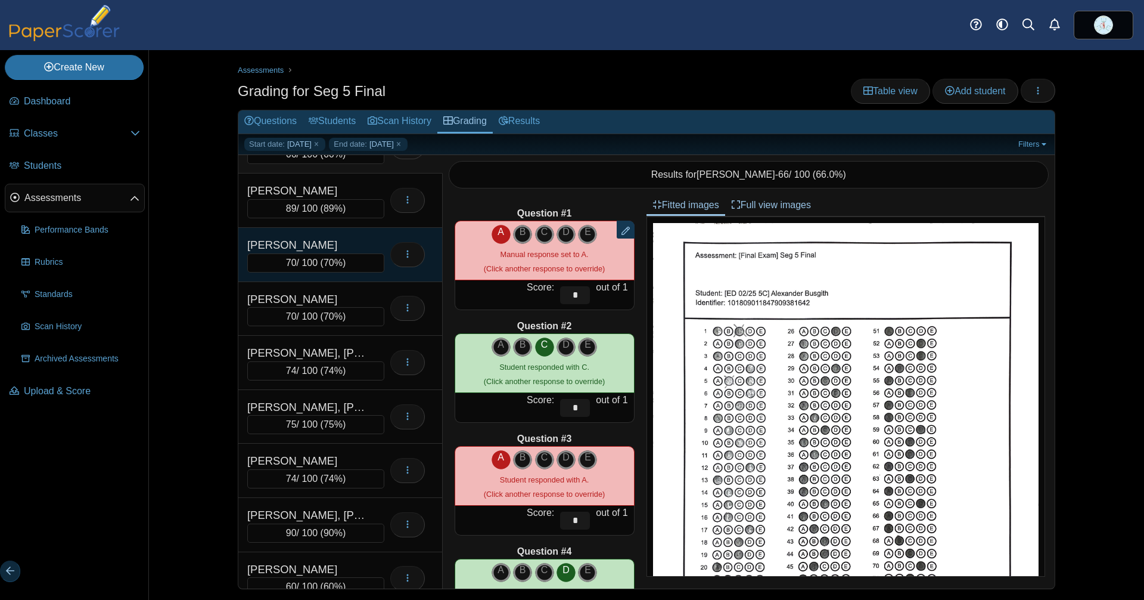
scroll to position [45, 0]
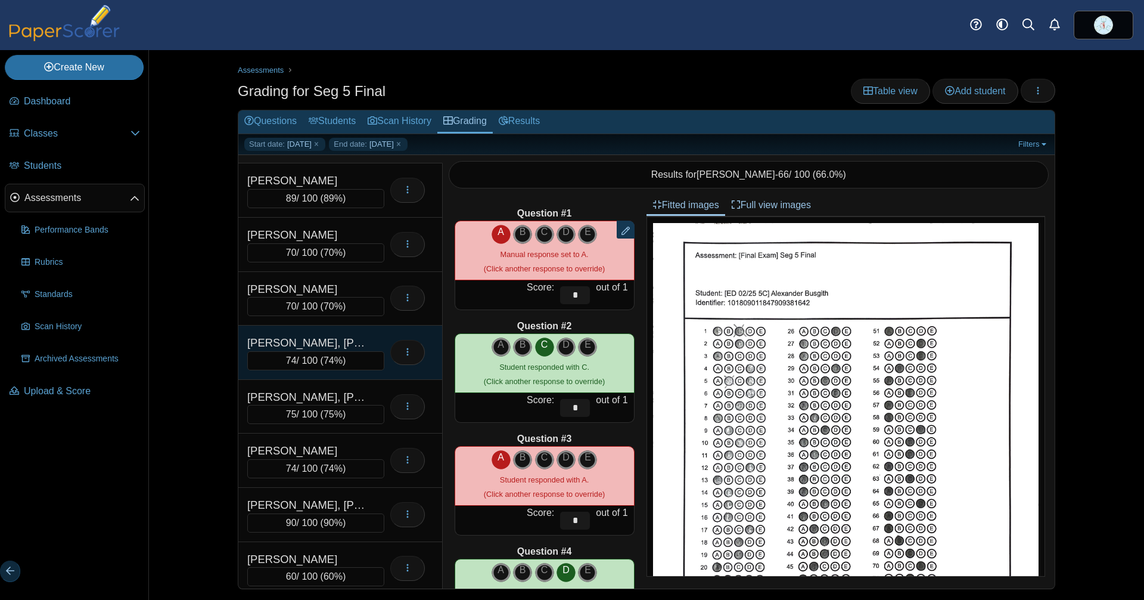
click at [320, 344] on div "[PERSON_NAME], [PERSON_NAME]" at bounding box center [306, 342] width 119 height 17
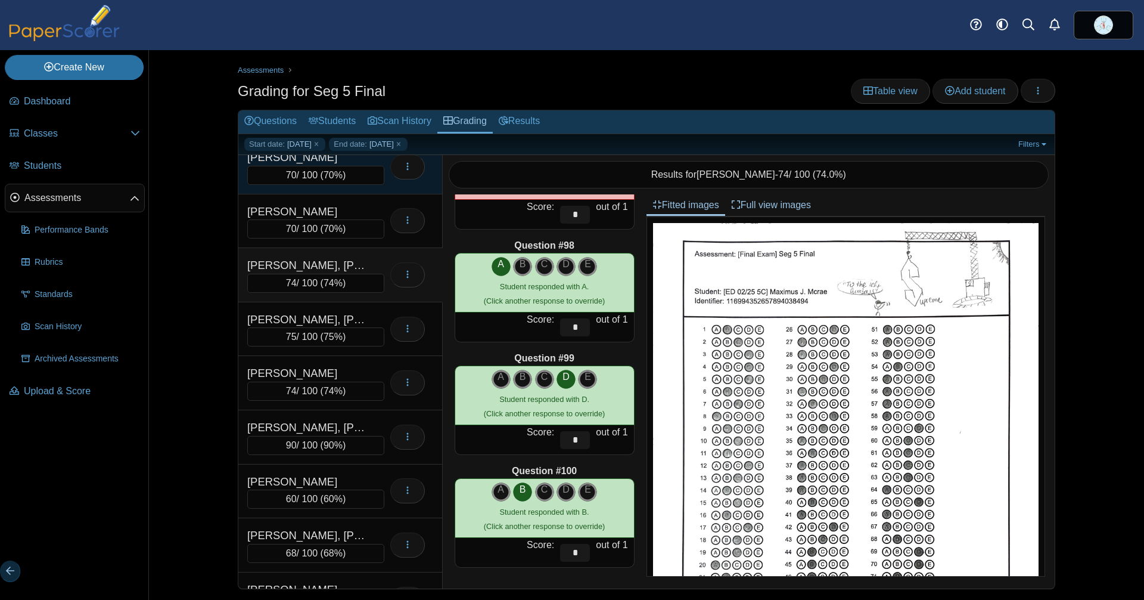
scroll to position [160, 0]
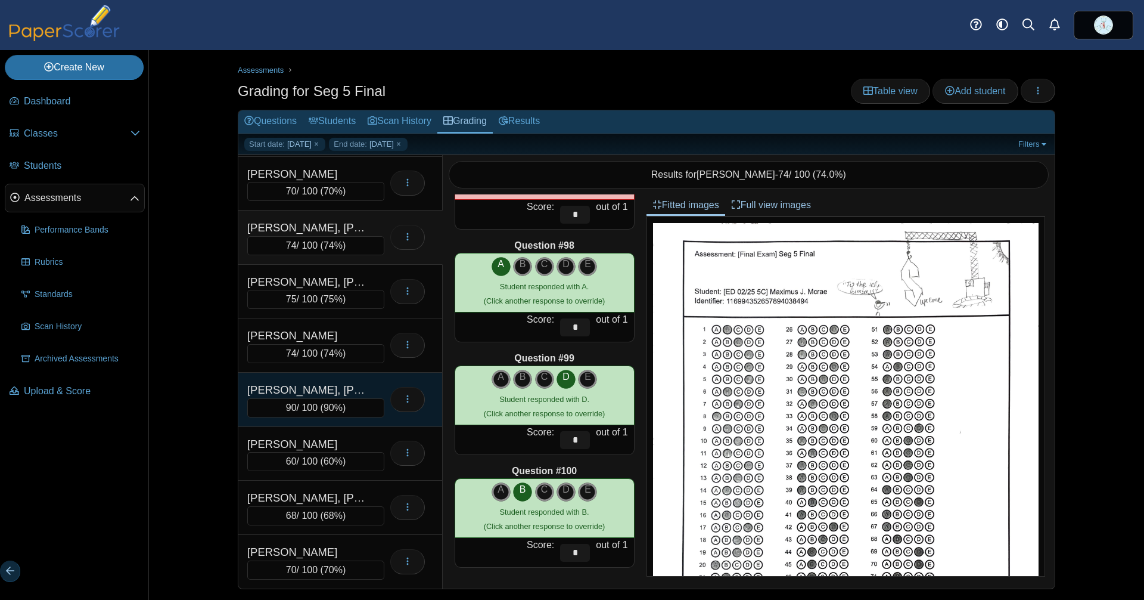
click at [311, 390] on div "[PERSON_NAME], [PERSON_NAME]" at bounding box center [306, 389] width 119 height 17
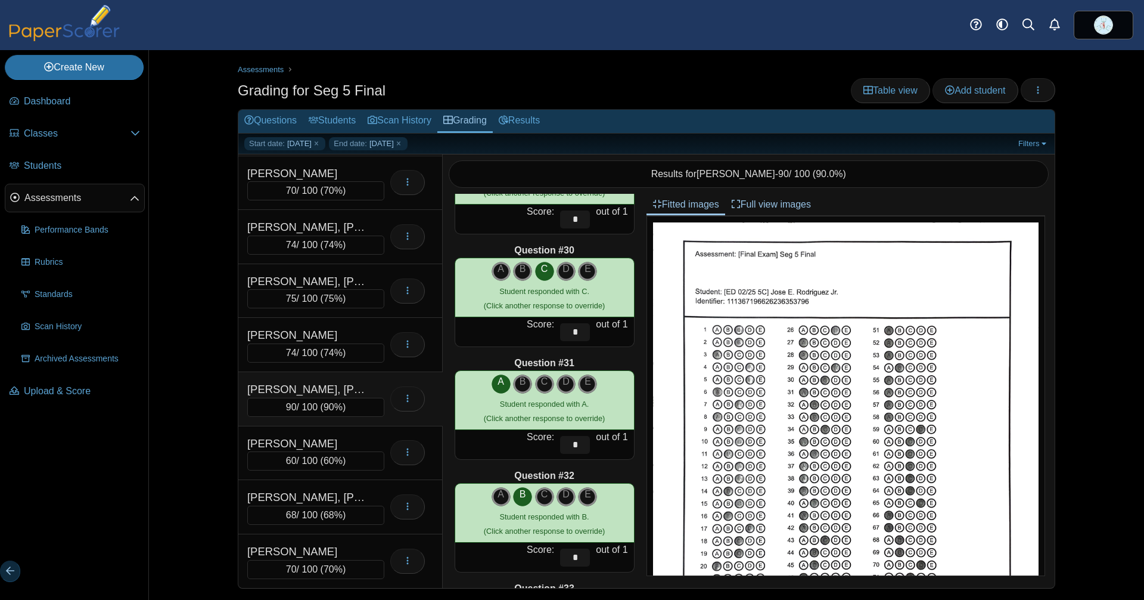
scroll to position [3229, 0]
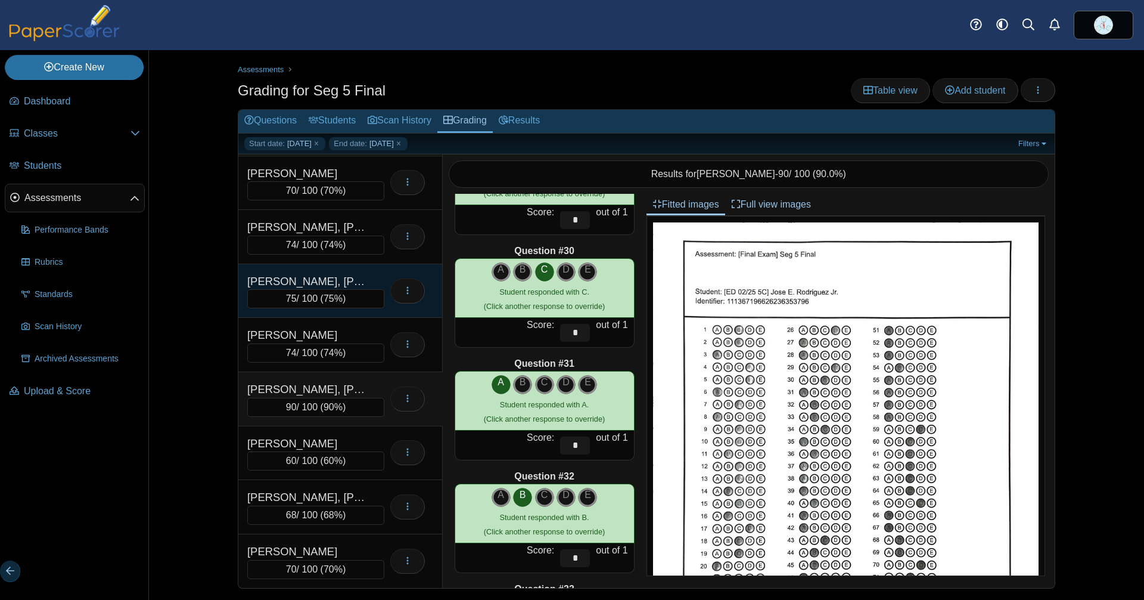
click at [332, 284] on div "[PERSON_NAME], [PERSON_NAME]" at bounding box center [306, 281] width 119 height 17
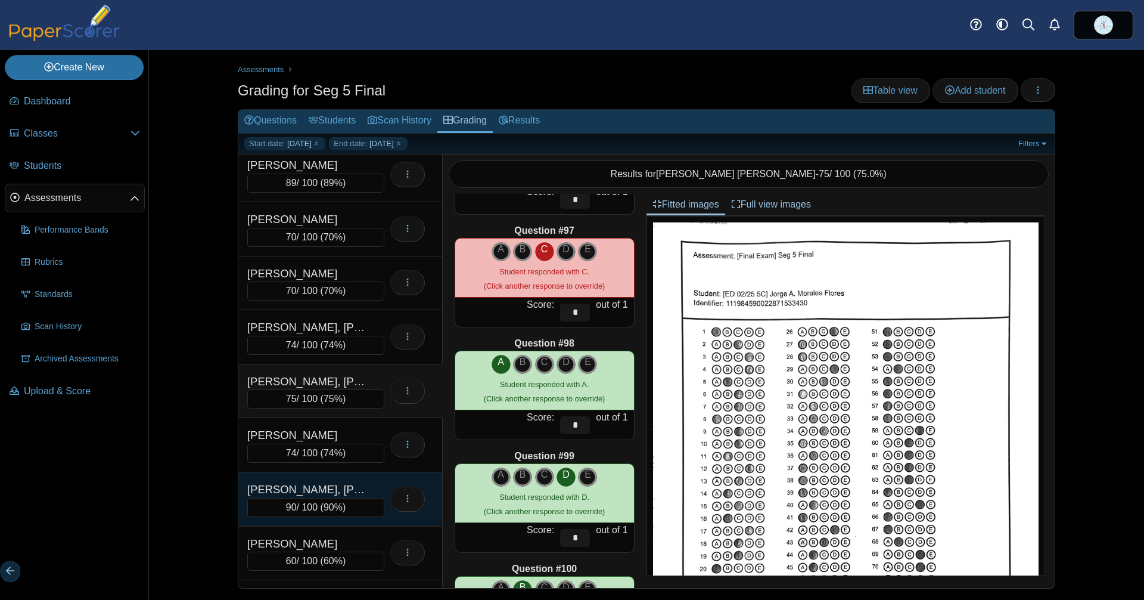
scroll to position [0, 0]
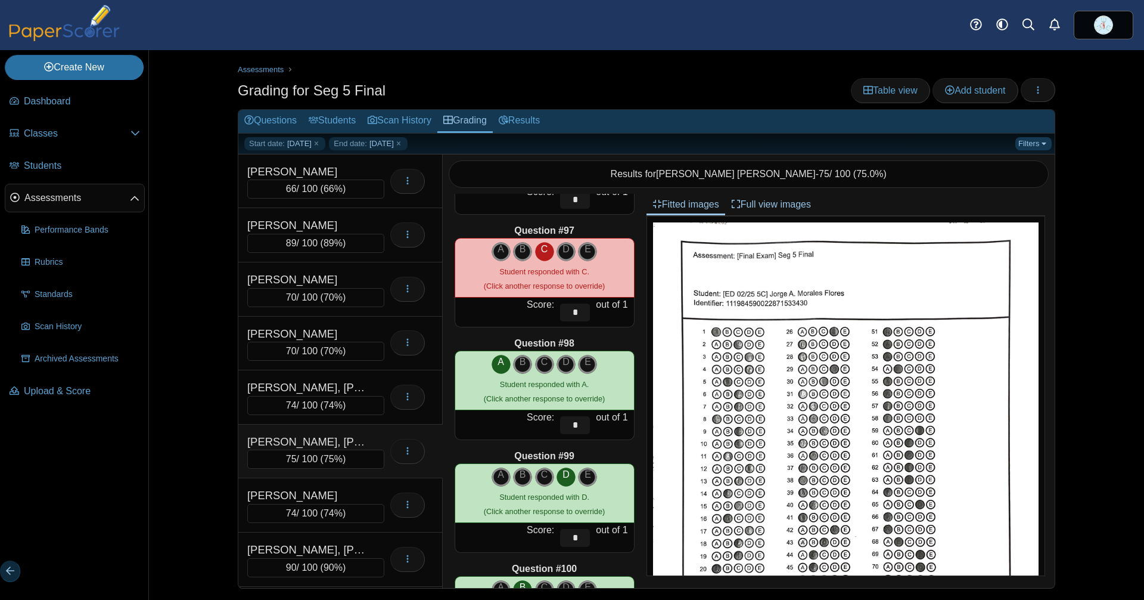
click at [1016, 141] on link "Filters" at bounding box center [1034, 143] width 36 height 13
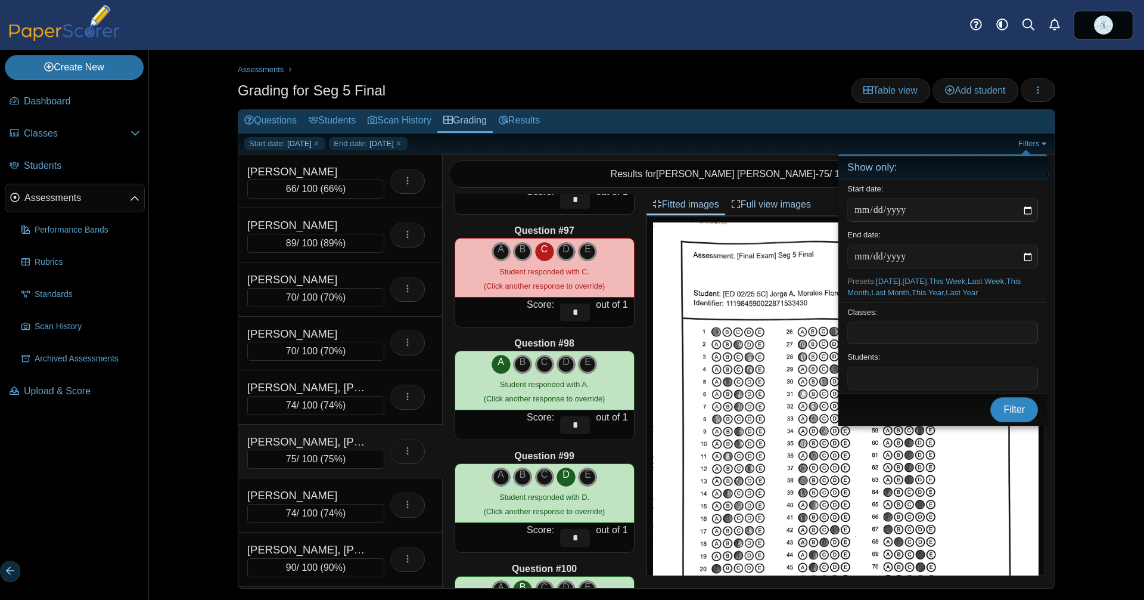
click at [1011, 414] on span "Filter" at bounding box center [1014, 409] width 21 height 10
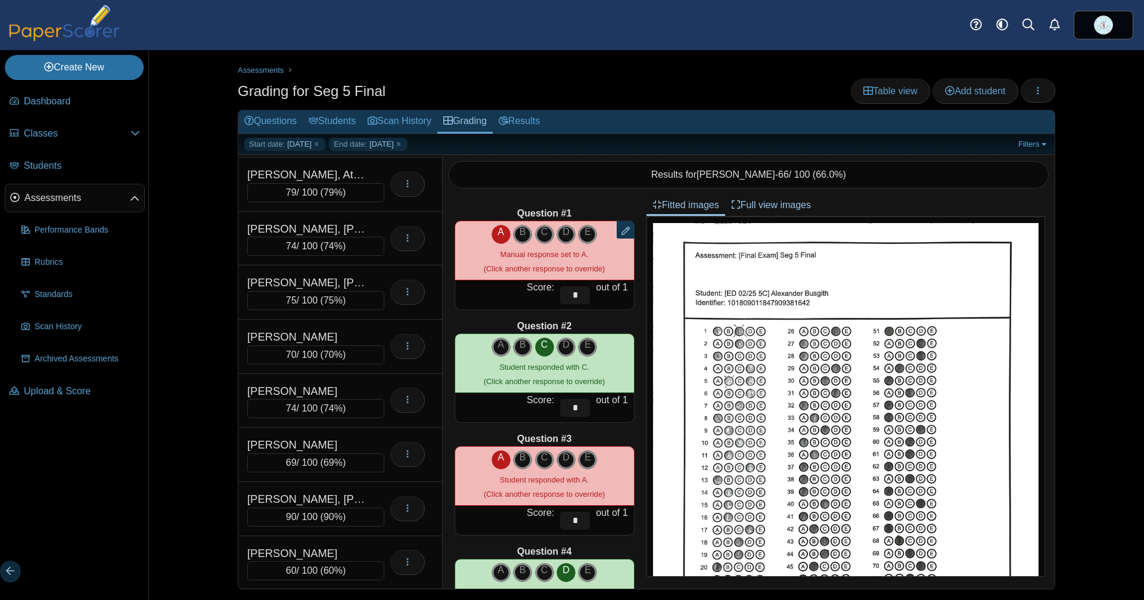
scroll to position [214, 0]
click at [311, 334] on div "[PERSON_NAME]" at bounding box center [306, 336] width 119 height 17
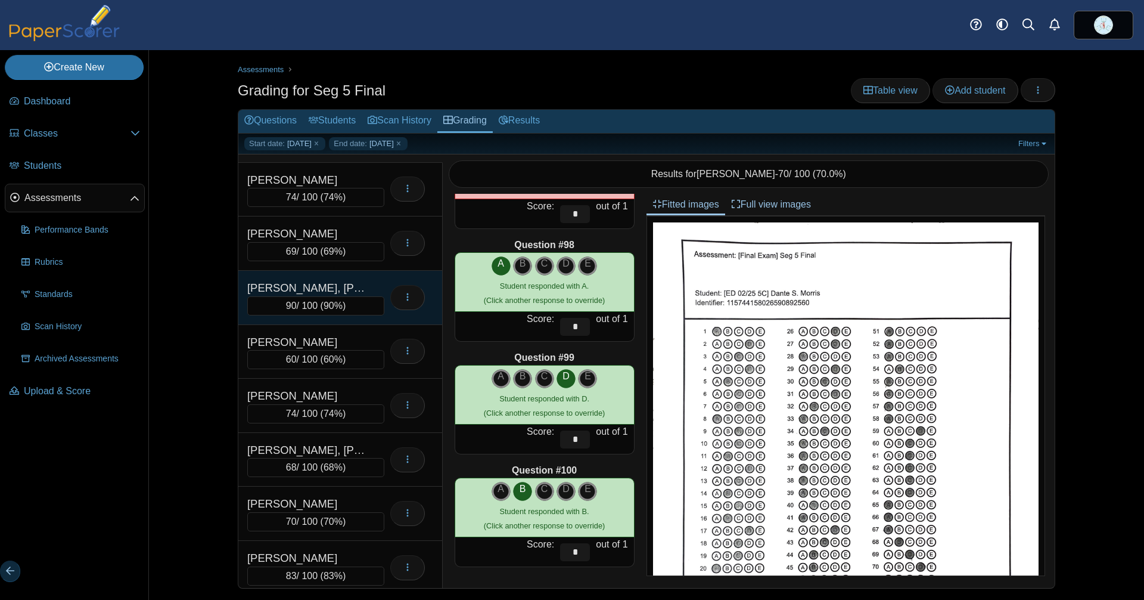
scroll to position [430, 0]
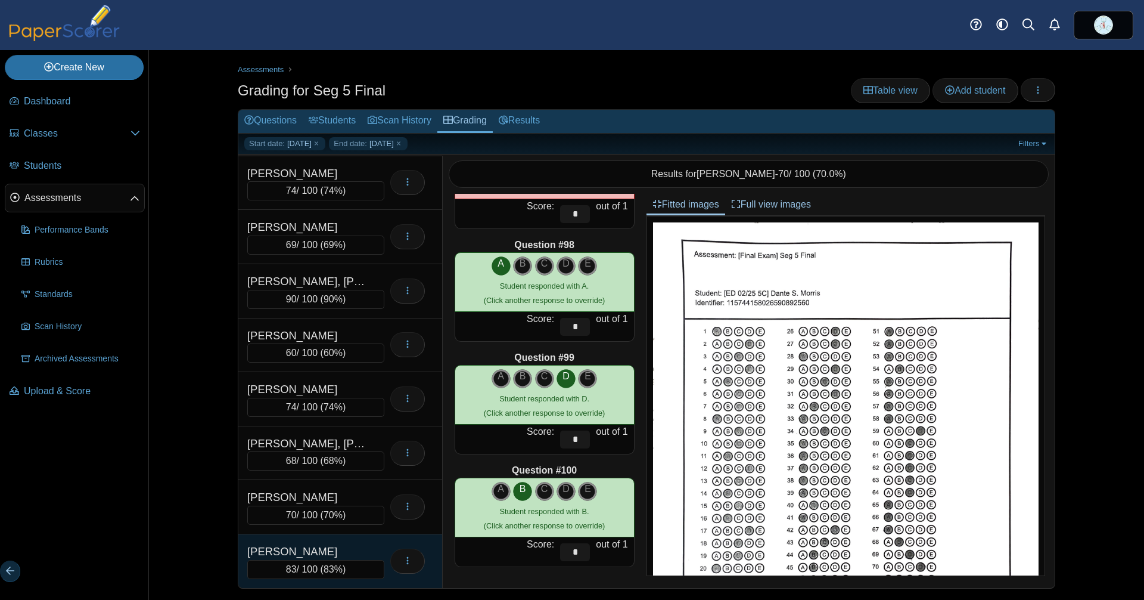
click at [291, 550] on div "[PERSON_NAME]" at bounding box center [306, 551] width 119 height 17
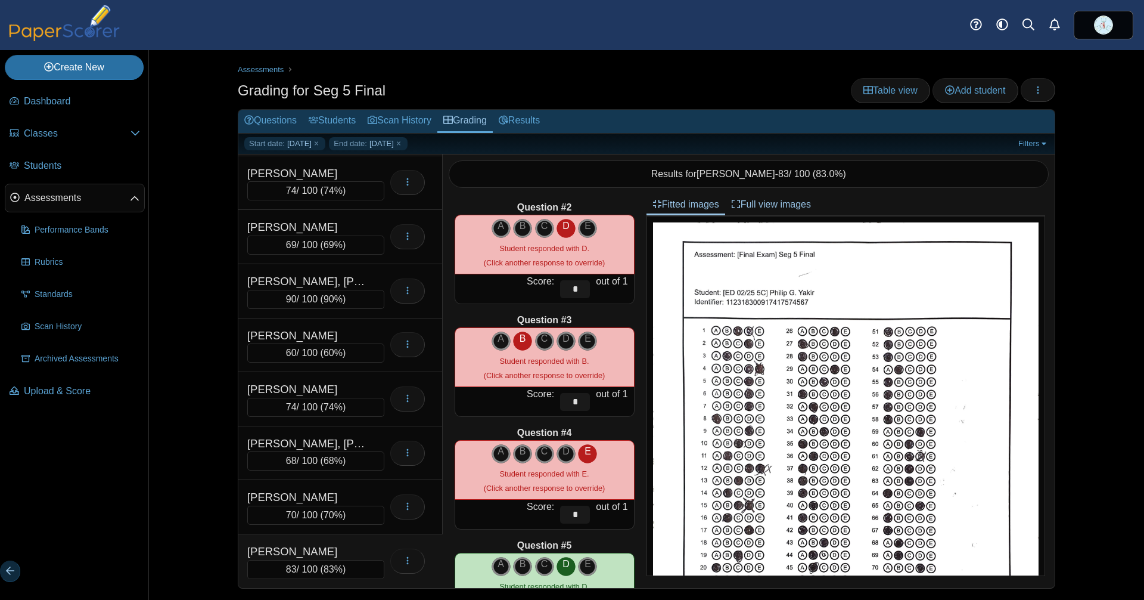
scroll to position [119, 0]
click at [559, 457] on icon "D" at bounding box center [566, 450] width 19 height 14
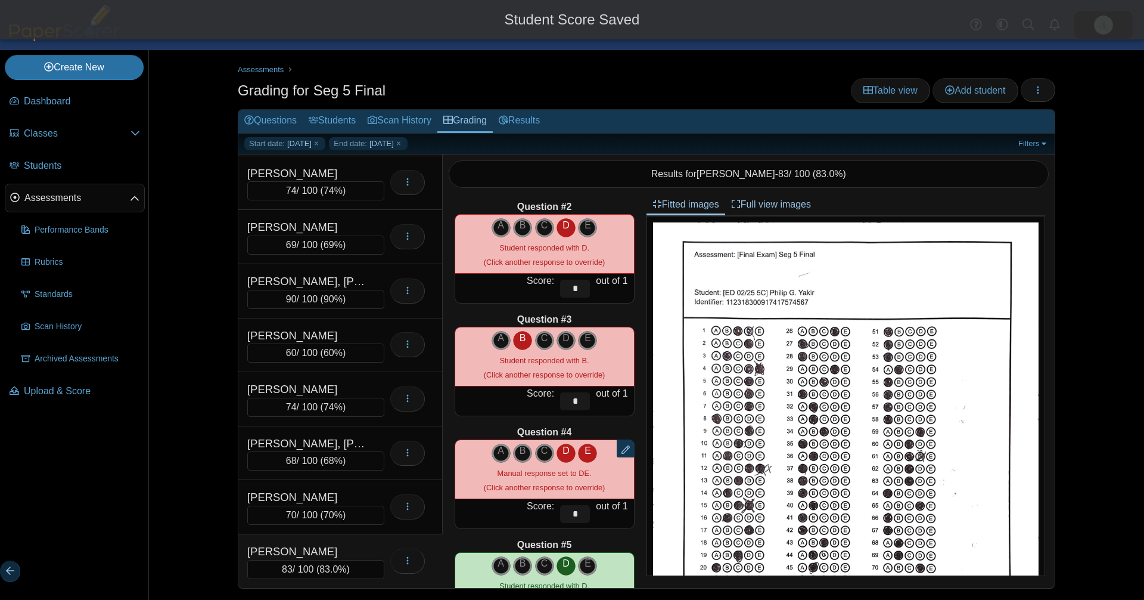
click at [583, 450] on icon "E" at bounding box center [587, 450] width 19 height 14
type input "*"
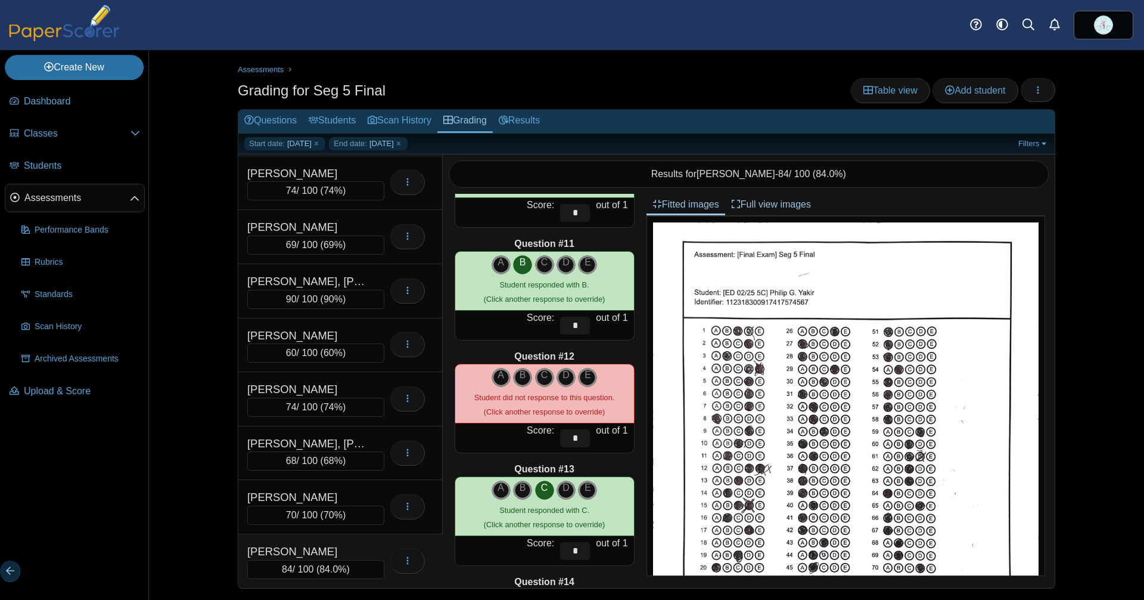
scroll to position [1096, 0]
click at [559, 367] on icon "D" at bounding box center [566, 374] width 19 height 14
type input "*"
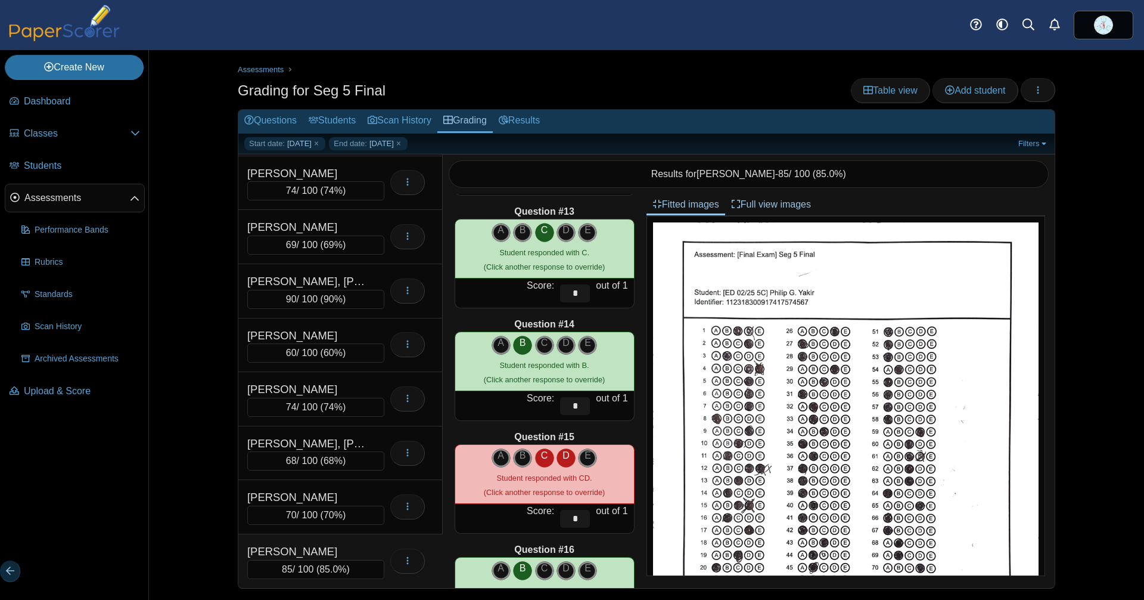
scroll to position [1361, 0]
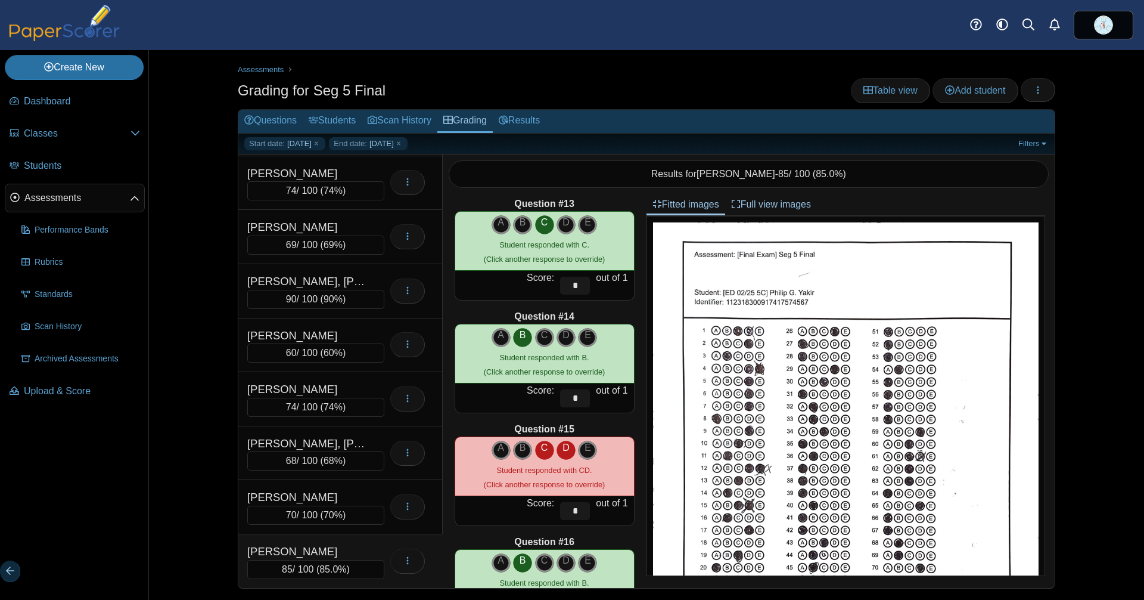
click at [557, 452] on icon "D" at bounding box center [566, 448] width 19 height 14
type input "*"
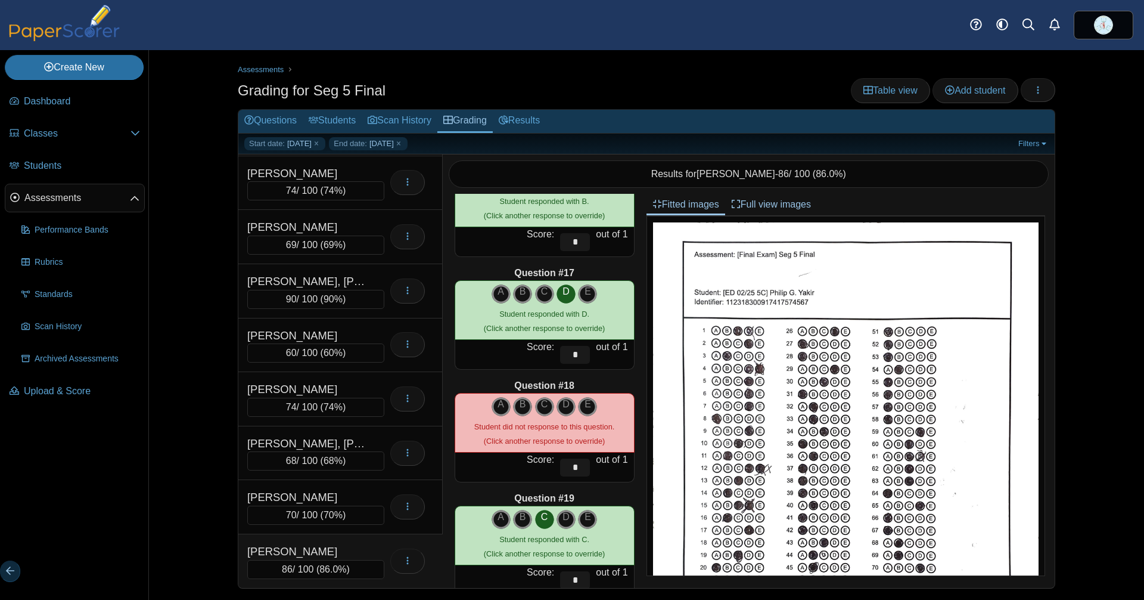
scroll to position [1743, 0]
click at [539, 400] on icon "C" at bounding box center [544, 403] width 19 height 14
type input "*"
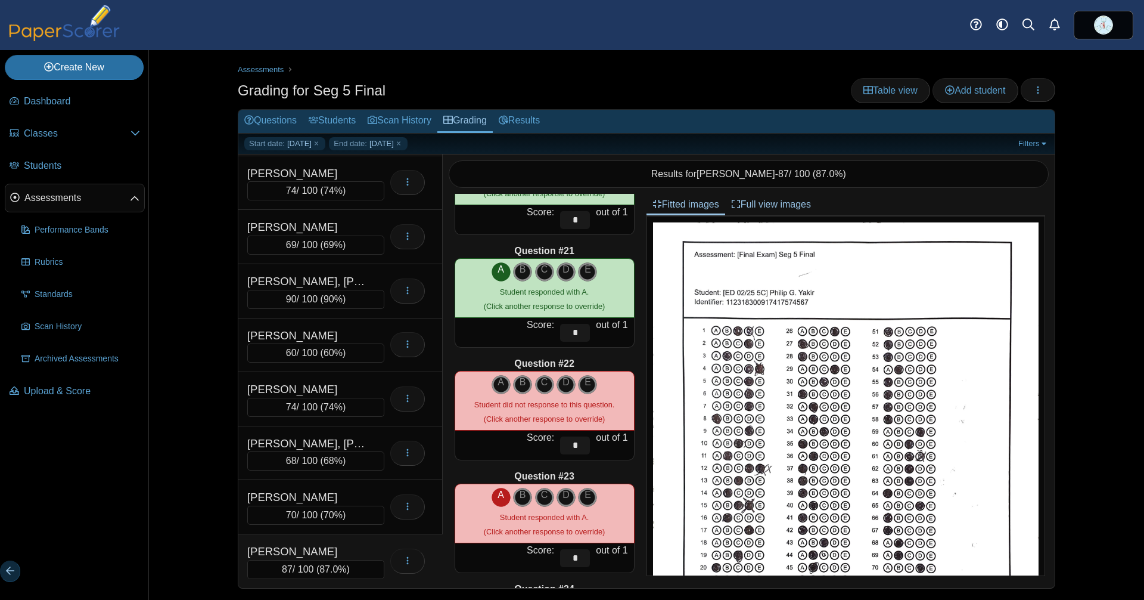
scroll to position [2221, 0]
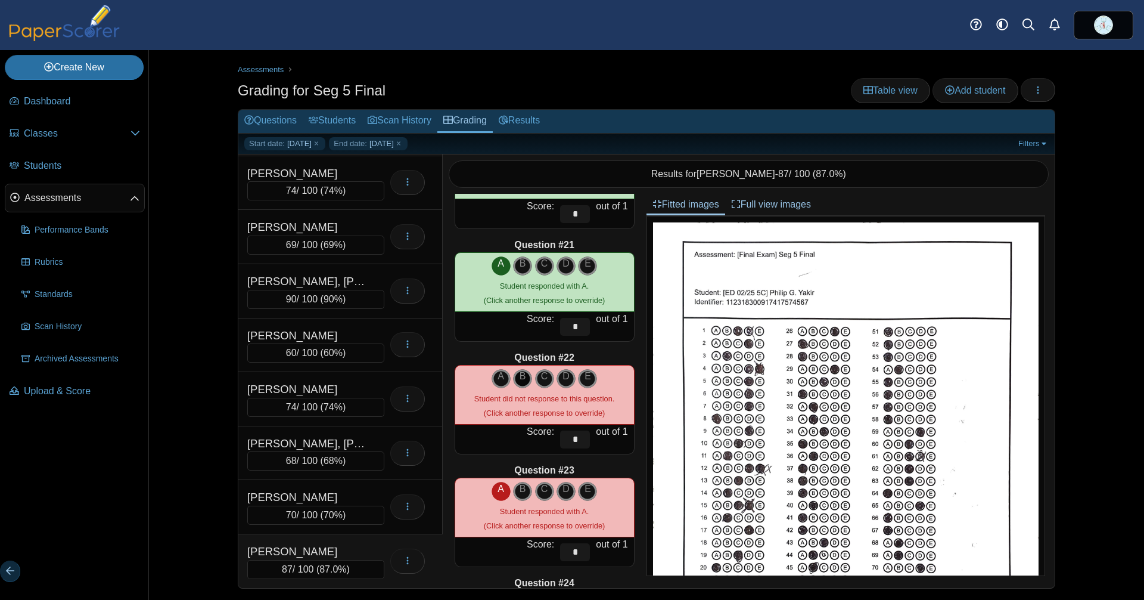
click at [516, 371] on icon "B" at bounding box center [522, 376] width 19 height 14
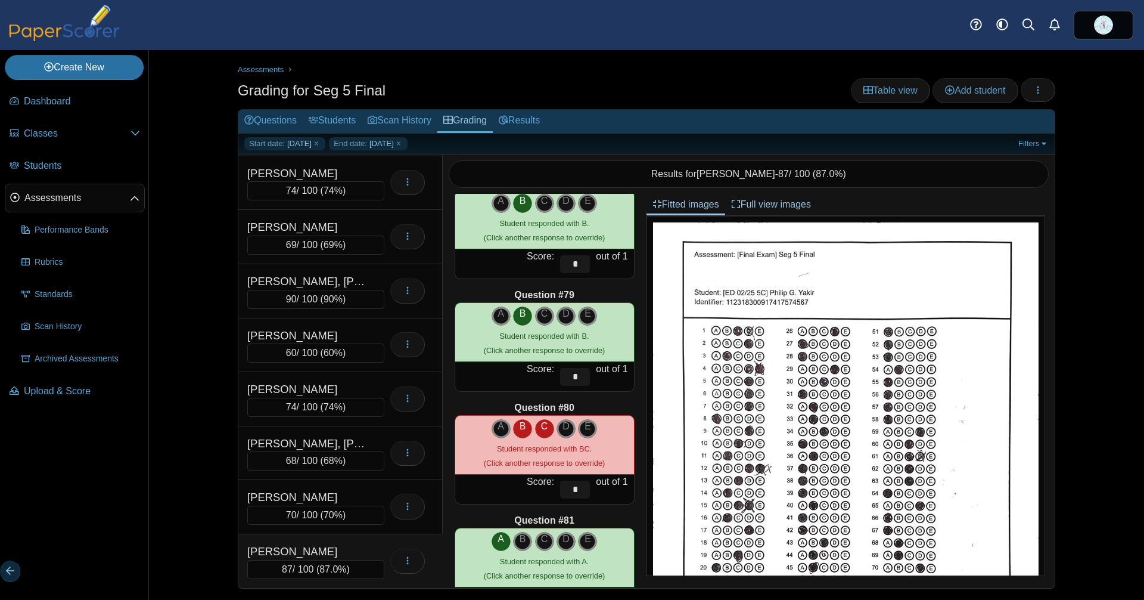
scroll to position [8706, 0]
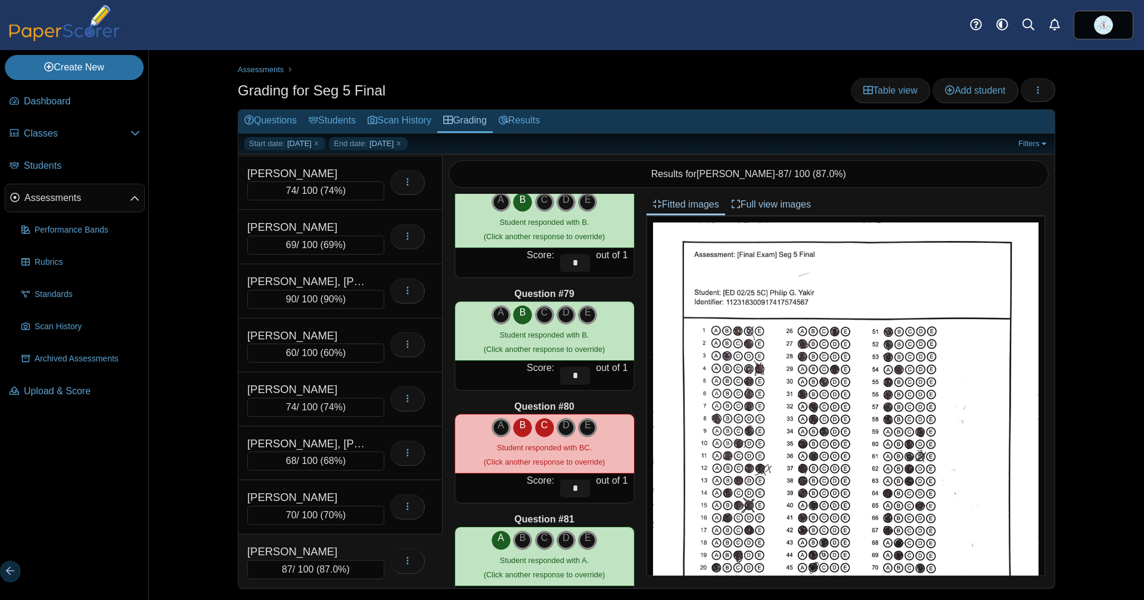
click at [539, 427] on icon "C" at bounding box center [544, 425] width 19 height 14
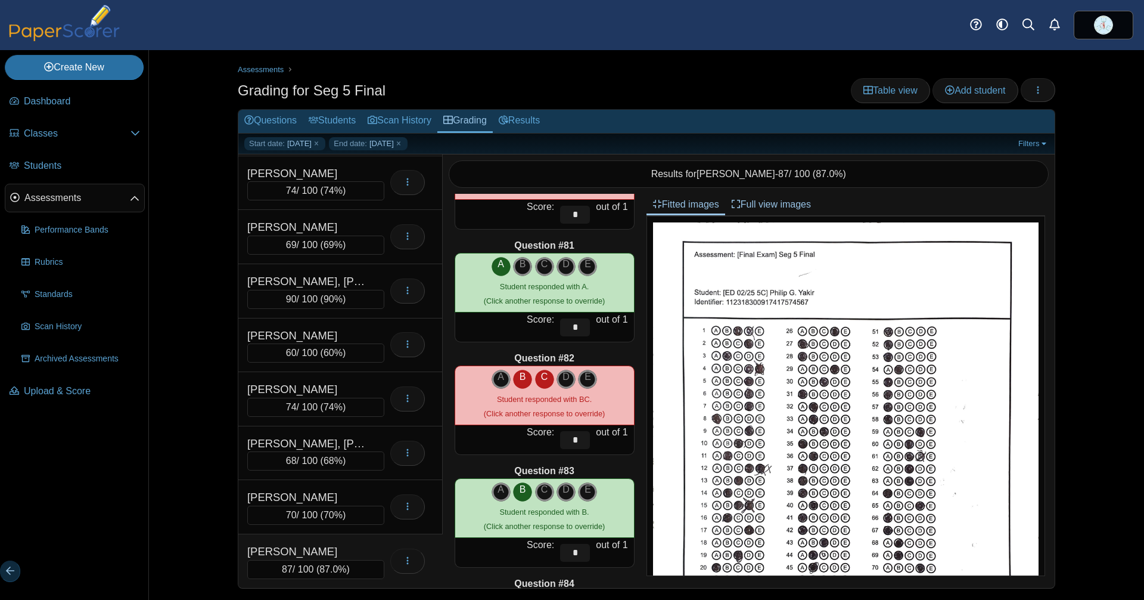
scroll to position [8981, 0]
click at [513, 381] on icon "B" at bounding box center [522, 376] width 19 height 14
type input "*"
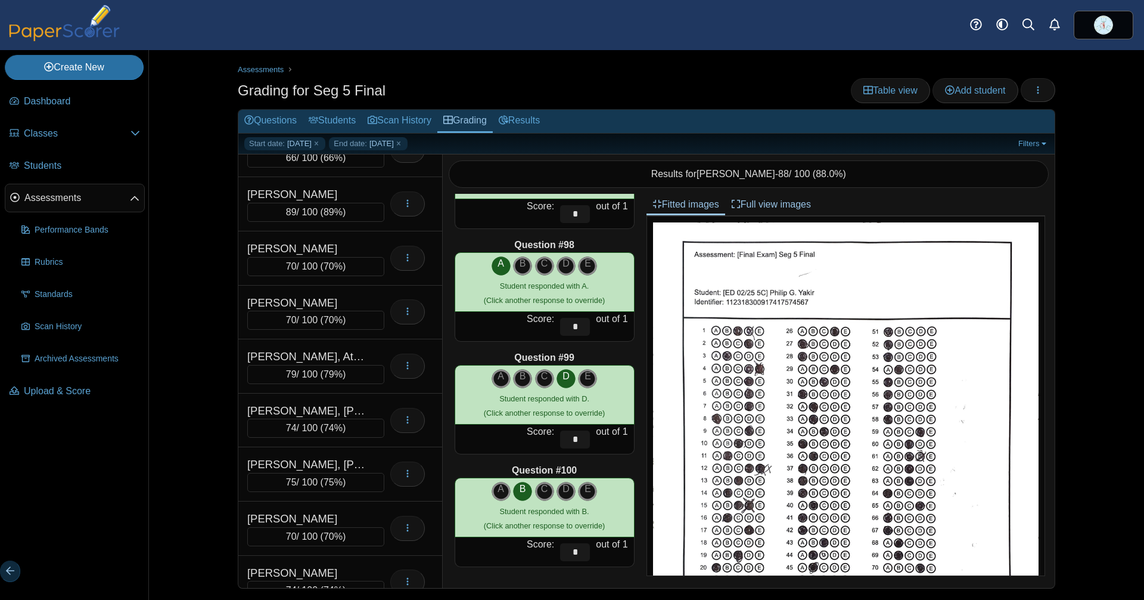
scroll to position [0, 0]
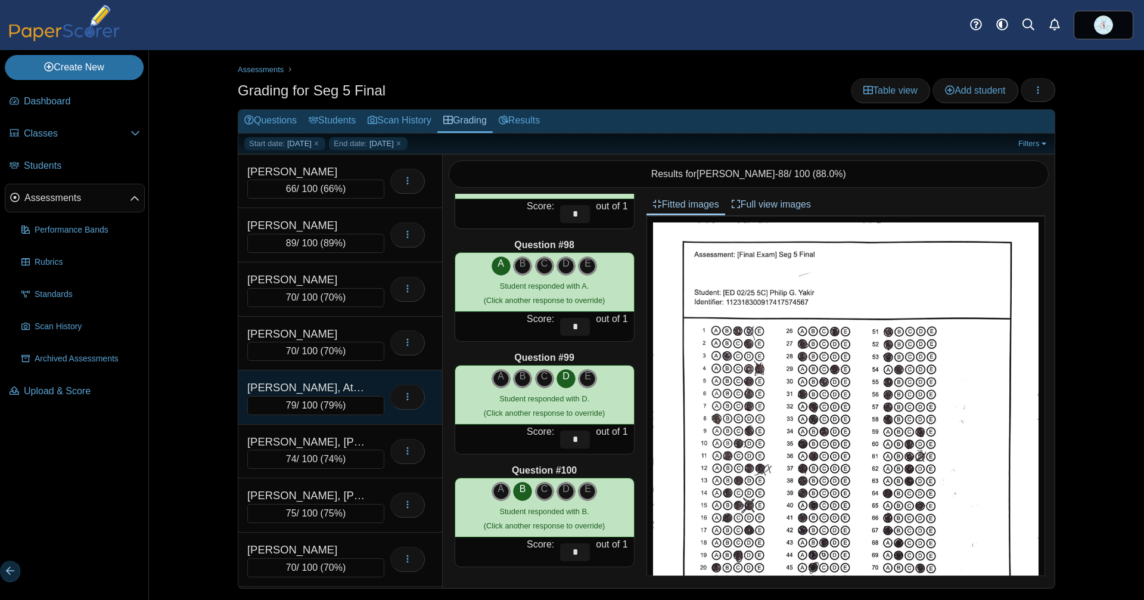
click at [330, 390] on div "[PERSON_NAME], Atlas" at bounding box center [306, 387] width 119 height 17
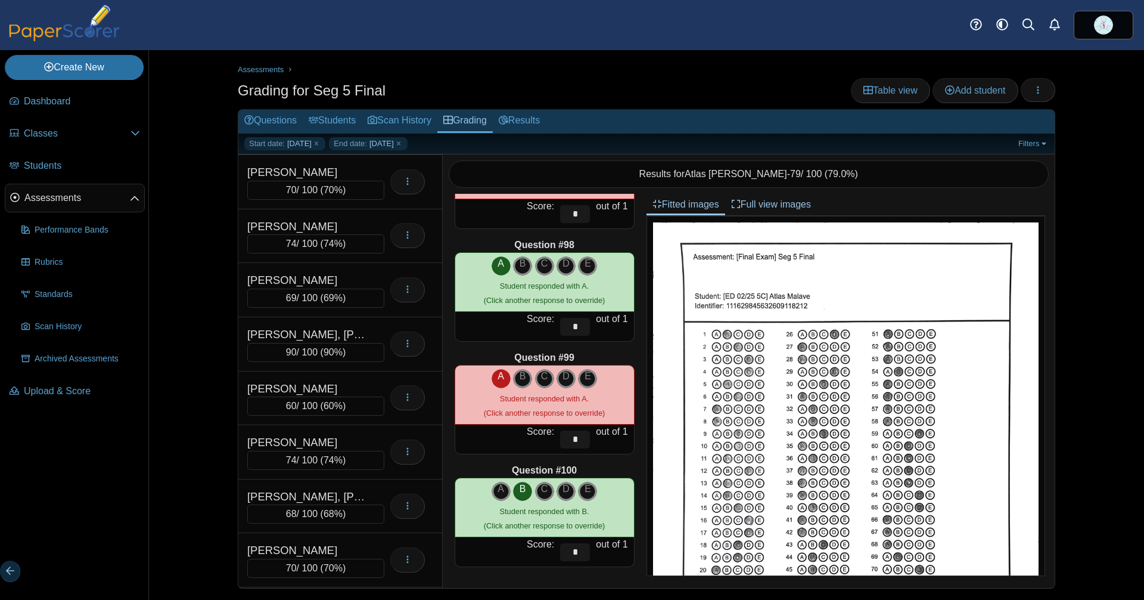
scroll to position [379, 0]
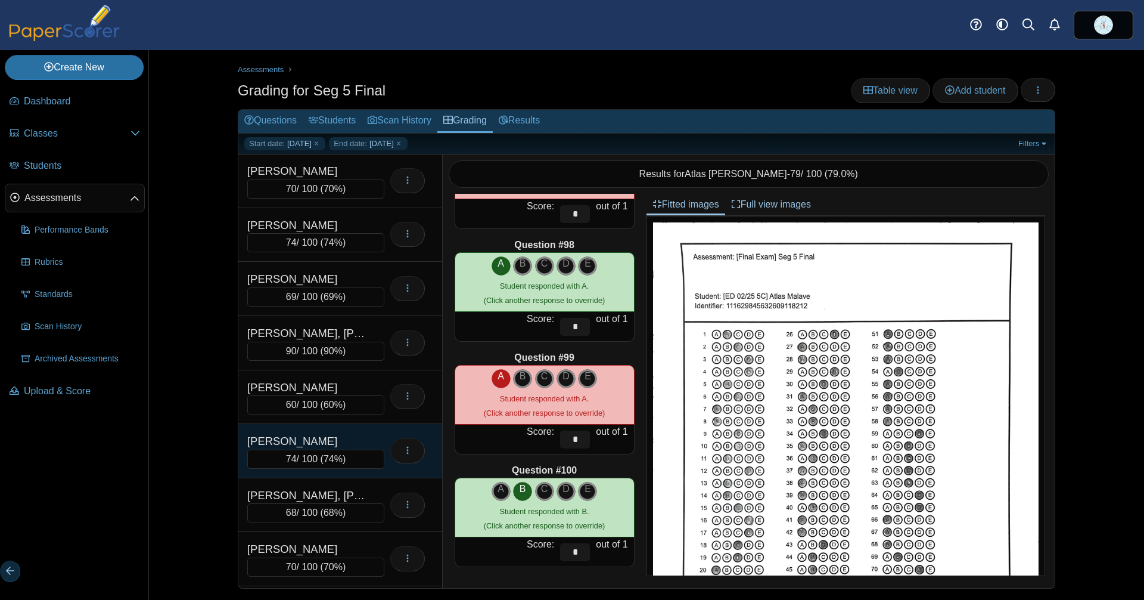
click at [321, 438] on div "[PERSON_NAME]" at bounding box center [306, 441] width 119 height 17
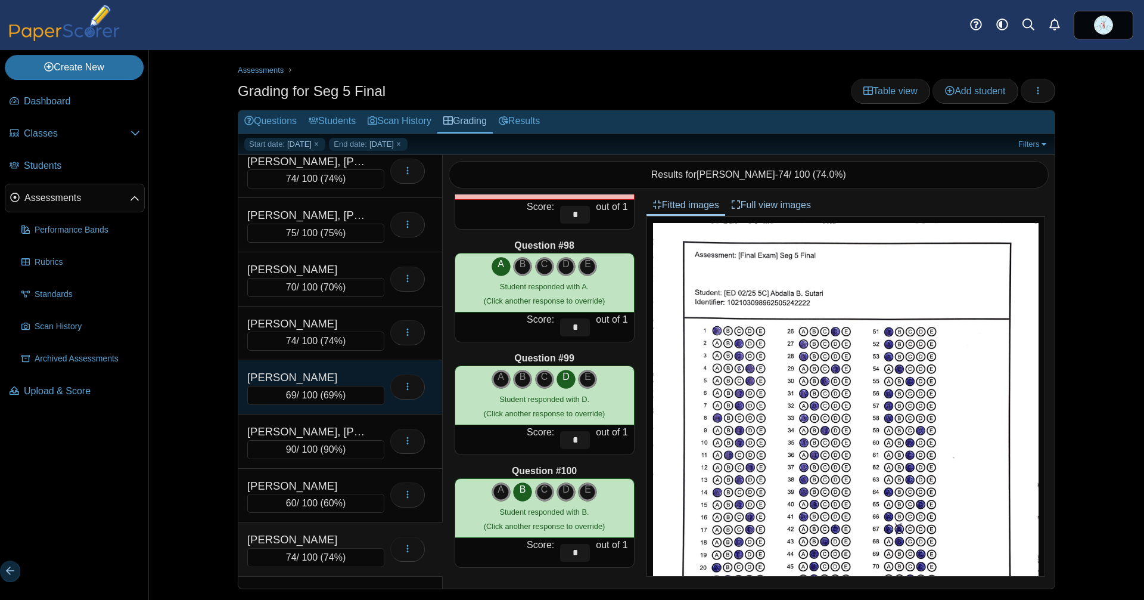
scroll to position [281, 0]
click at [322, 376] on div "[PERSON_NAME]" at bounding box center [306, 376] width 119 height 17
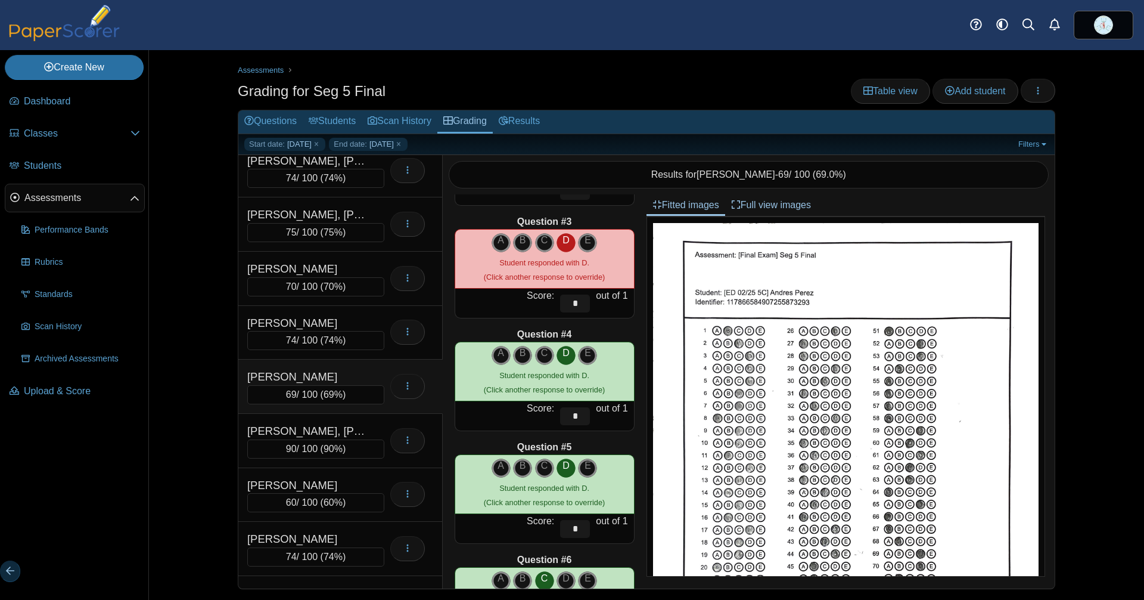
scroll to position [0, 0]
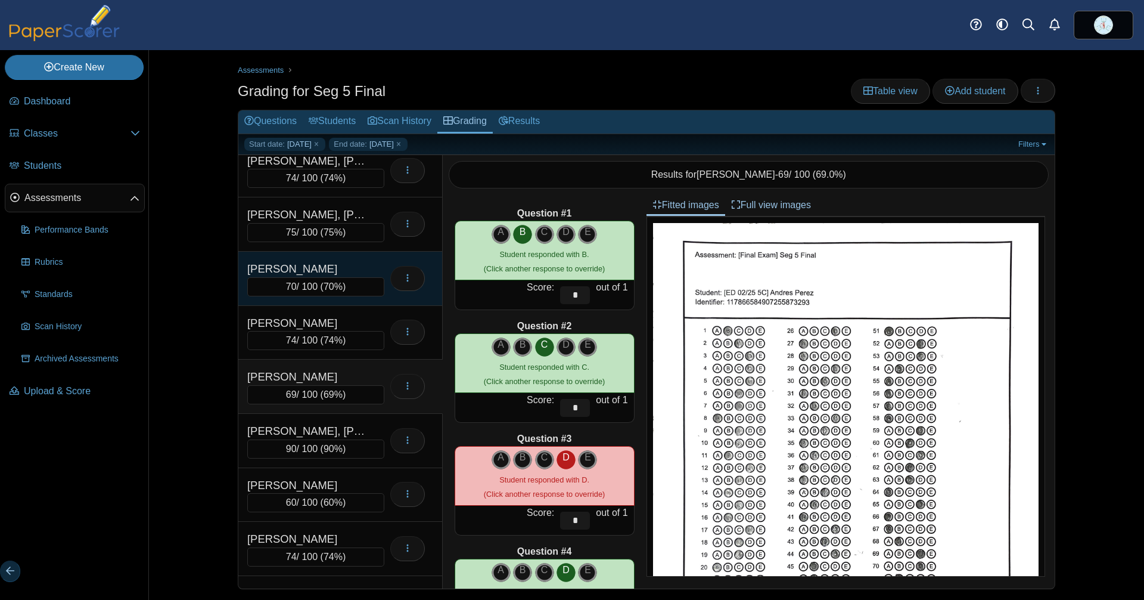
click at [322, 272] on div "[PERSON_NAME]" at bounding box center [306, 268] width 119 height 17
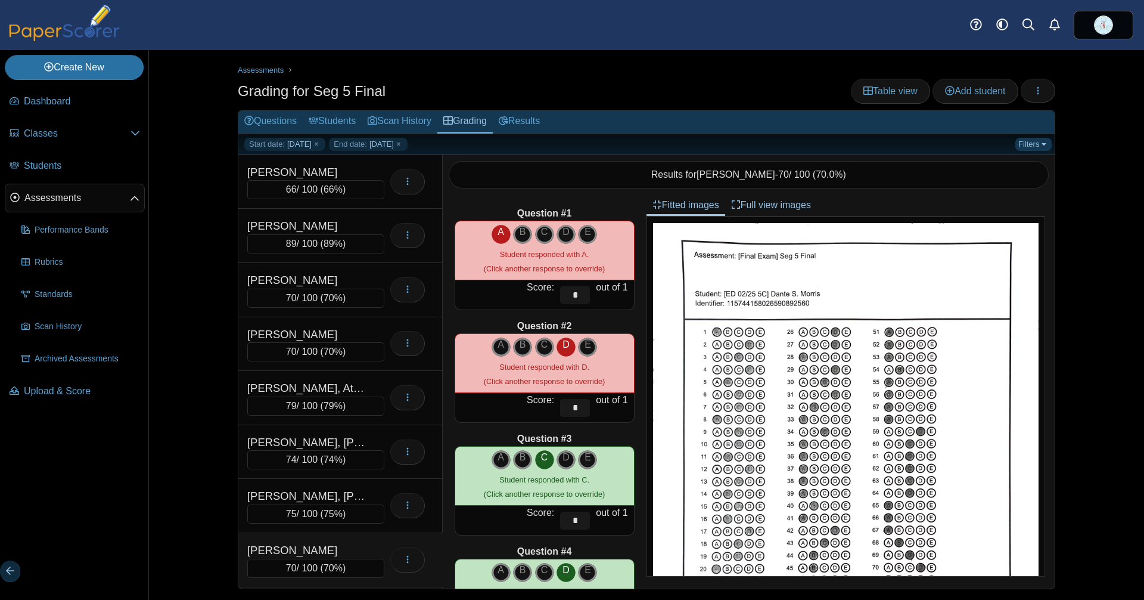
click at [1023, 139] on link "Filters" at bounding box center [1034, 144] width 36 height 13
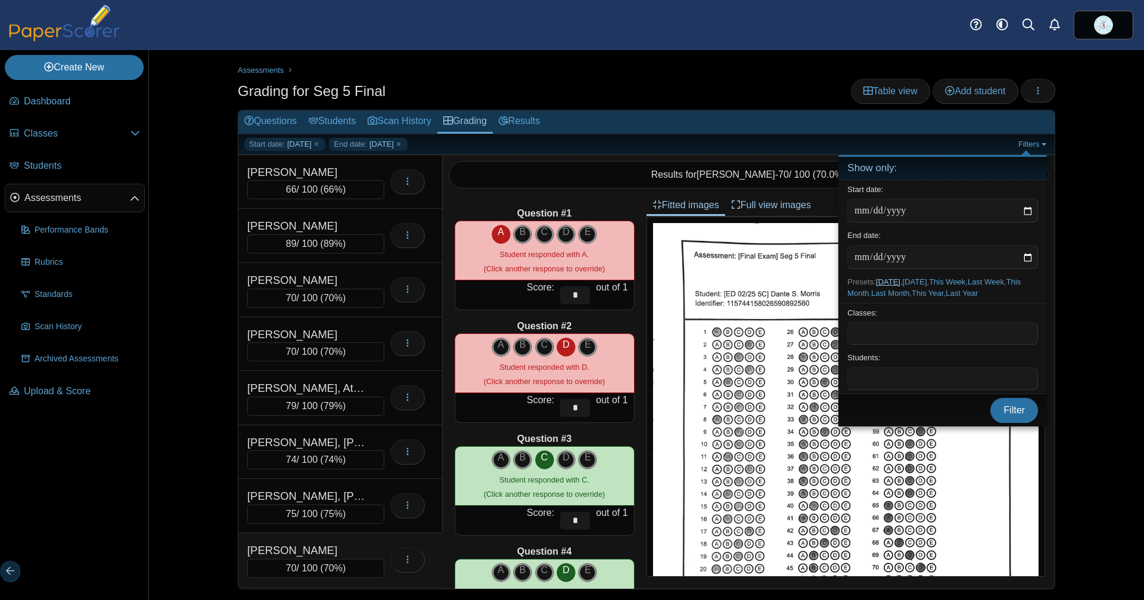
click at [895, 278] on link "Today" at bounding box center [888, 281] width 24 height 9
click at [1009, 415] on span "Filter" at bounding box center [1014, 410] width 21 height 10
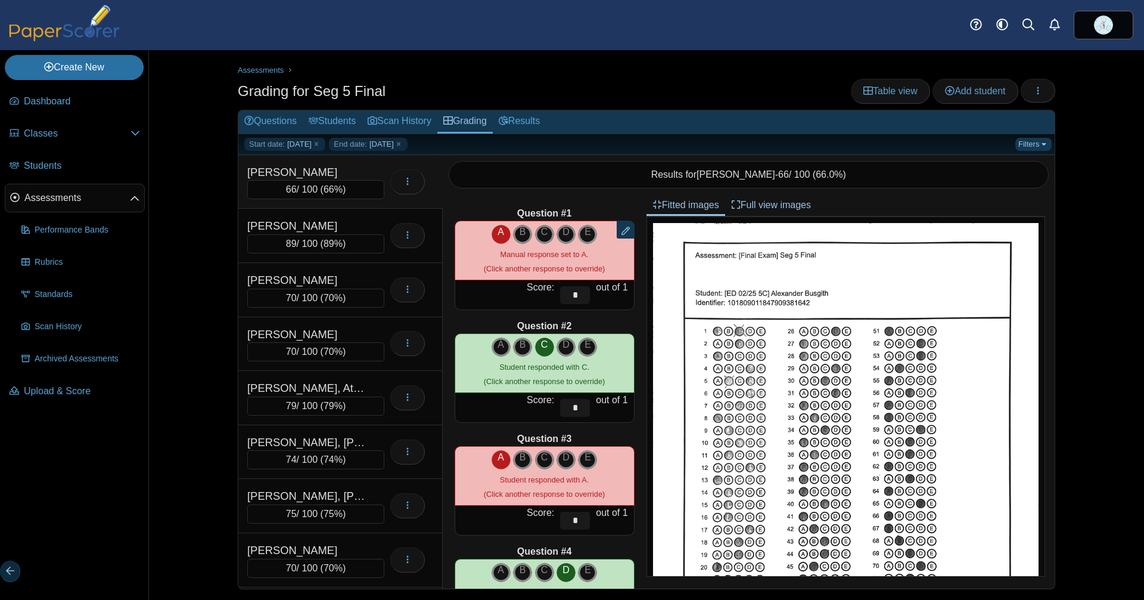
click at [1016, 139] on link "Filters" at bounding box center [1034, 144] width 36 height 13
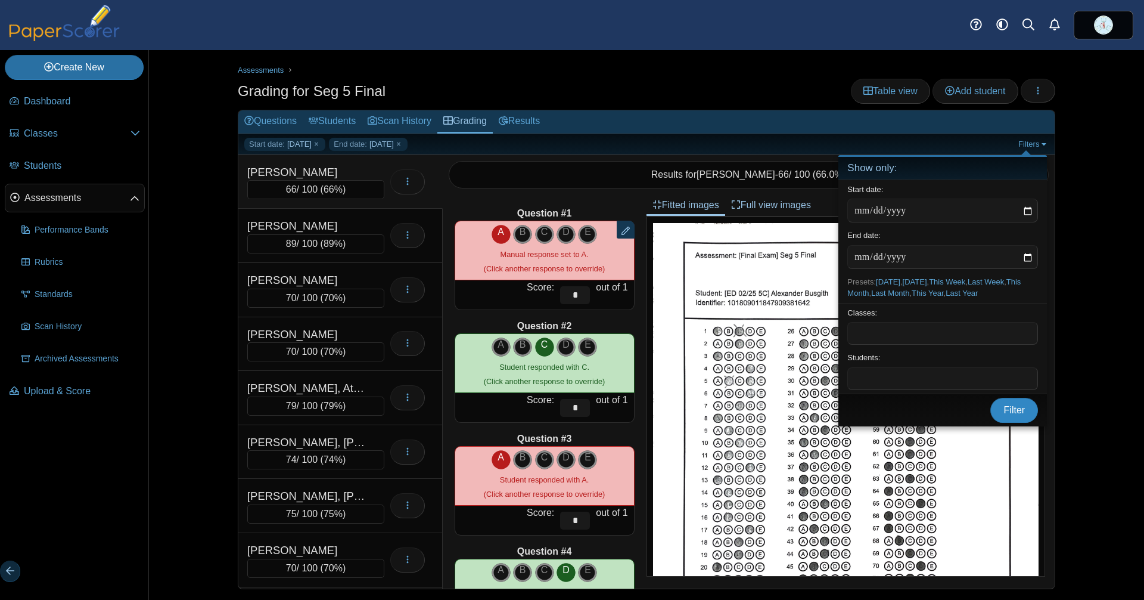
click at [1014, 415] on span "Filter" at bounding box center [1014, 410] width 21 height 10
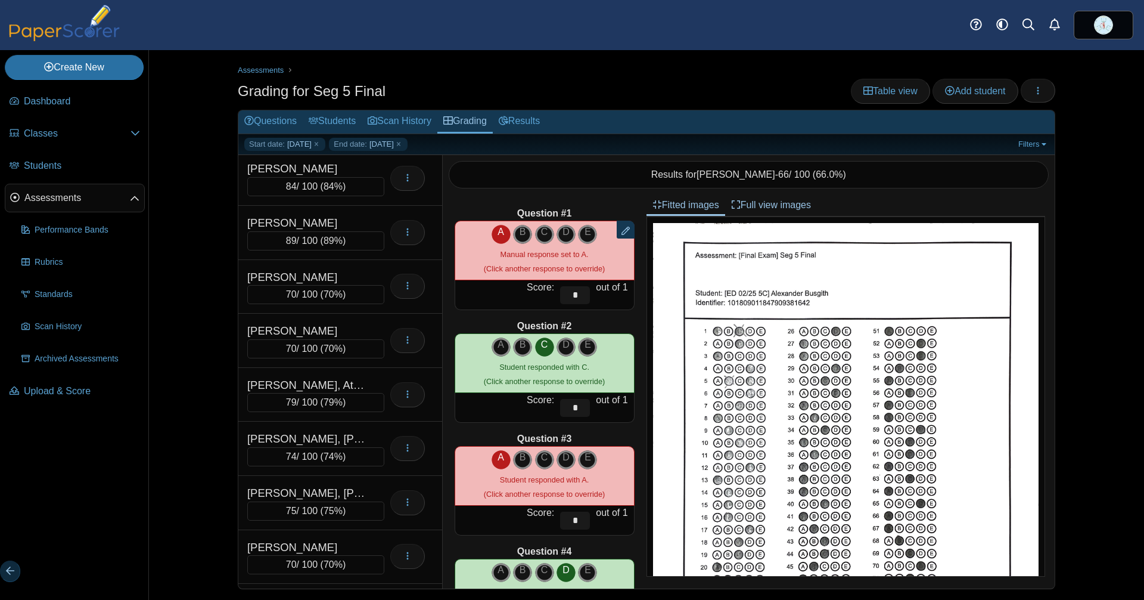
scroll to position [58, 0]
click at [1016, 138] on link "Filters" at bounding box center [1034, 144] width 36 height 13
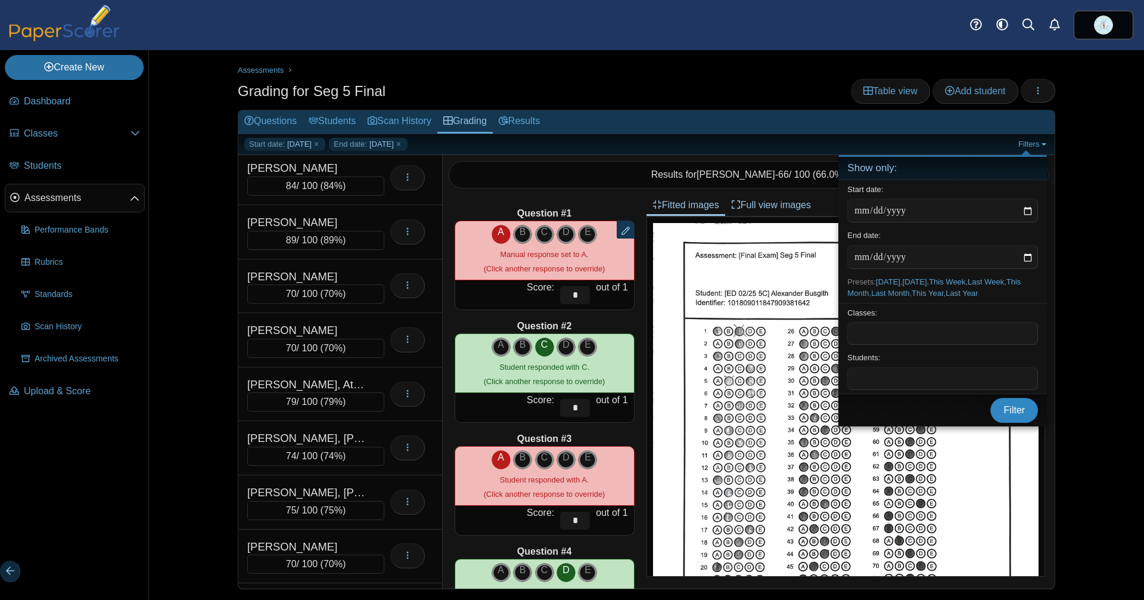
click at [1015, 415] on span "Filter" at bounding box center [1014, 410] width 21 height 10
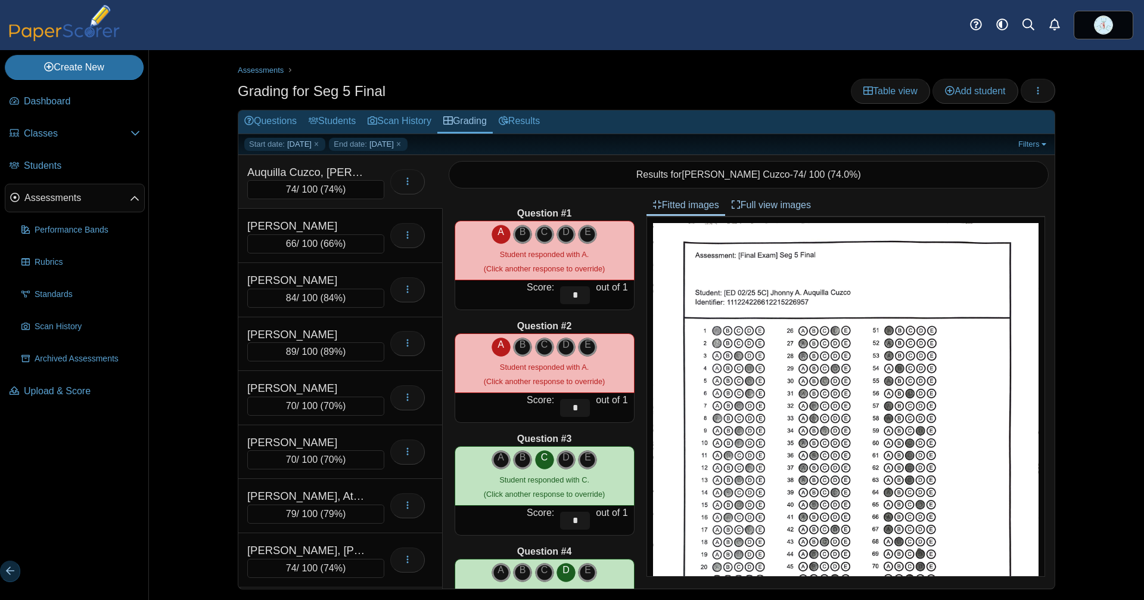
click at [342, 184] on span "74%" at bounding box center [333, 189] width 19 height 10
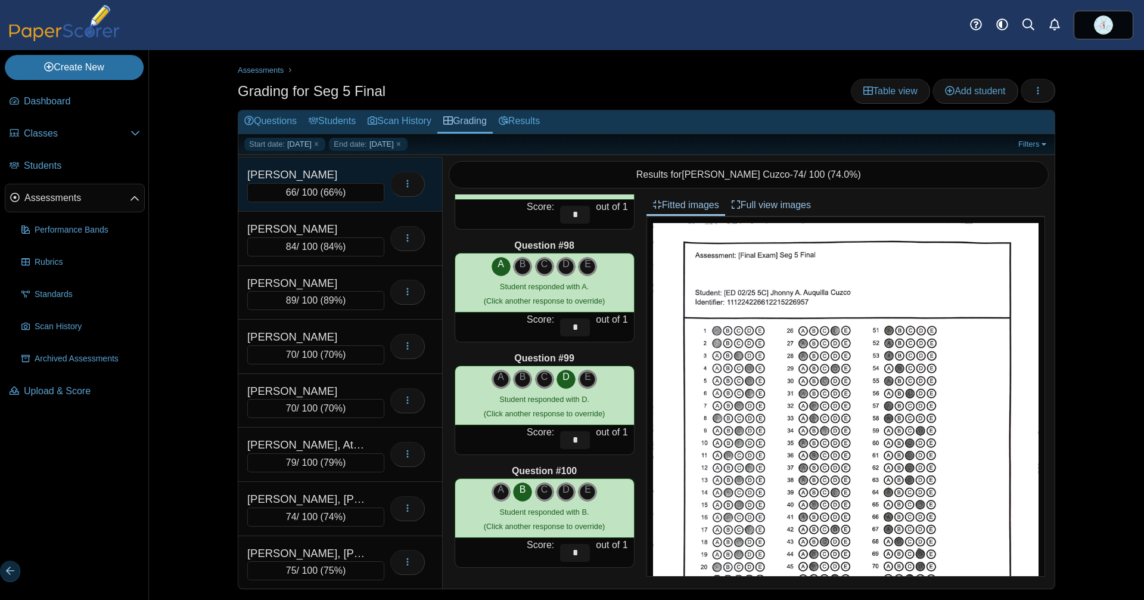
scroll to position [52, 0]
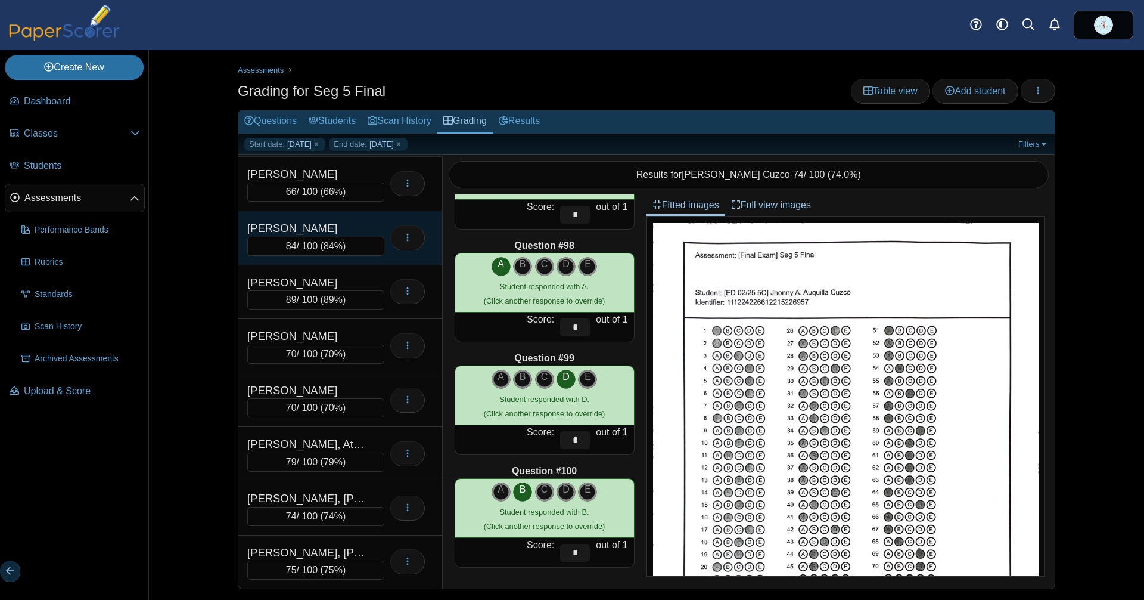
click at [342, 243] on span "84%" at bounding box center [333, 246] width 19 height 10
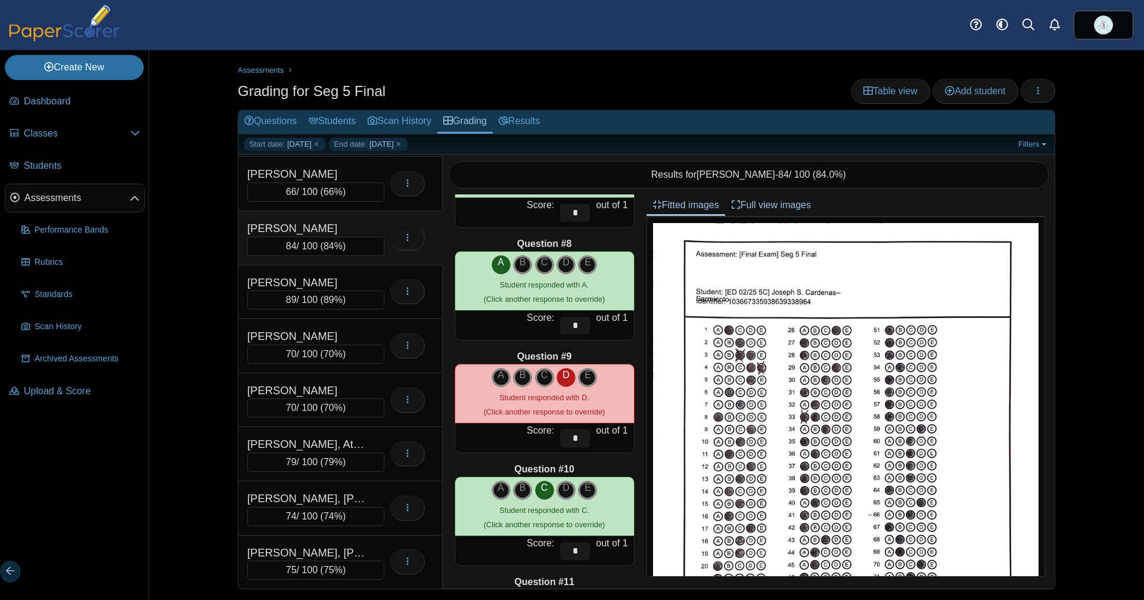
scroll to position [0, 0]
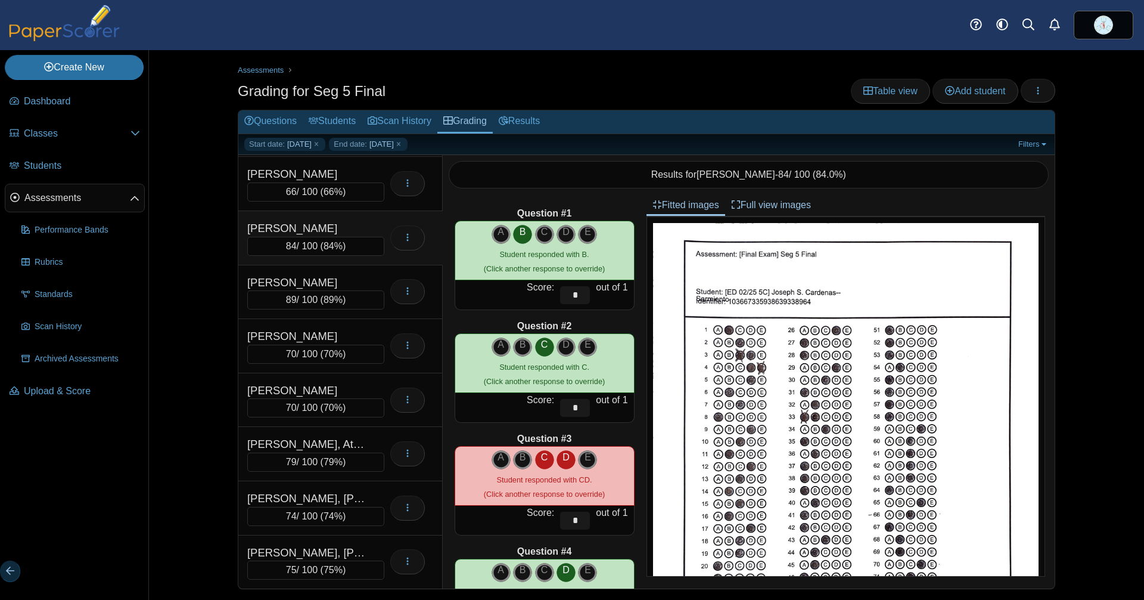
click at [535, 455] on icon "C" at bounding box center [544, 457] width 19 height 14
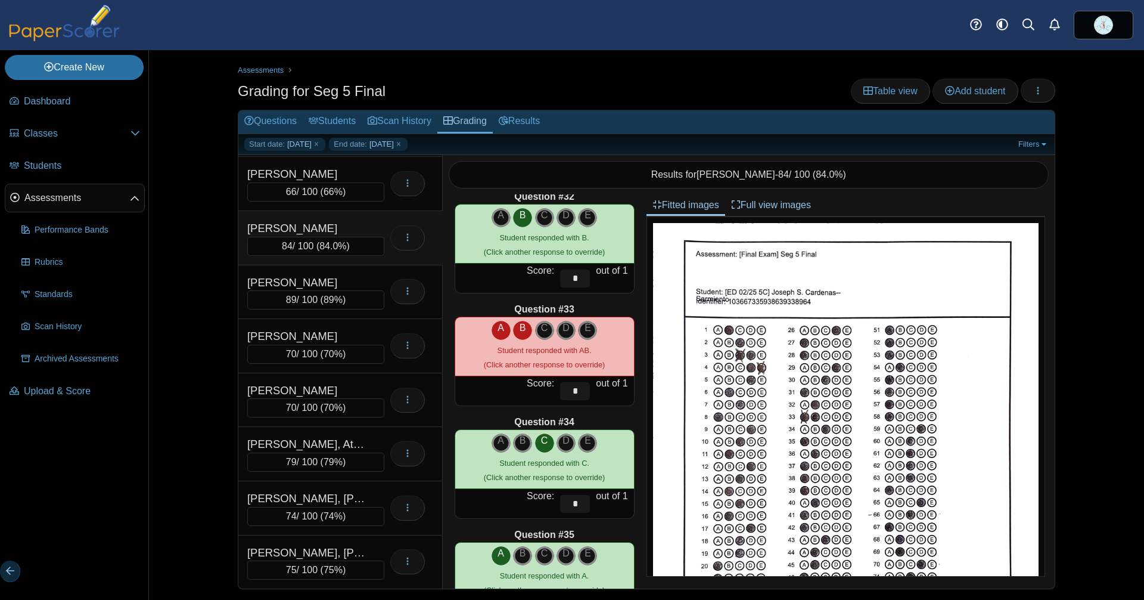
scroll to position [3510, 0]
click at [495, 331] on icon "A" at bounding box center [501, 327] width 19 height 14
type input "*"
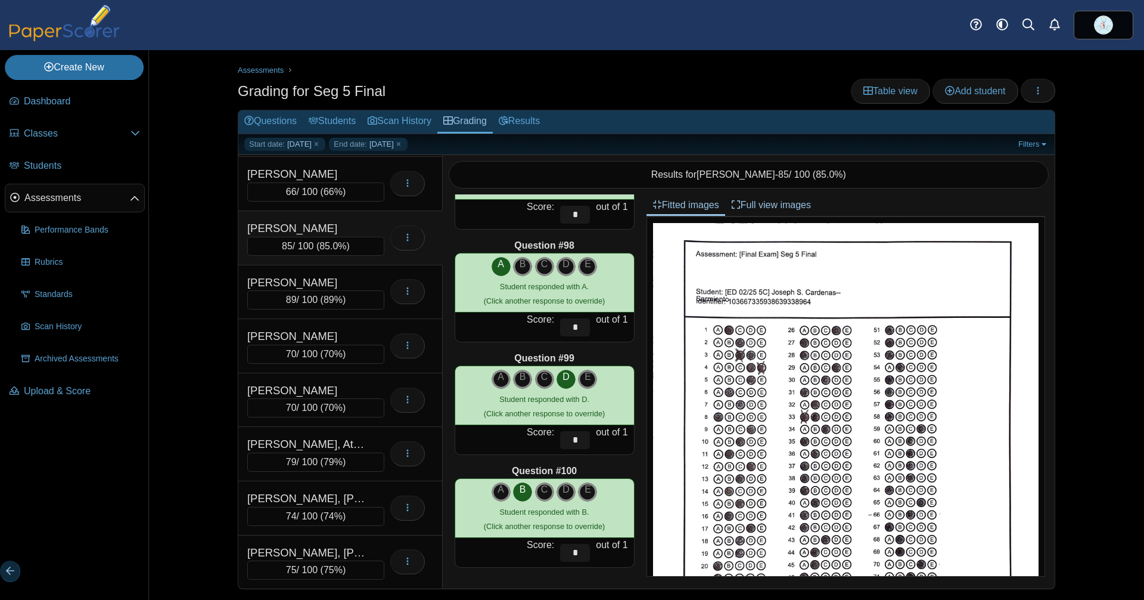
scroll to position [1, 0]
click at [773, 206] on link "Full view images" at bounding box center [771, 204] width 92 height 21
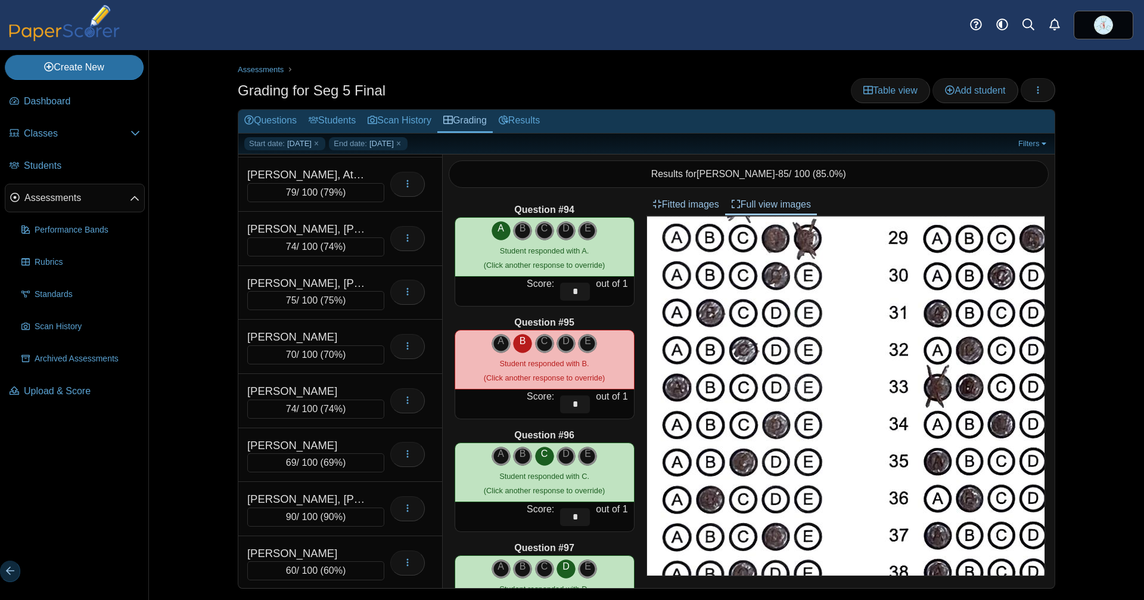
scroll to position [321, 0]
